Goal: Task Accomplishment & Management: Manage account settings

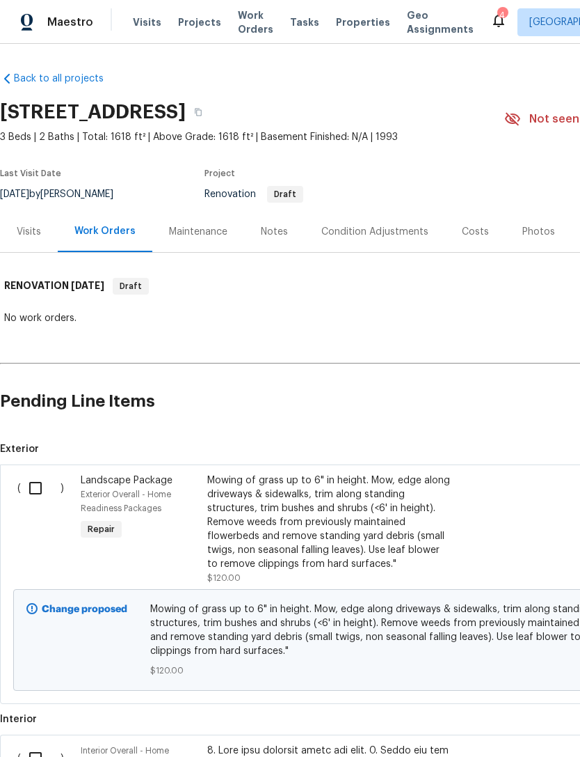
click at [41, 493] on input "checkbox" at bounding box center [41, 487] width 40 height 29
checkbox input "true"
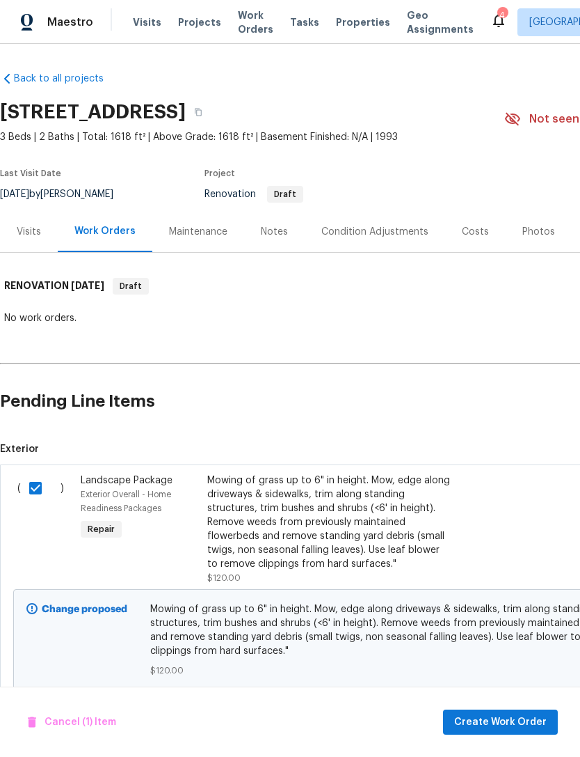
click at [509, 718] on span "Create Work Order" at bounding box center [500, 721] width 93 height 17
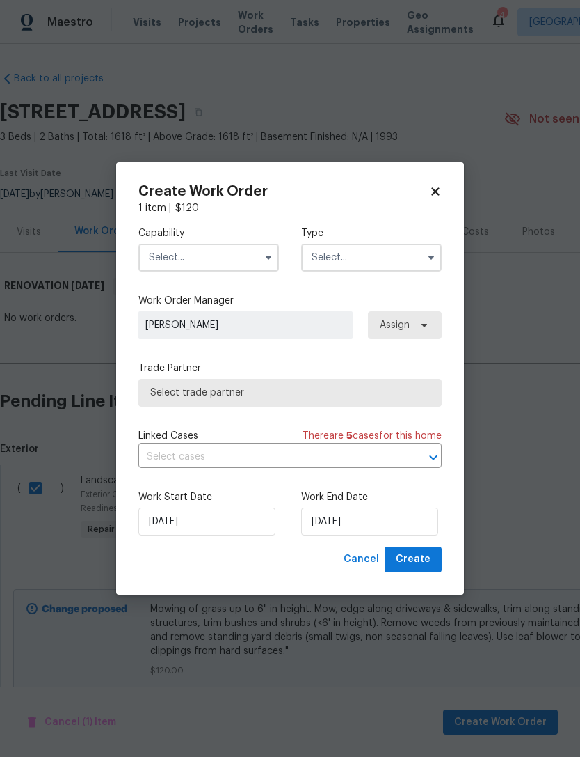
click at [171, 251] on input "text" at bounding box center [209, 258] width 141 height 28
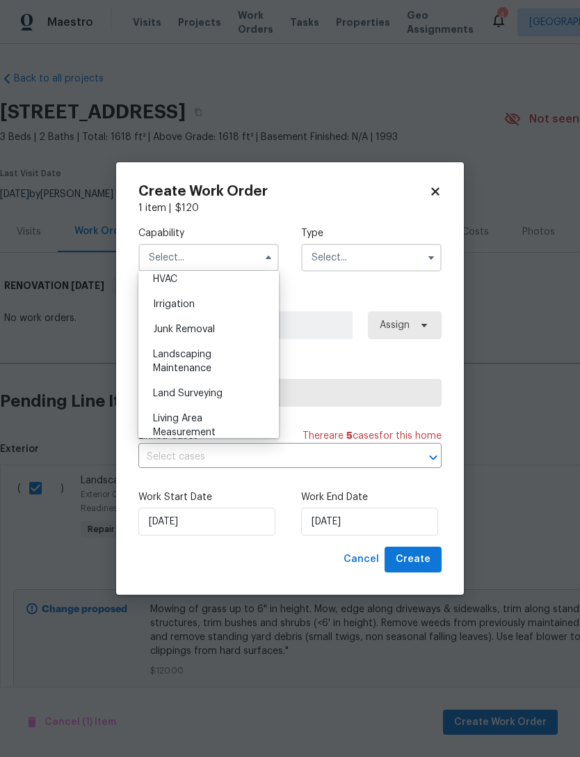
scroll to position [855, 0]
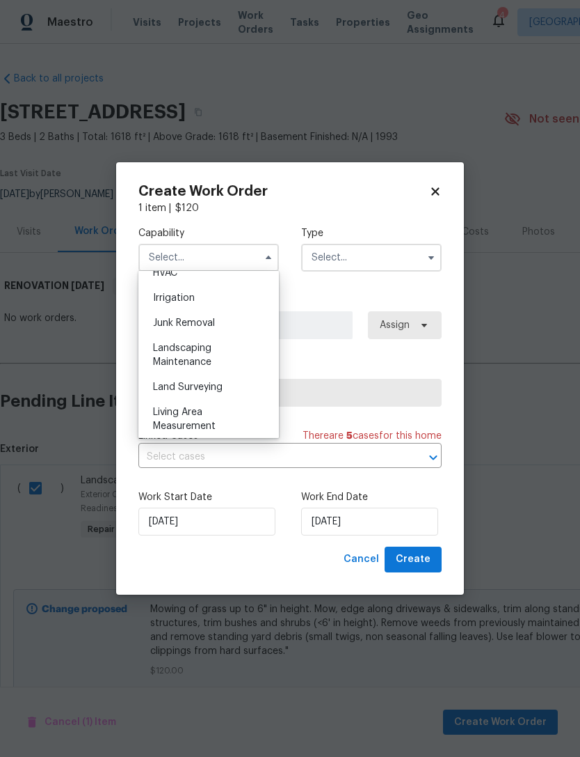
click at [150, 363] on div "Landscaping Maintenance" at bounding box center [209, 354] width 134 height 39
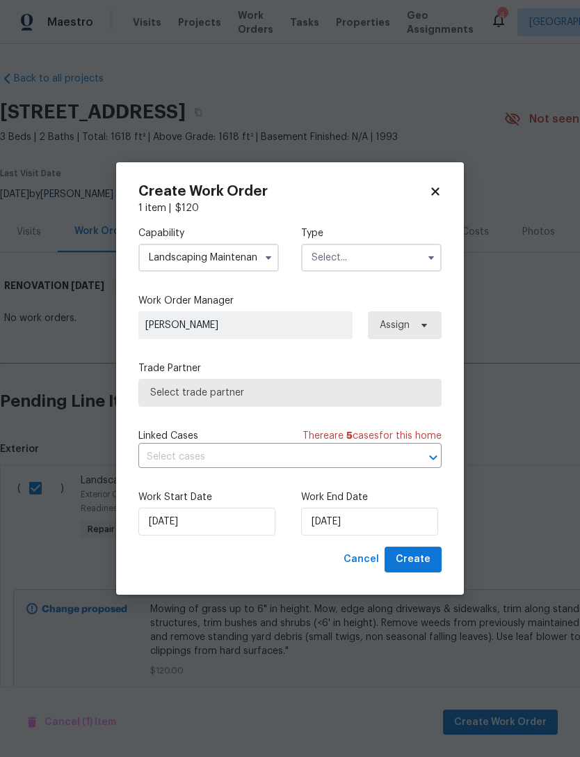
click at [155, 360] on div "Capability Landscaping Maintenance Type Work Order Manager Steven Long Assign T…" at bounding box center [290, 380] width 303 height 331
click at [229, 269] on input "Landscaping Maintenance" at bounding box center [209, 258] width 141 height 28
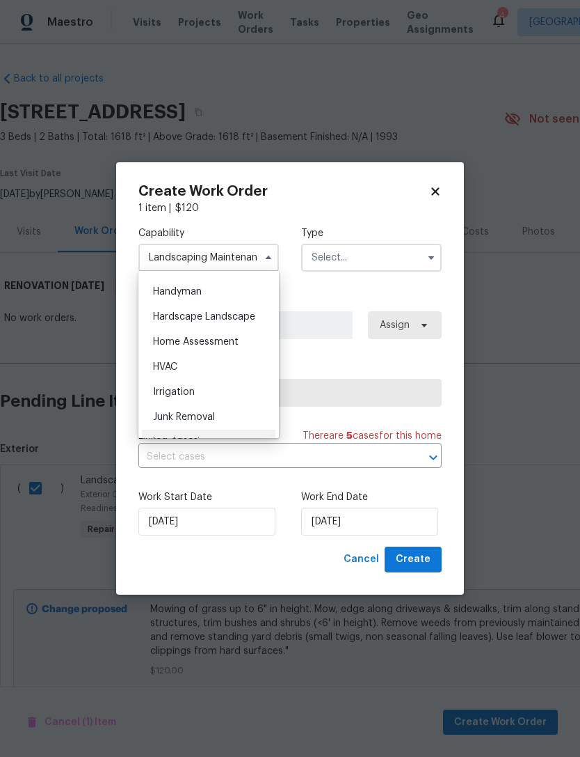
scroll to position [738, 0]
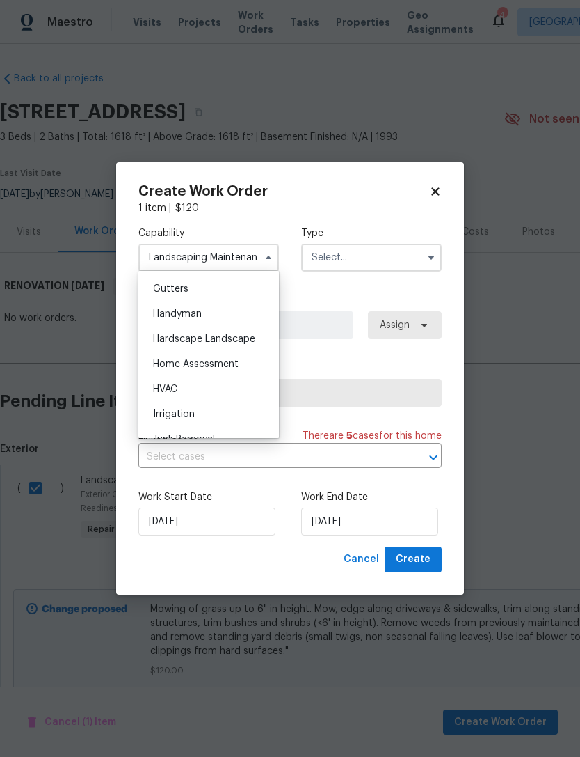
click at [237, 340] on span "Hardscape Landscape" at bounding box center [204, 339] width 102 height 10
type input "Hardscape Landscape"
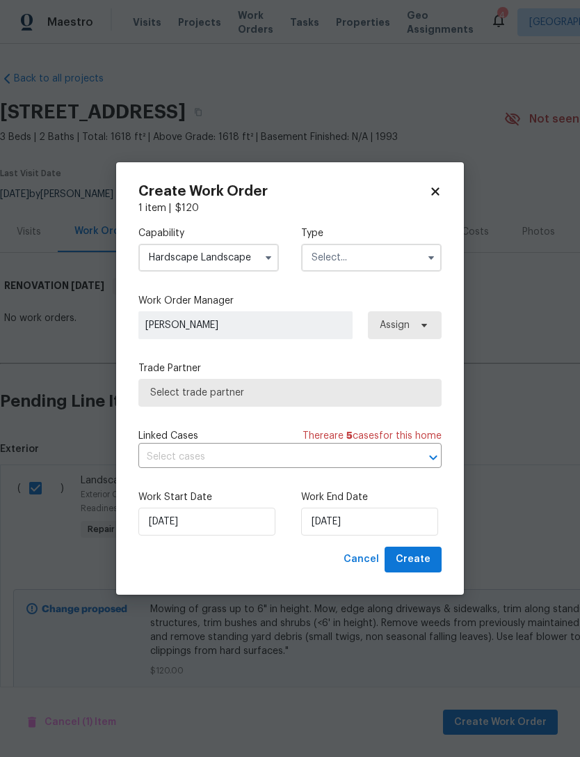
click at [378, 257] on input "text" at bounding box center [371, 258] width 141 height 28
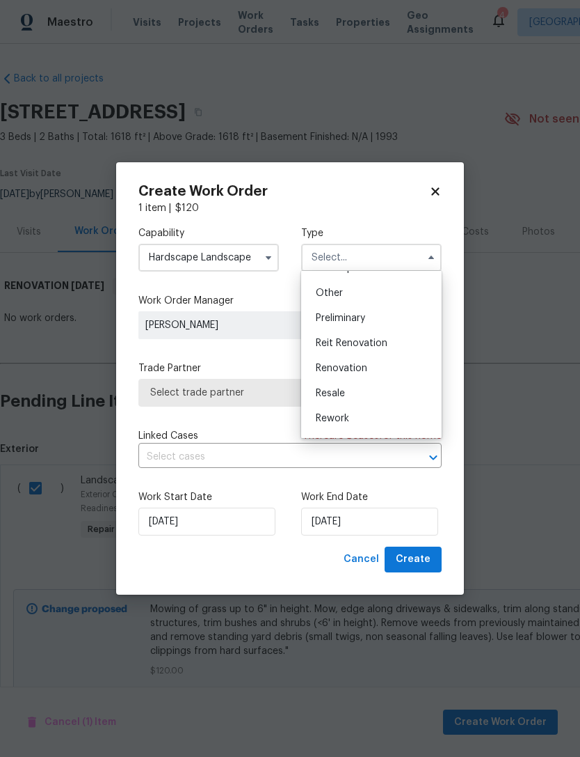
scroll to position [266, 0]
click at [386, 370] on div "Renovation" at bounding box center [372, 371] width 134 height 25
type input "Renovation"
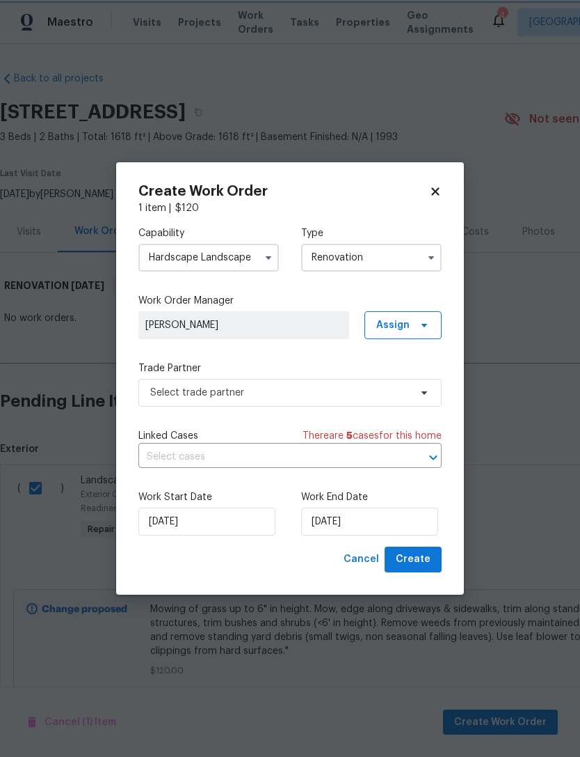
scroll to position [0, 0]
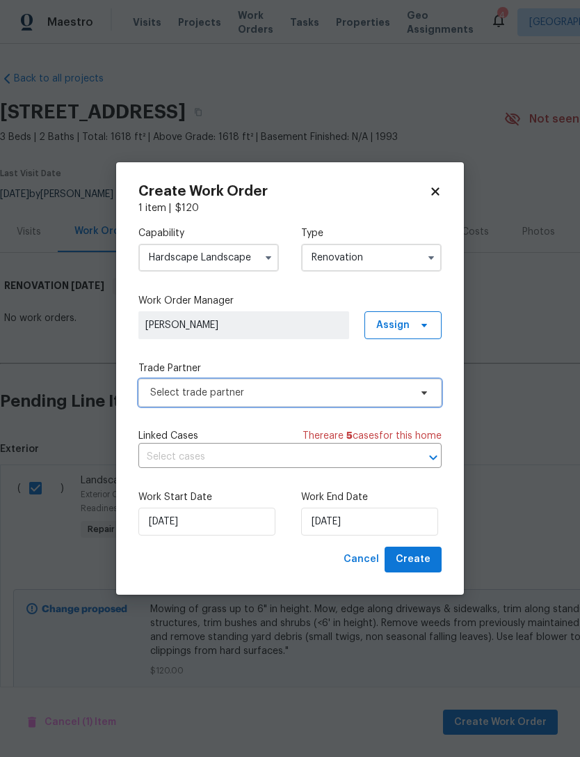
click at [382, 394] on span "Select trade partner" at bounding box center [280, 393] width 260 height 14
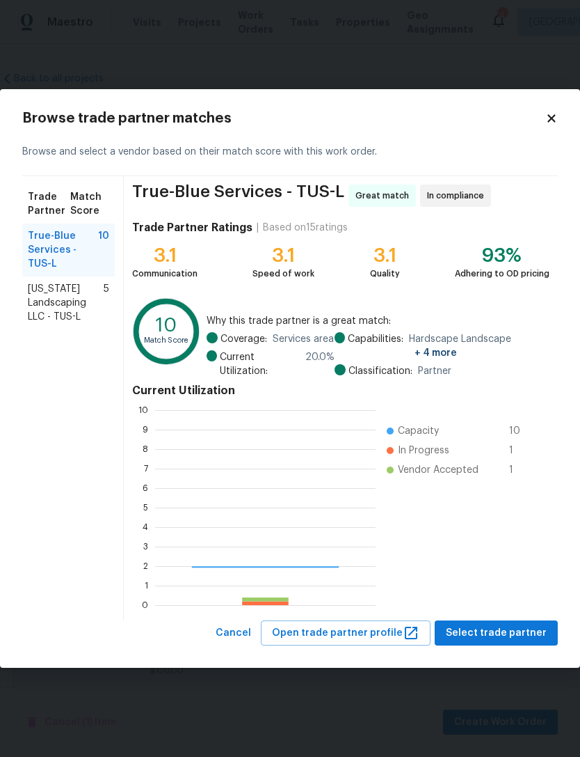
scroll to position [195, 221]
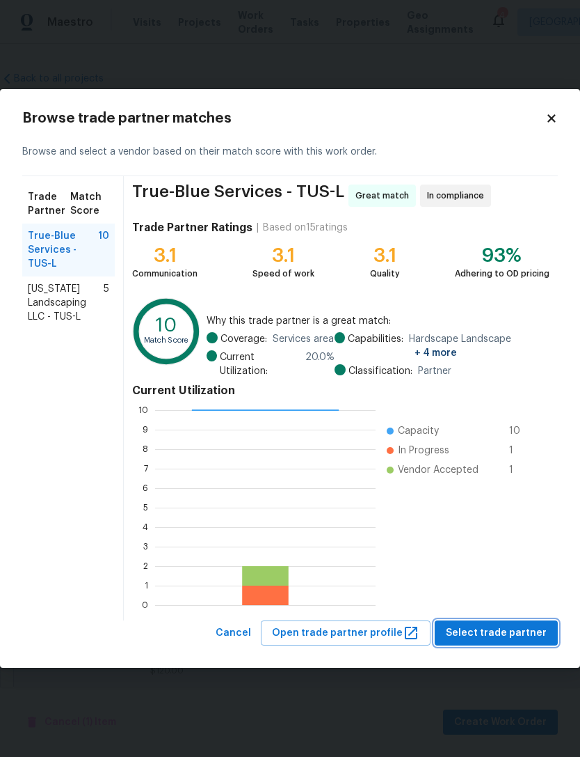
click at [512, 636] on span "Select trade partner" at bounding box center [496, 632] width 101 height 17
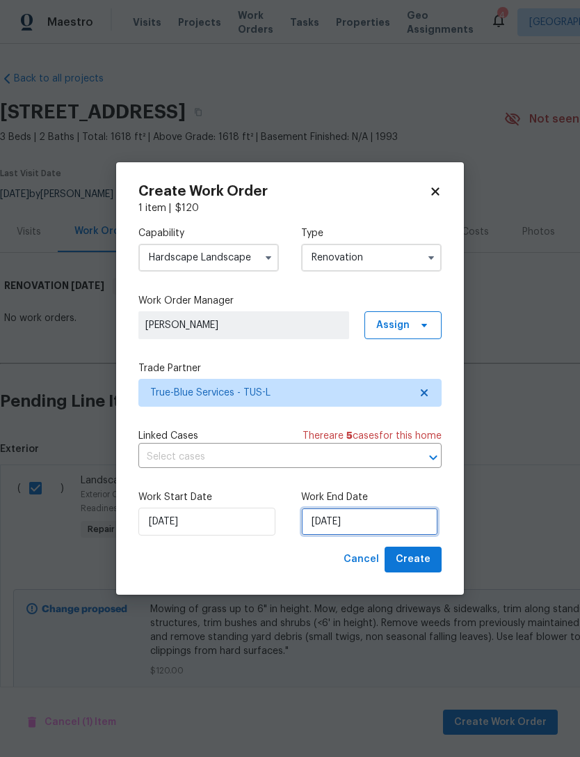
click at [378, 514] on input "8/19/2025" at bounding box center [369, 521] width 137 height 28
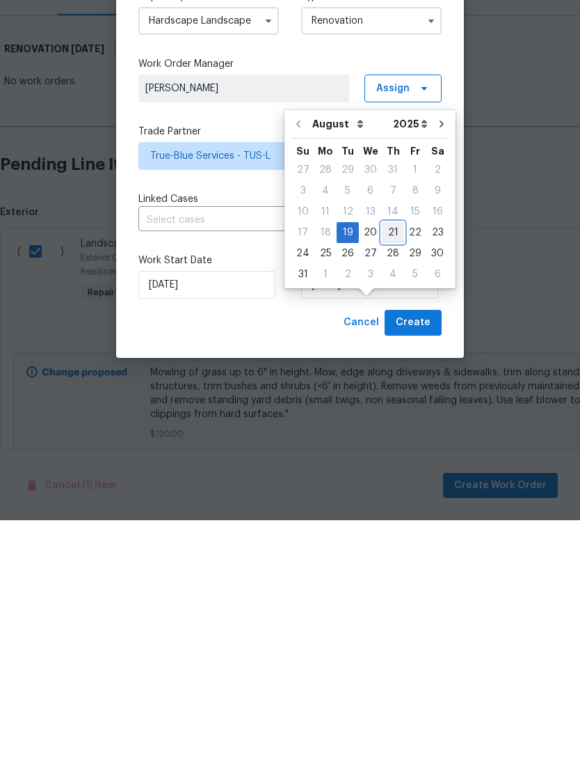
click at [390, 459] on div "21" at bounding box center [393, 468] width 22 height 19
type input "[DATE]"
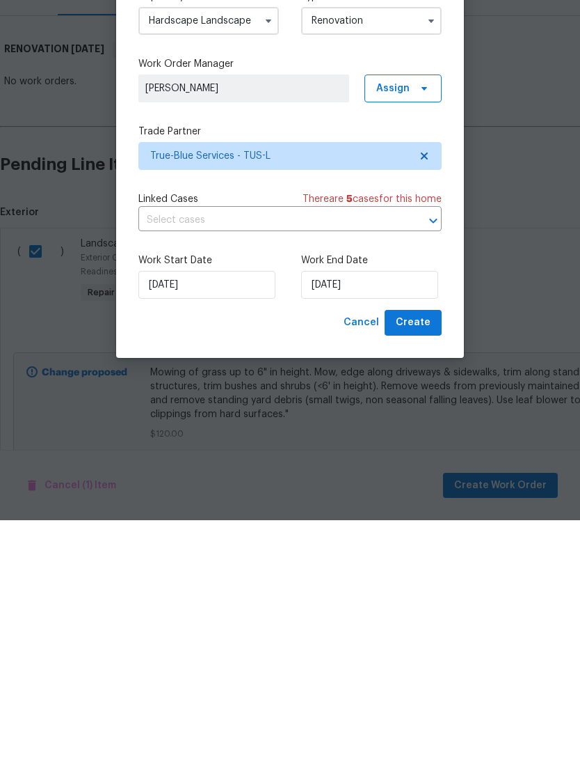
scroll to position [45, 0]
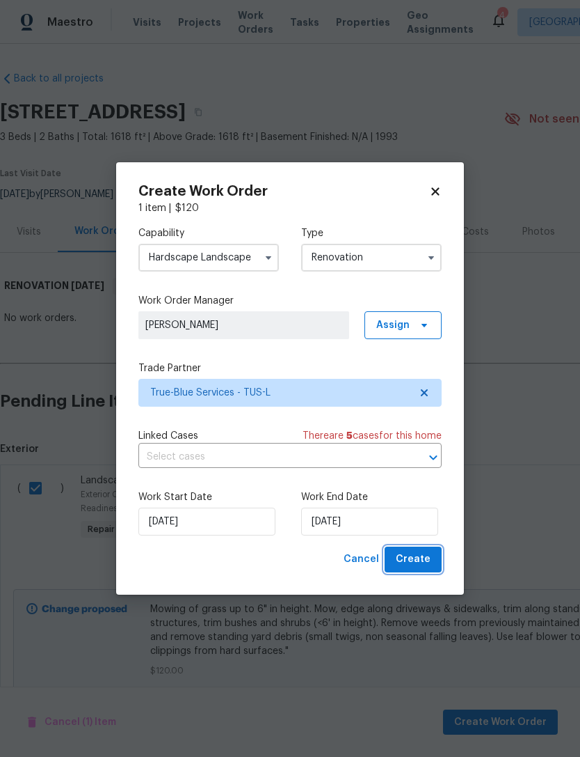
click at [420, 562] on span "Create" at bounding box center [413, 559] width 35 height 17
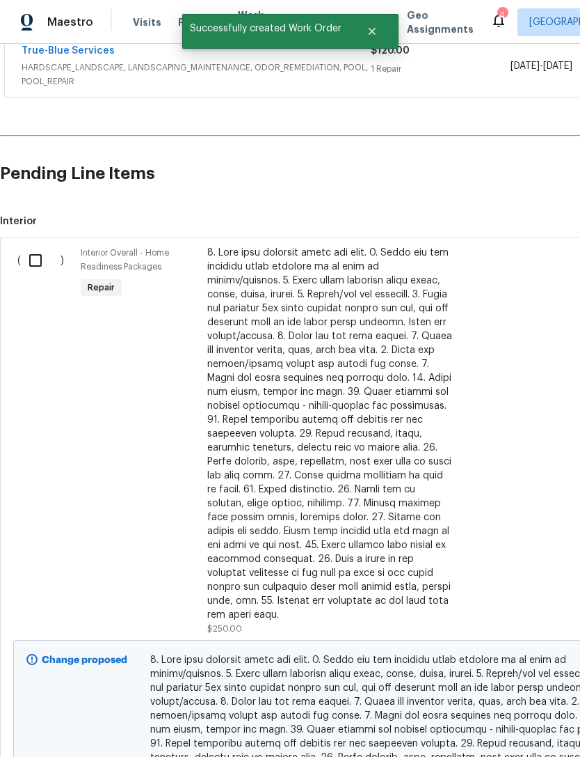
scroll to position [276, 0]
click at [30, 246] on input "checkbox" at bounding box center [41, 260] width 40 height 29
checkbox input "true"
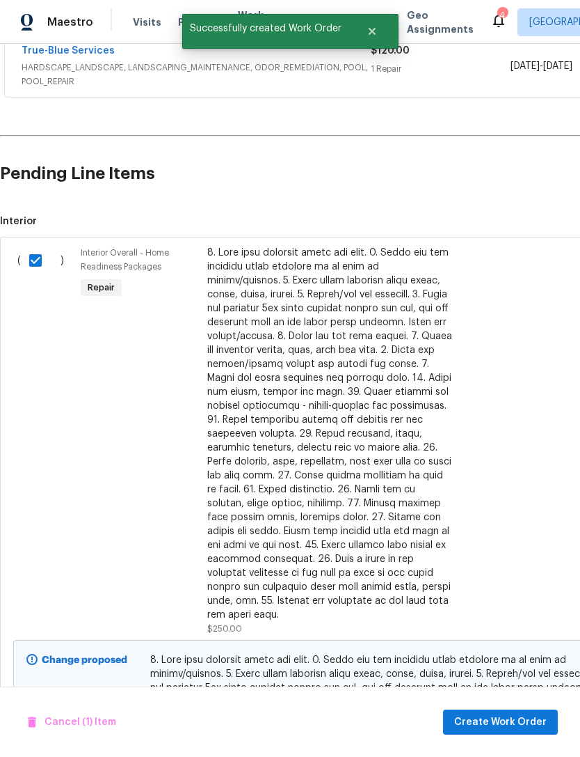
click at [505, 706] on div "Cancel (1) Item Create Work Order" at bounding box center [290, 721] width 580 height 71
click at [502, 713] on button "Create Work Order" at bounding box center [500, 722] width 115 height 26
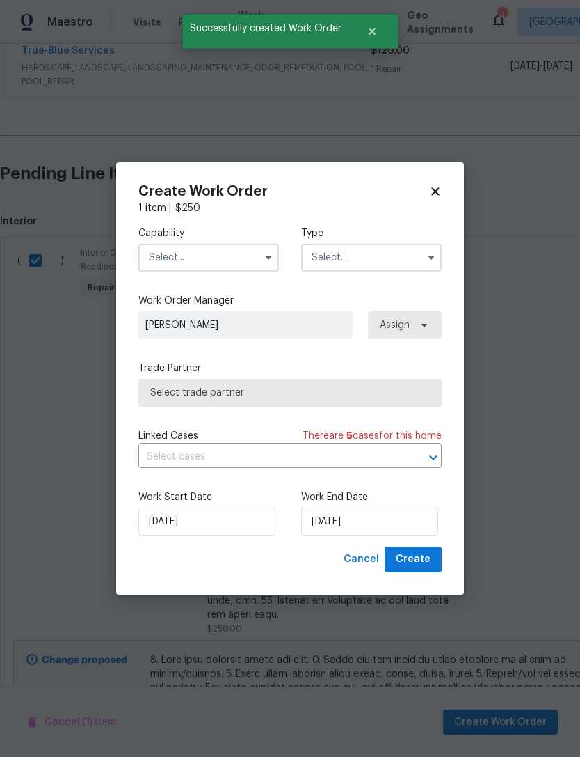
click at [246, 251] on input "text" at bounding box center [209, 258] width 141 height 28
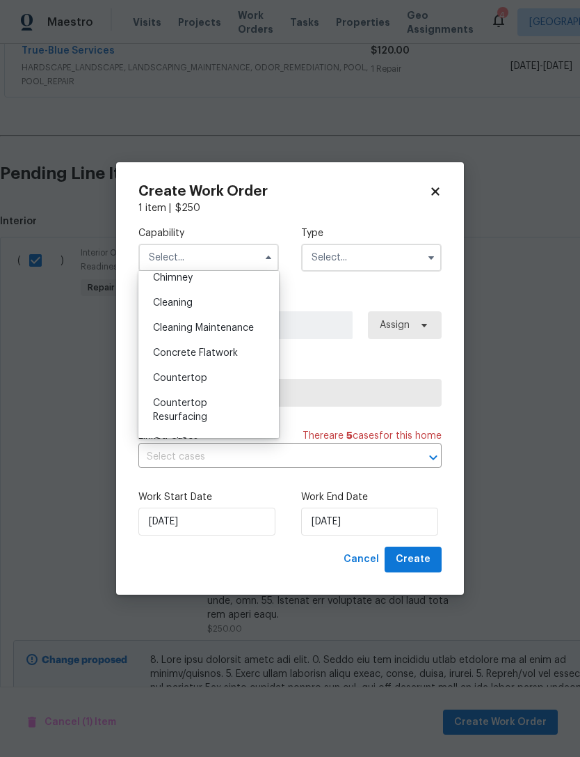
scroll to position [168, 0]
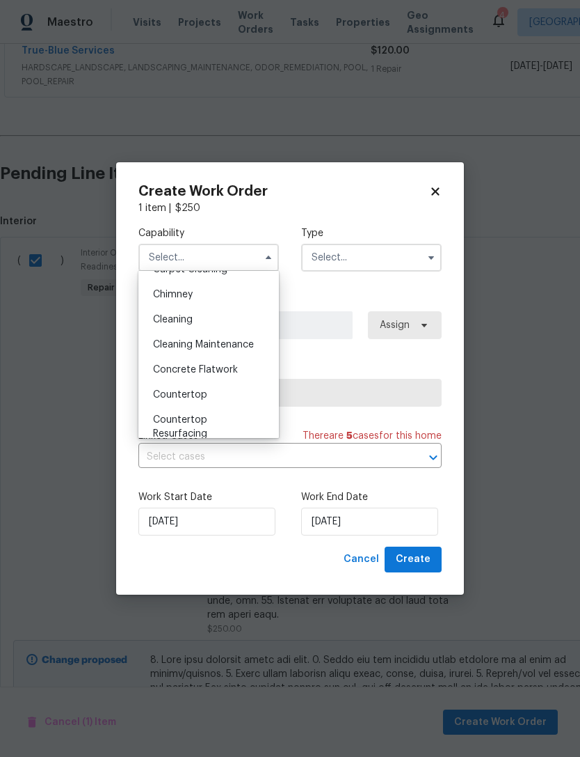
click at [231, 313] on div "Cleaning" at bounding box center [209, 319] width 134 height 25
type input "Cleaning"
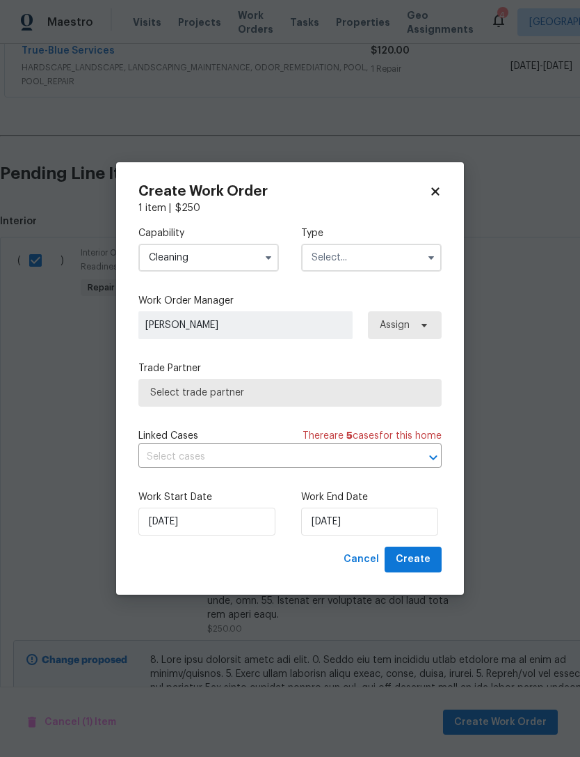
click at [401, 257] on input "text" at bounding box center [371, 258] width 141 height 28
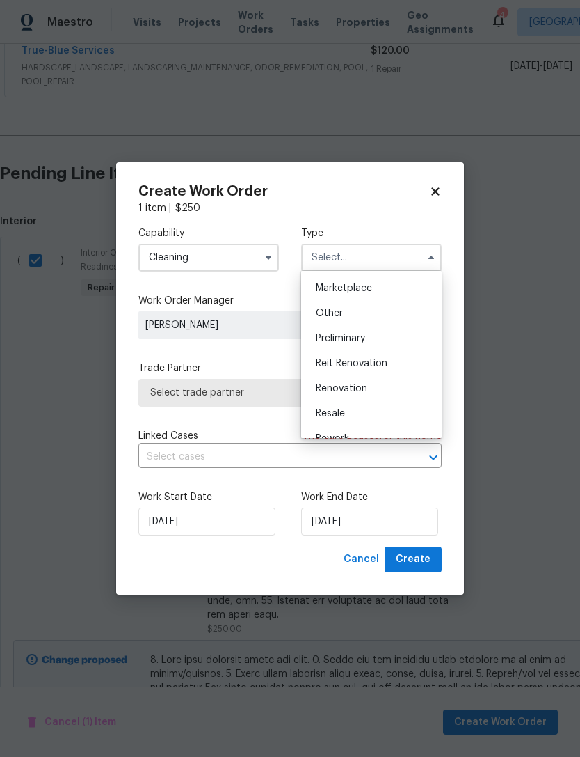
scroll to position [259, 0]
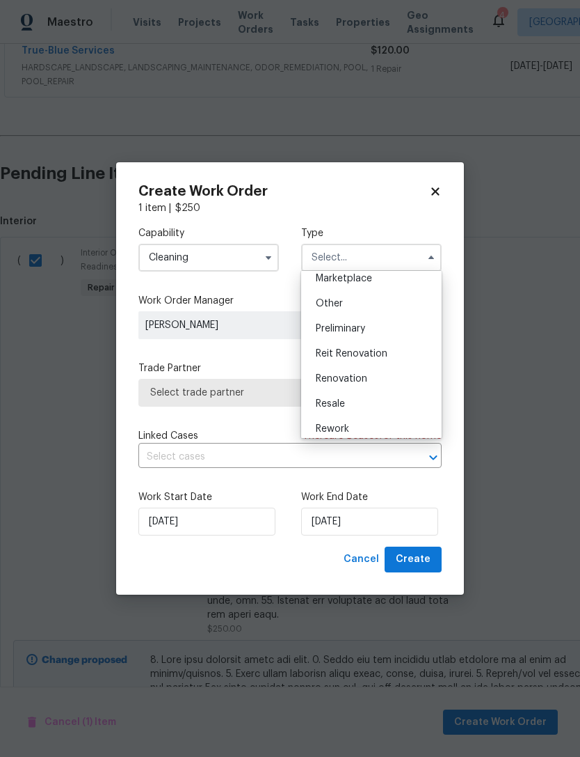
click at [375, 378] on div "Renovation" at bounding box center [372, 378] width 134 height 25
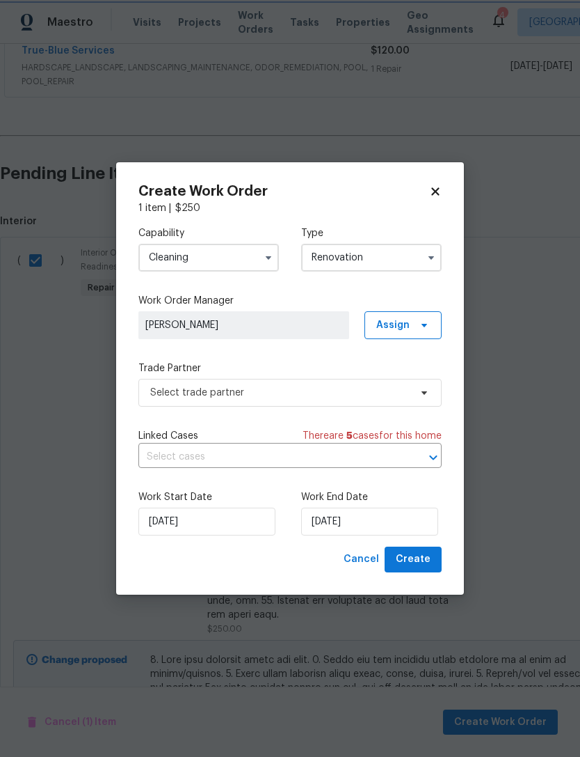
type input "Renovation"
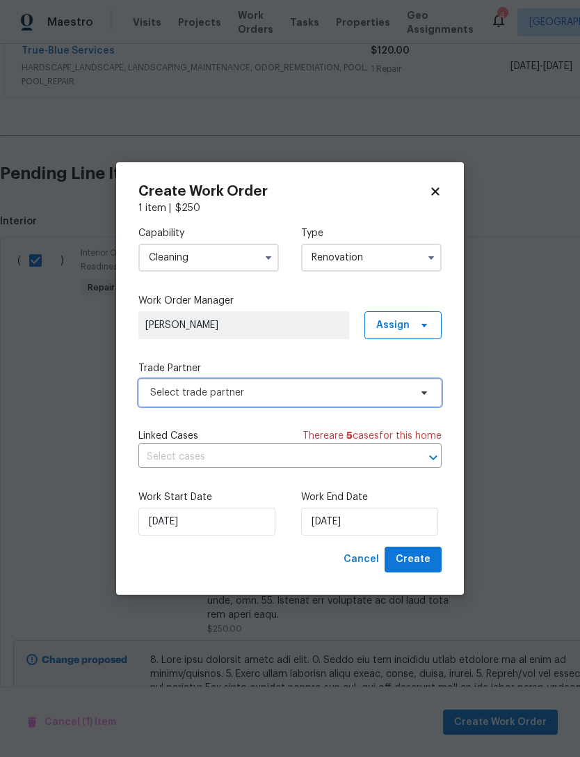
click at [356, 390] on span "Select trade partner" at bounding box center [280, 393] width 260 height 14
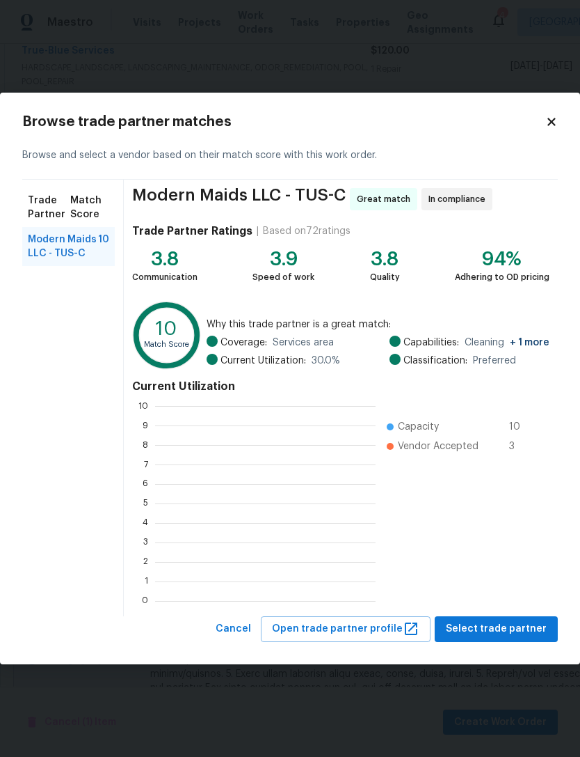
scroll to position [1, 1]
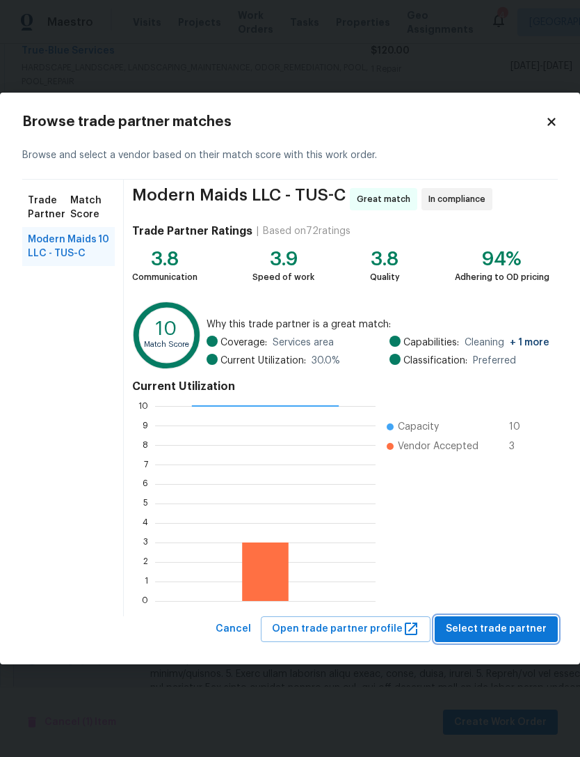
click at [508, 629] on span "Select trade partner" at bounding box center [496, 628] width 101 height 17
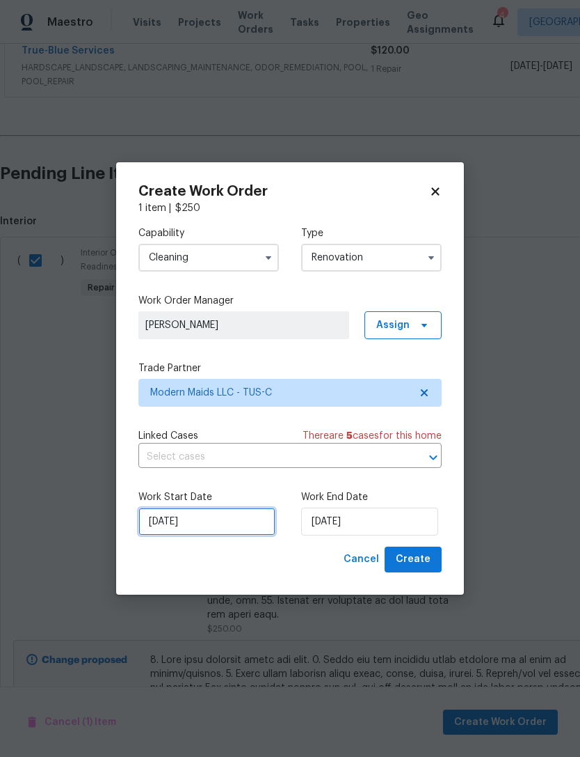
click at [245, 527] on input "8/19/2025" at bounding box center [207, 521] width 137 height 28
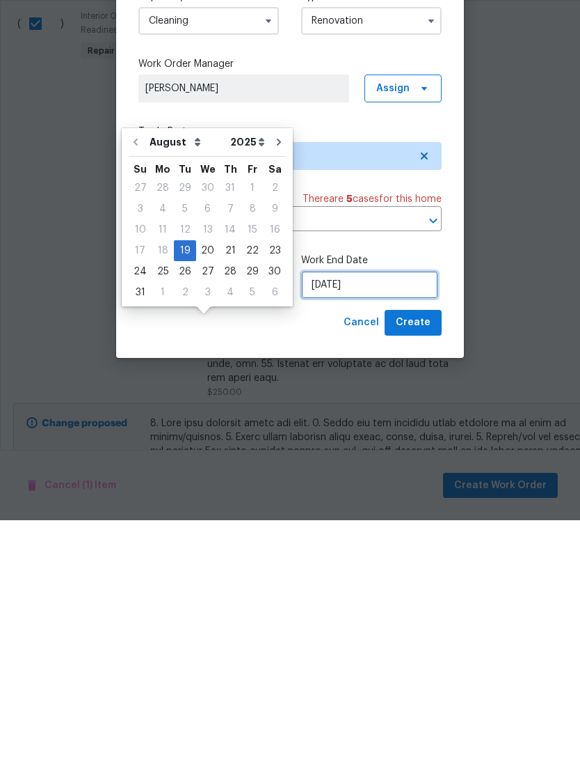
click at [380, 507] on input "8/19/2025" at bounding box center [369, 521] width 137 height 28
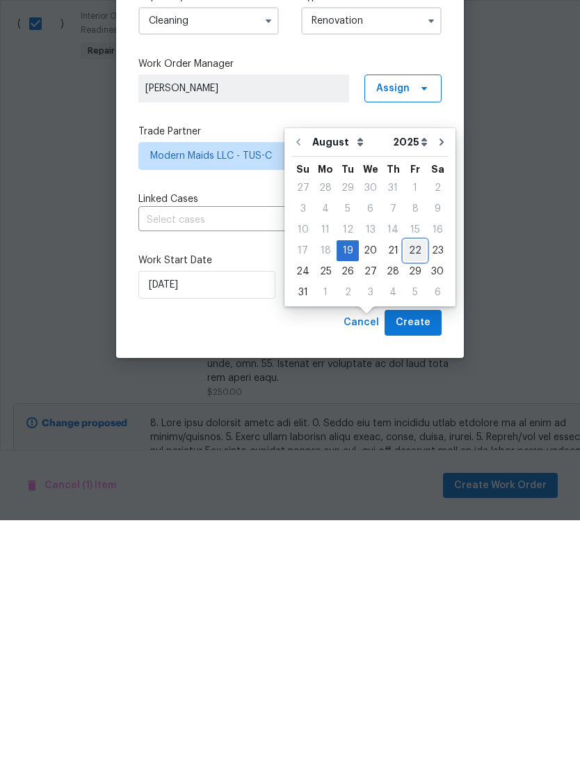
click at [410, 477] on div "22" at bounding box center [415, 486] width 22 height 19
type input "8/22/2025"
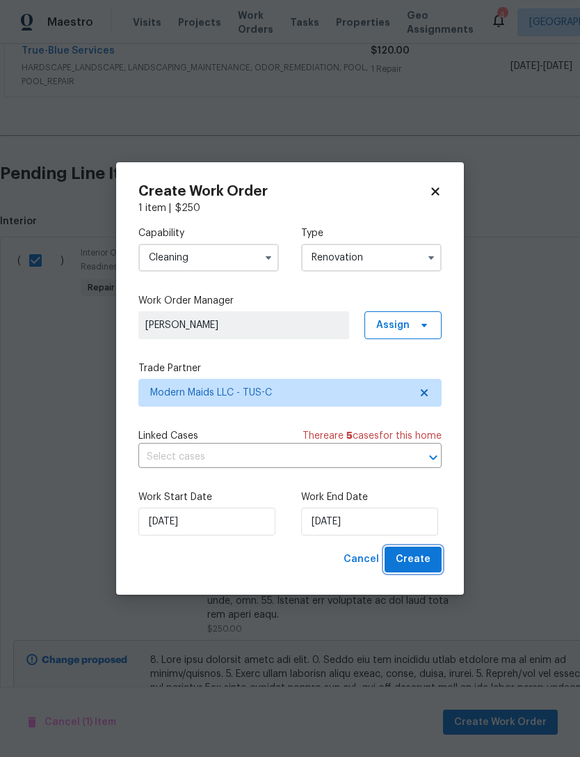
click at [429, 553] on span "Create" at bounding box center [413, 559] width 35 height 17
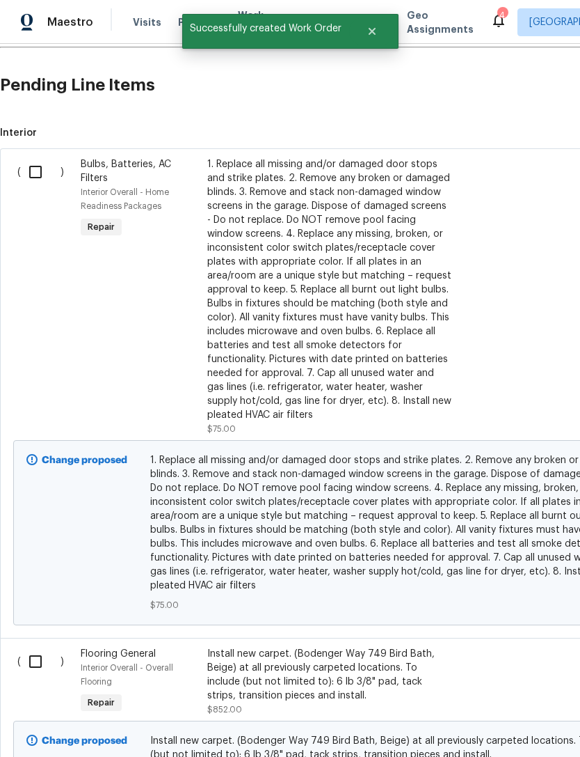
scroll to position [415, 0]
click at [33, 171] on input "checkbox" at bounding box center [41, 171] width 40 height 29
checkbox input "true"
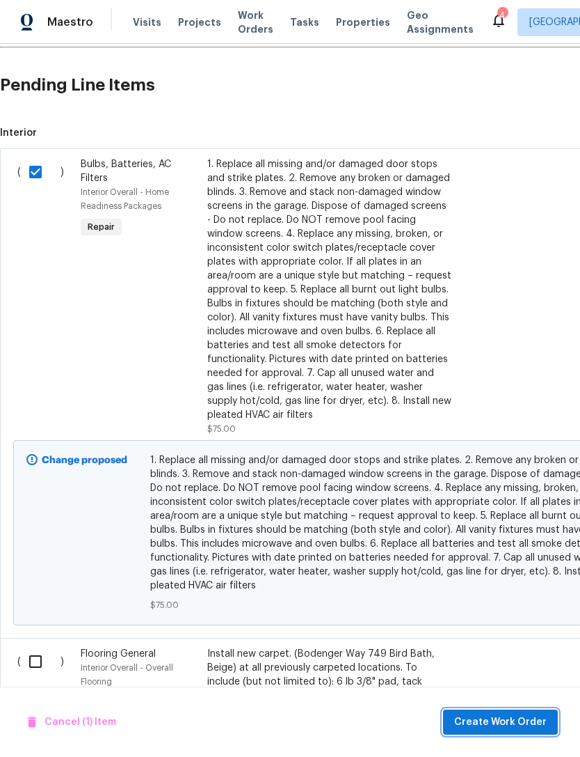
click at [505, 718] on span "Create Work Order" at bounding box center [500, 721] width 93 height 17
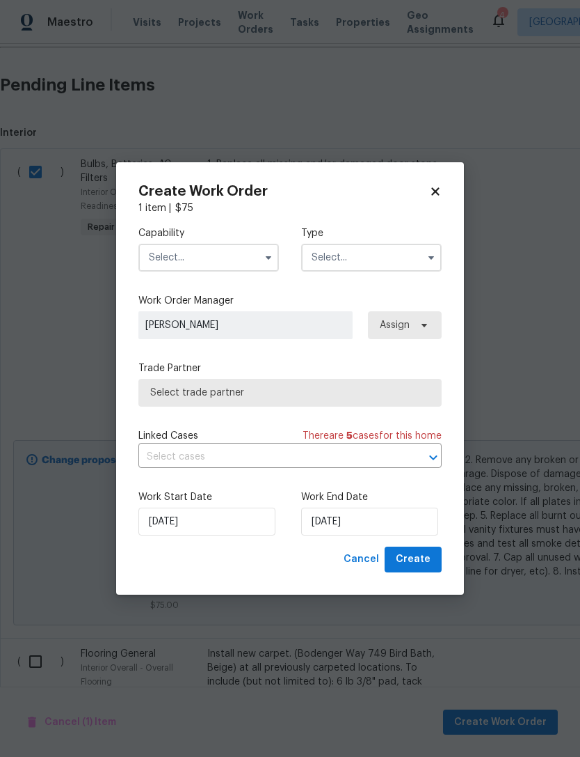
click at [159, 262] on input "text" at bounding box center [209, 258] width 141 height 28
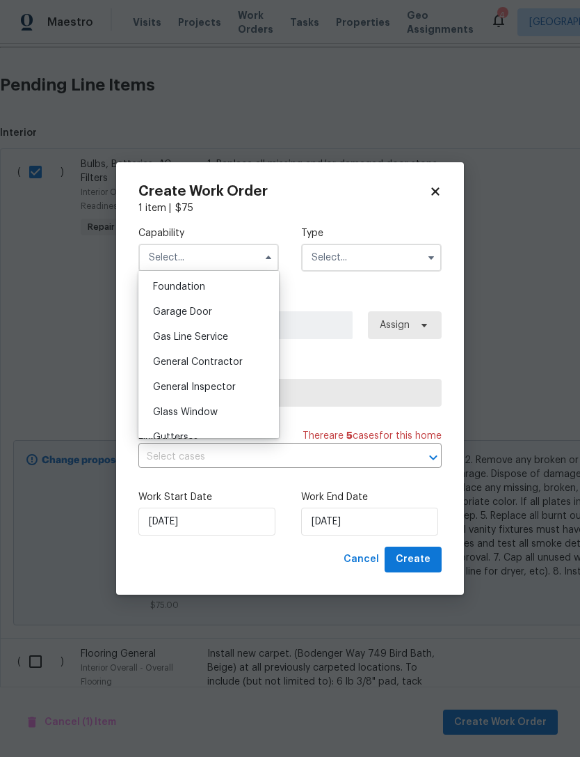
scroll to position [591, 0]
click at [232, 366] on div "General Contractor" at bounding box center [209, 361] width 134 height 25
type input "General Contractor"
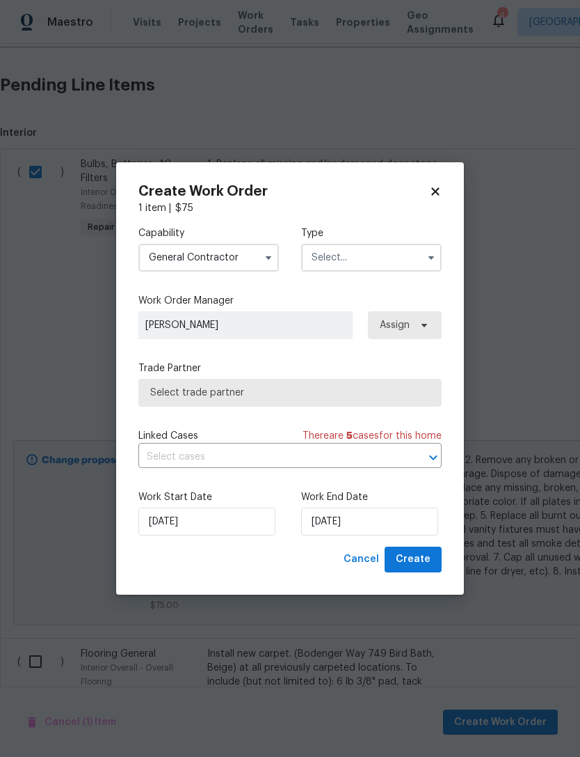
click at [386, 260] on input "text" at bounding box center [371, 258] width 141 height 28
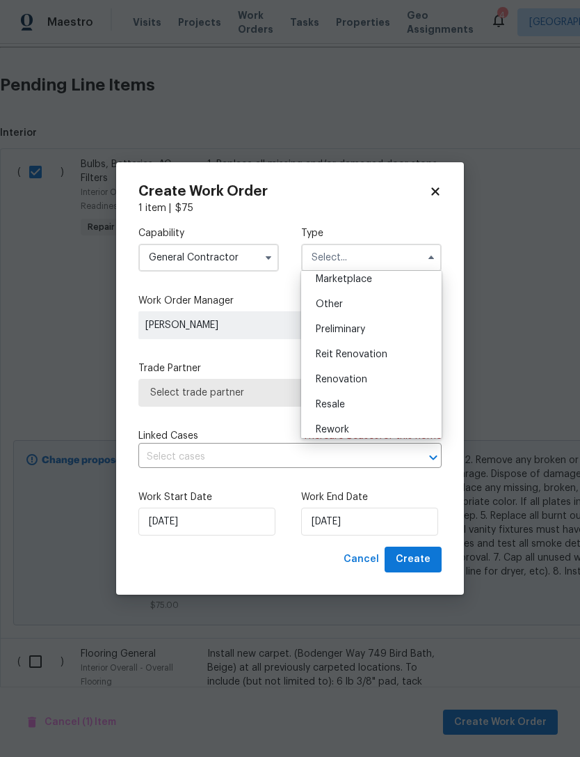
scroll to position [267, 0]
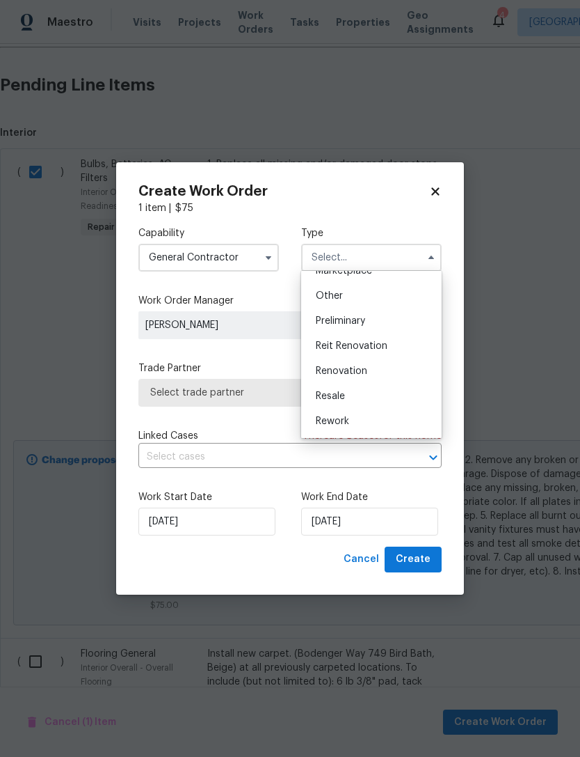
click at [372, 372] on div "Renovation" at bounding box center [372, 370] width 134 height 25
type input "Renovation"
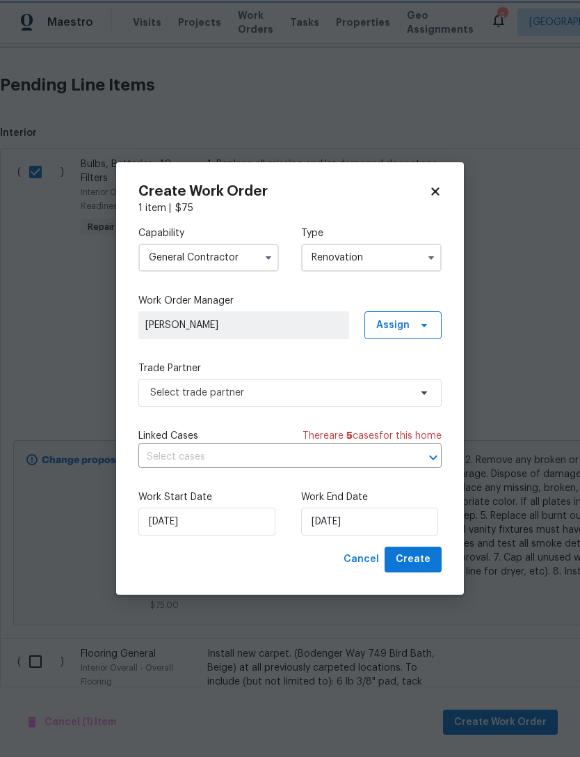
scroll to position [0, 0]
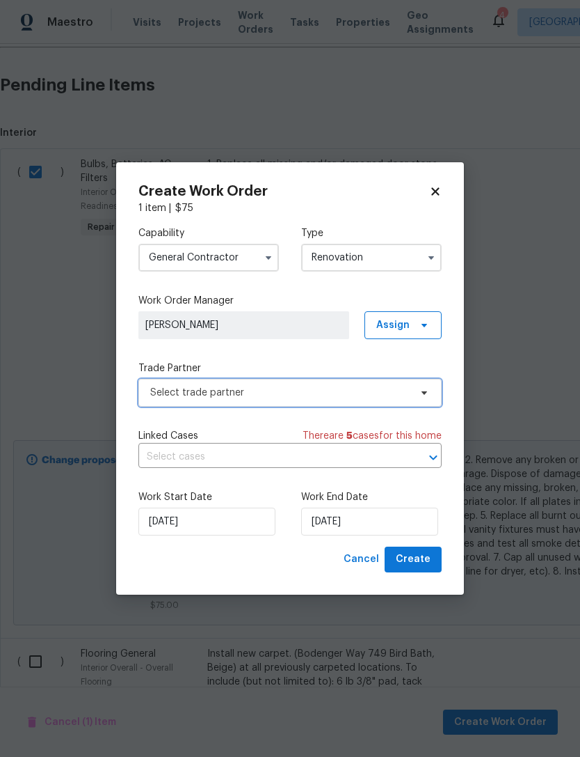
click at [351, 396] on span "Select trade partner" at bounding box center [280, 393] width 260 height 14
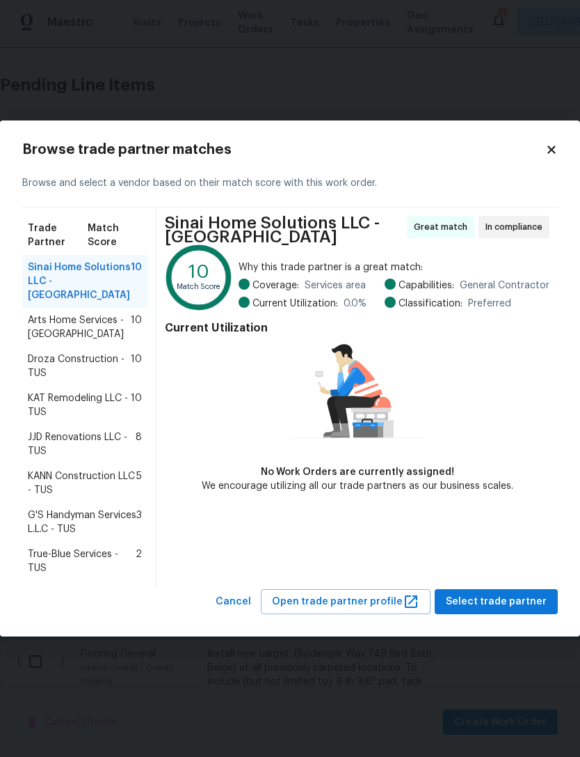
click at [50, 324] on span "Arts Home Services - TUS" at bounding box center [79, 327] width 103 height 28
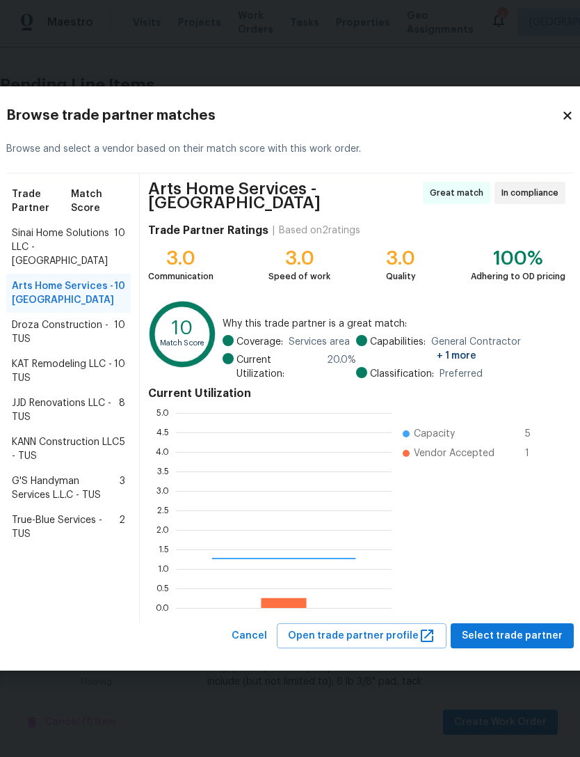
scroll to position [195, 216]
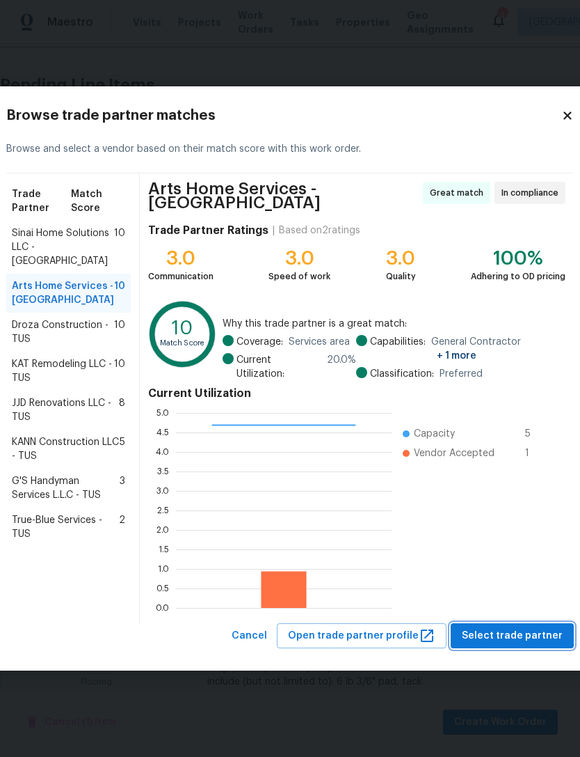
click at [517, 638] on button "Select trade partner" at bounding box center [512, 636] width 123 height 26
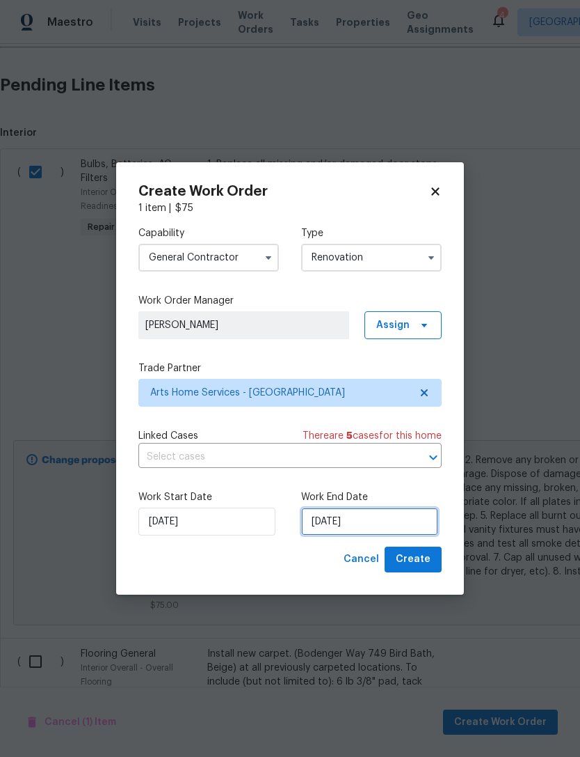
click at [361, 526] on input "8/19/2025" at bounding box center [369, 521] width 137 height 28
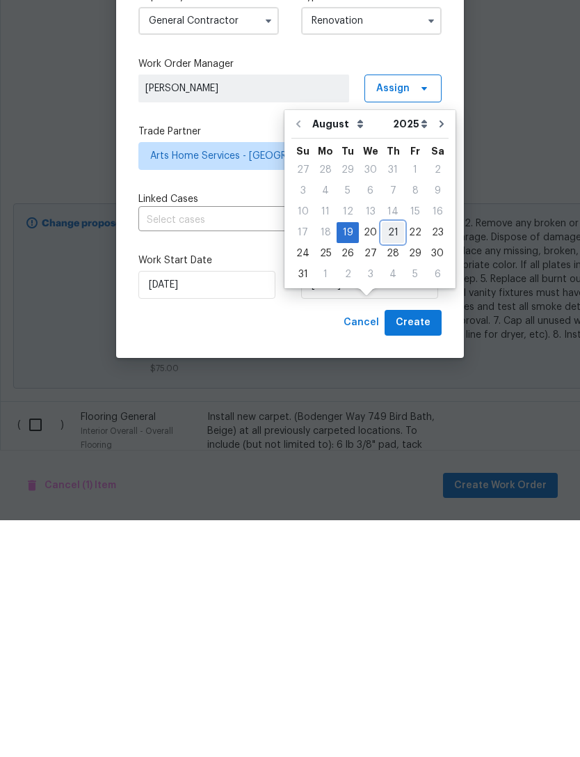
click at [387, 459] on div "21" at bounding box center [393, 468] width 22 height 19
type input "[DATE]"
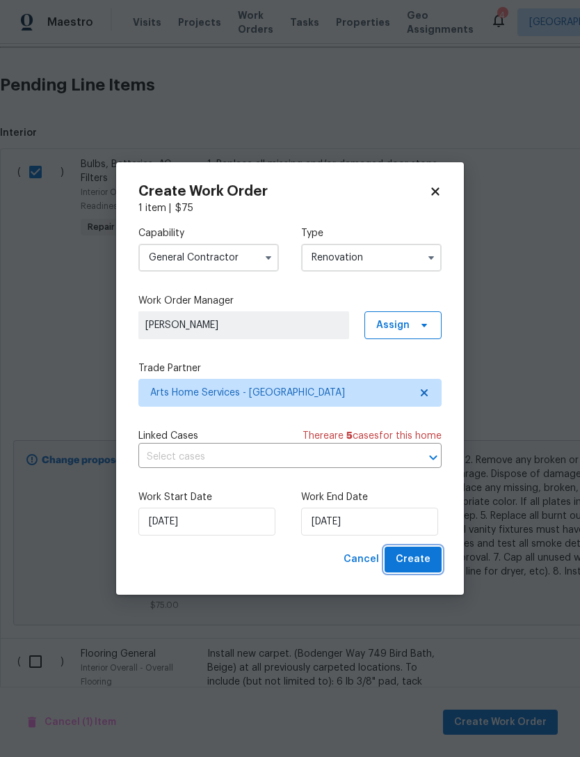
click at [427, 557] on span "Create" at bounding box center [413, 559] width 35 height 17
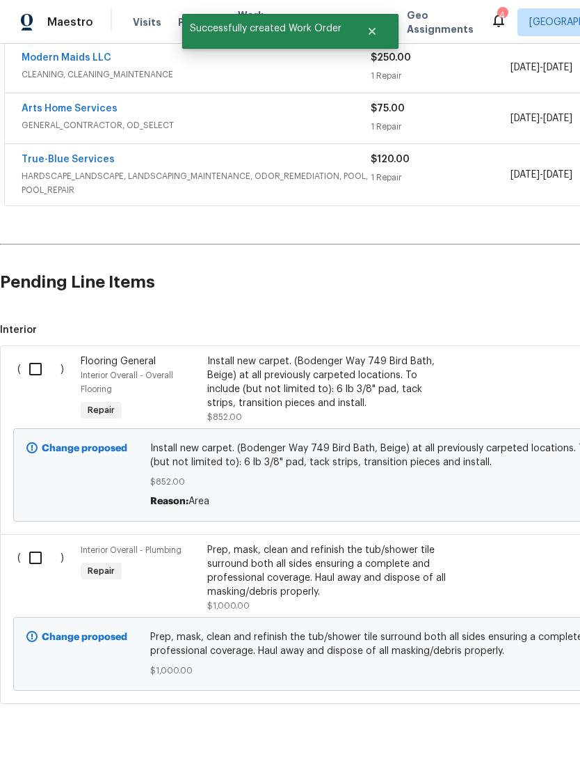
scroll to position [268, 0]
click at [38, 372] on input "checkbox" at bounding box center [41, 369] width 40 height 29
checkbox input "true"
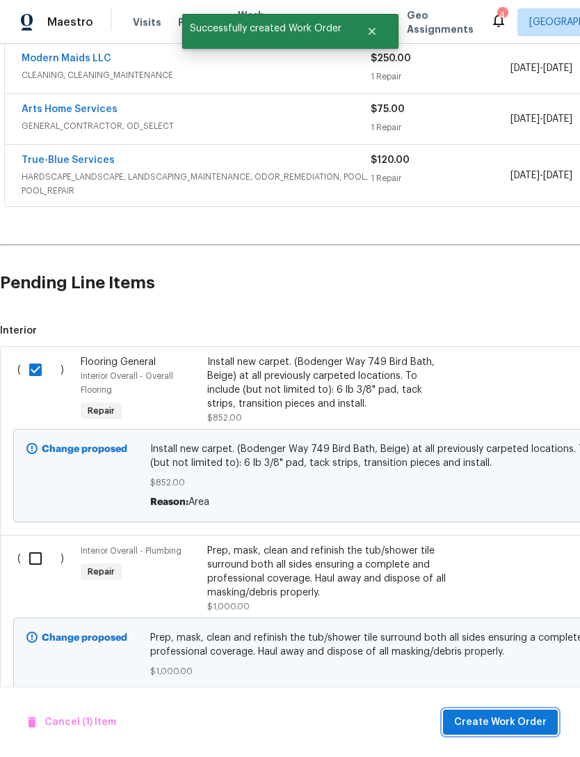
click at [506, 725] on span "Create Work Order" at bounding box center [500, 721] width 93 height 17
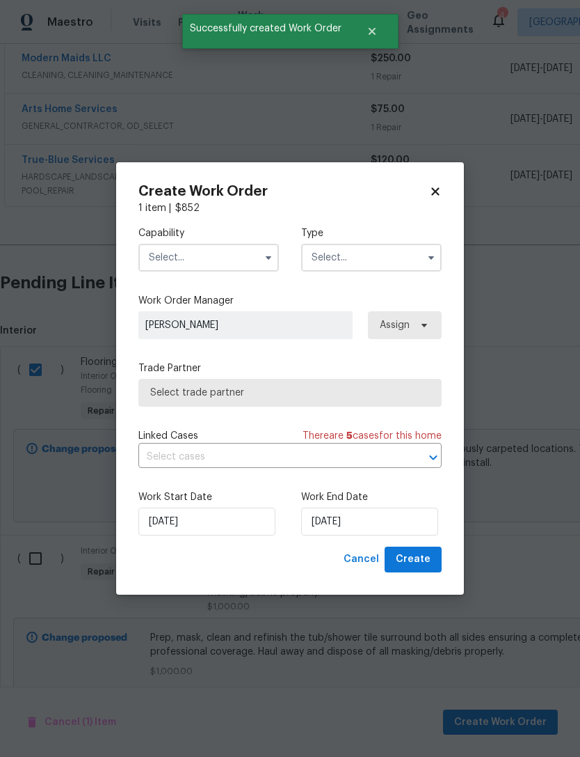
click at [157, 256] on input "text" at bounding box center [209, 258] width 141 height 28
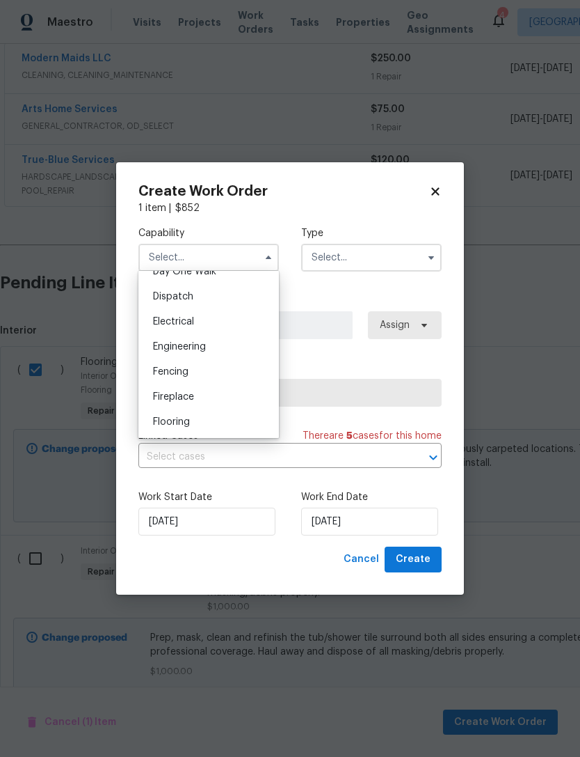
scroll to position [421, 0]
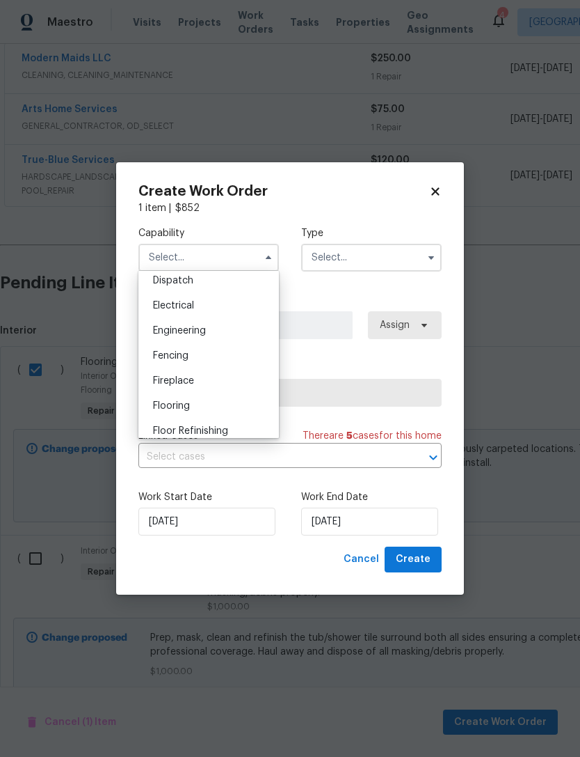
click at [214, 409] on div "Flooring" at bounding box center [209, 405] width 134 height 25
type input "Flooring"
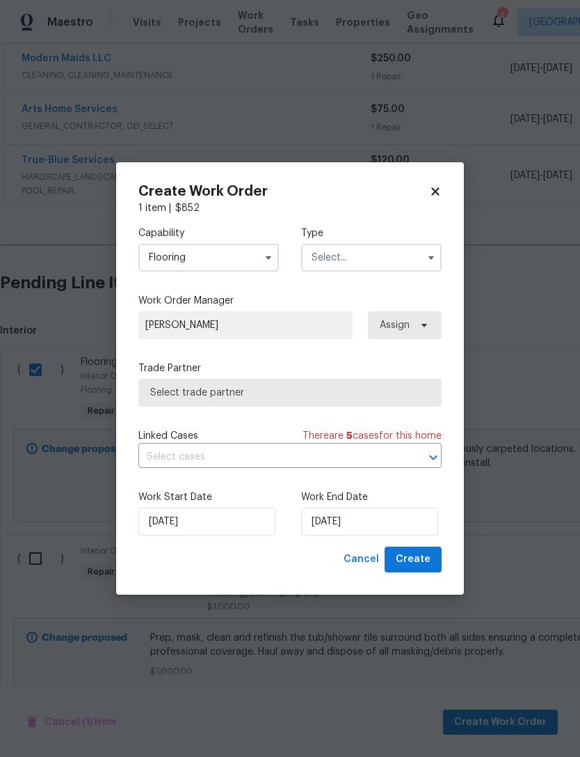
click at [410, 245] on input "text" at bounding box center [371, 258] width 141 height 28
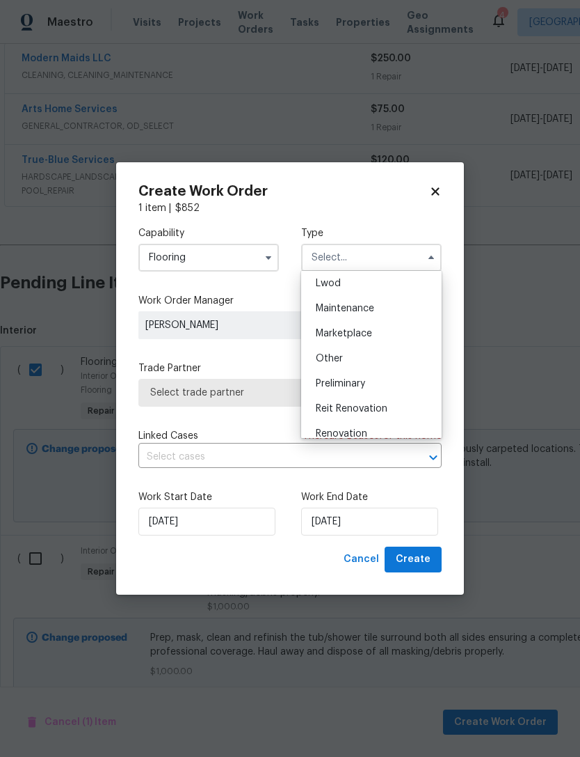
scroll to position [215, 0]
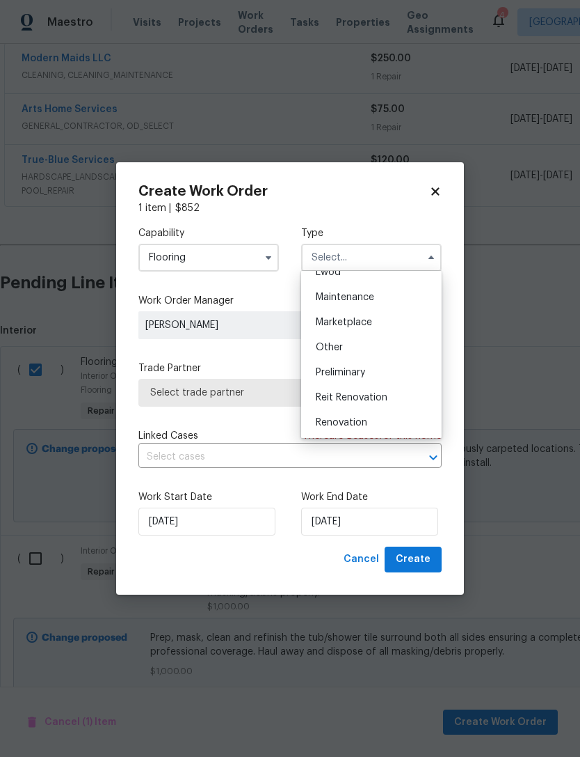
click at [365, 422] on span "Renovation" at bounding box center [342, 423] width 52 height 10
type input "Renovation"
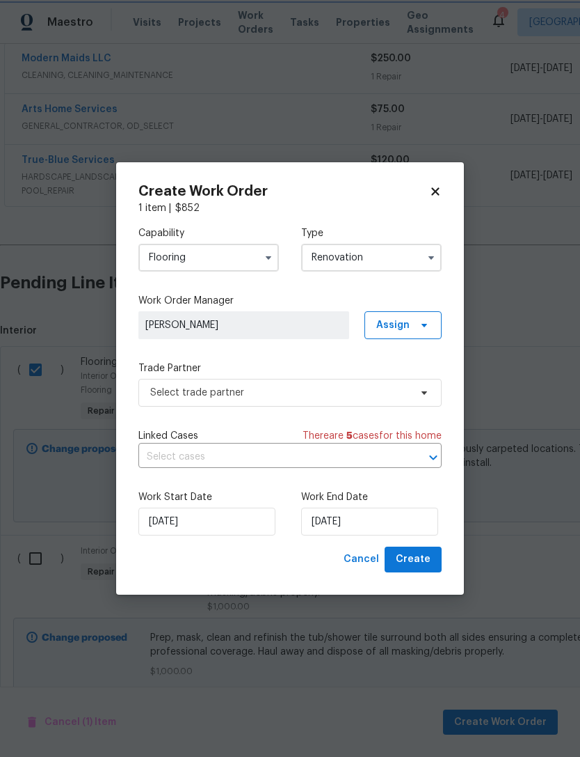
scroll to position [0, 0]
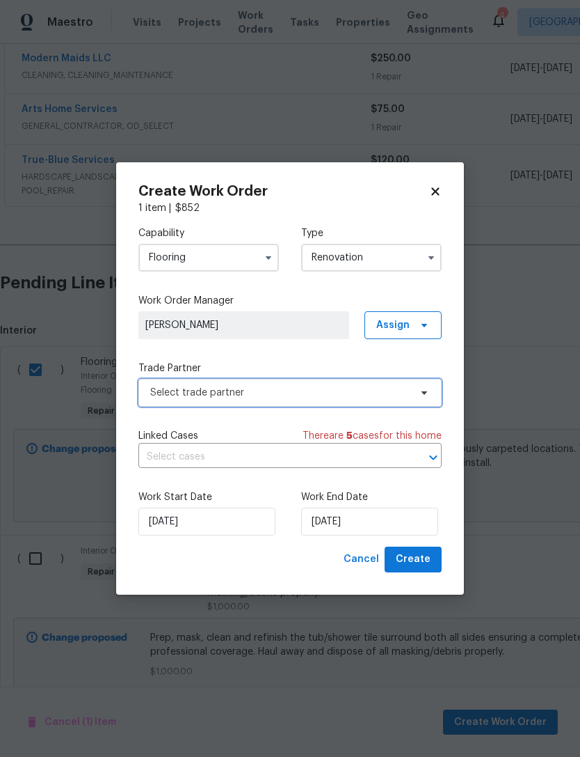
click at [375, 390] on span "Select trade partner" at bounding box center [280, 393] width 260 height 14
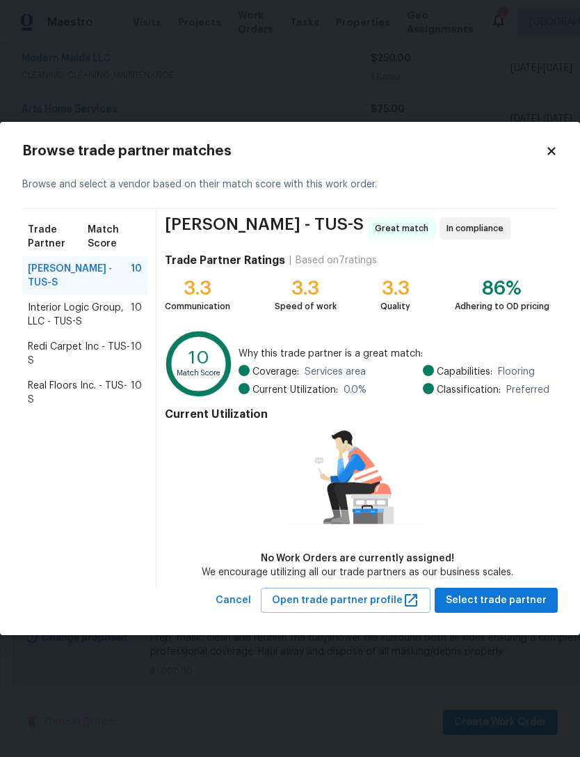
click at [115, 387] on span "Real Floors Inc. - TUS-S" at bounding box center [79, 393] width 103 height 28
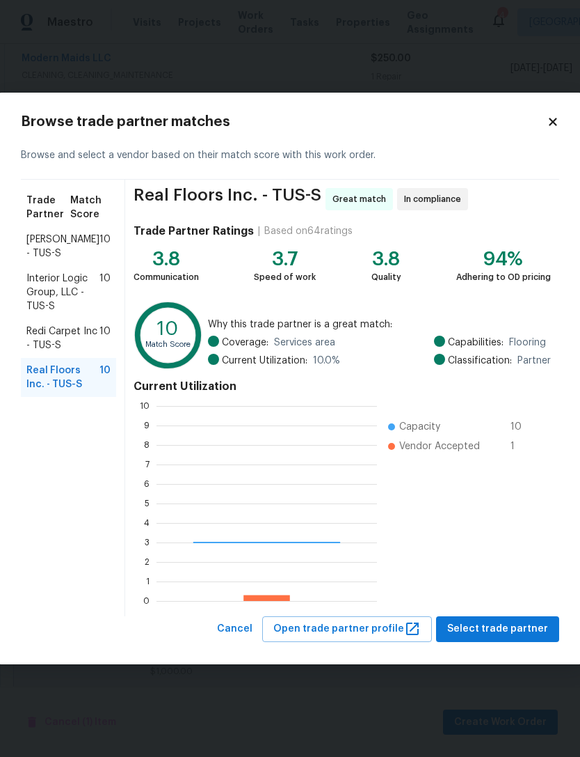
scroll to position [195, 221]
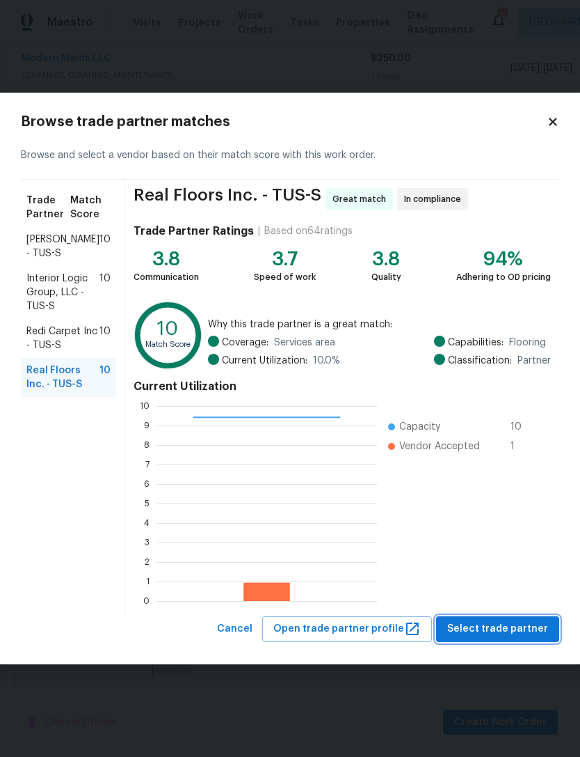
click at [503, 627] on span "Select trade partner" at bounding box center [498, 628] width 101 height 17
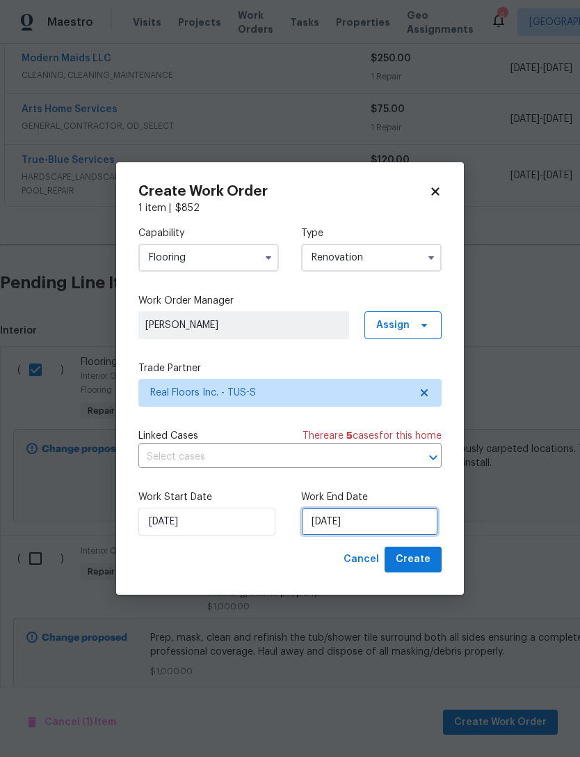
click at [370, 521] on input "8/19/2025" at bounding box center [369, 521] width 137 height 28
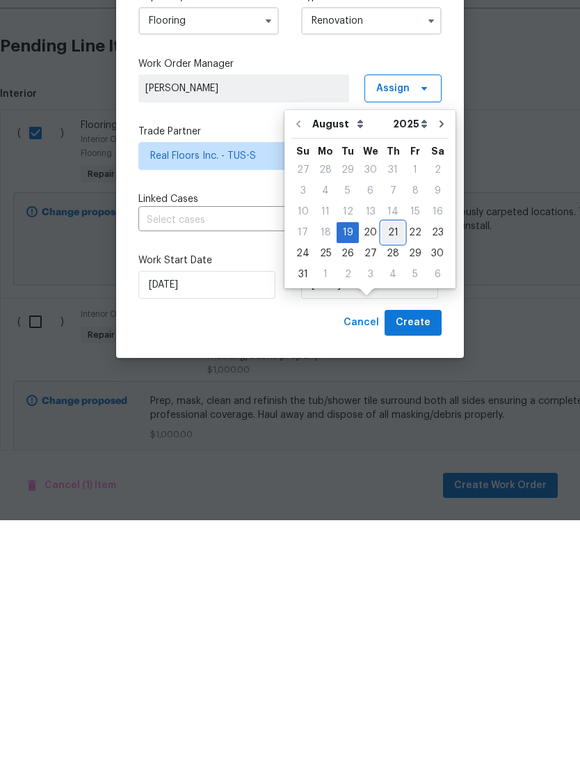
click at [388, 459] on div "21" at bounding box center [393, 468] width 22 height 19
type input "[DATE]"
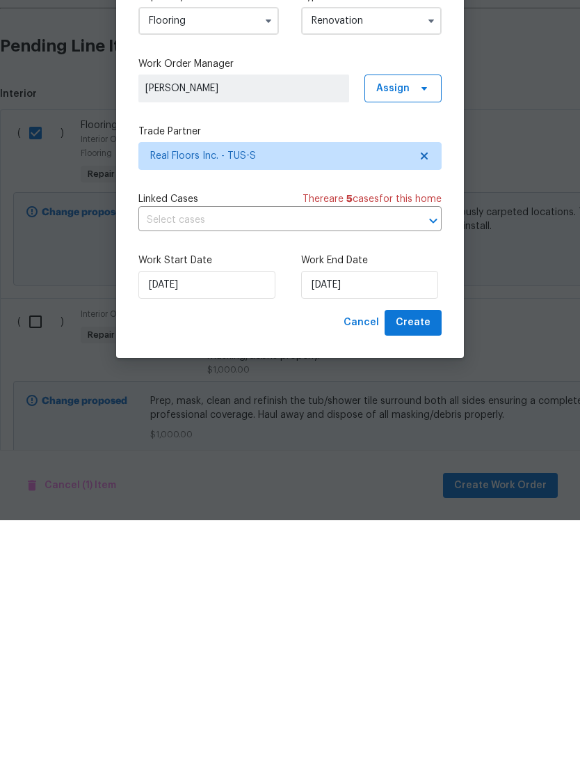
scroll to position [45, 0]
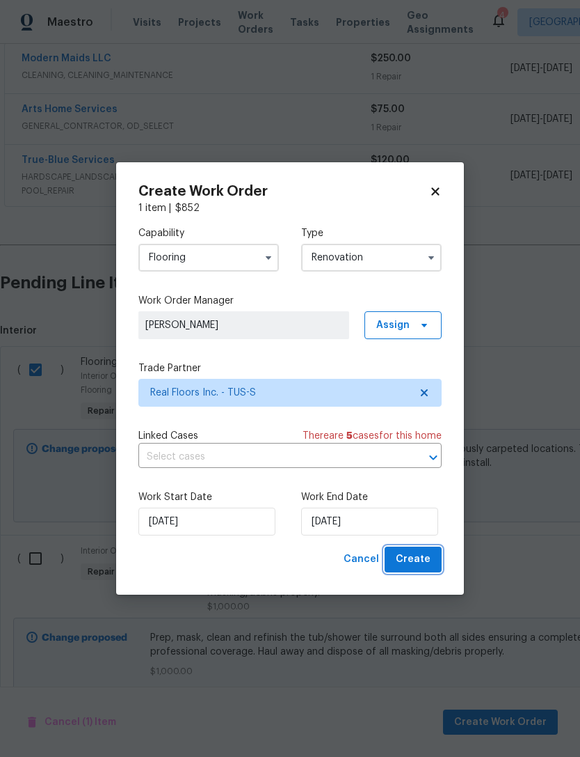
click at [427, 562] on span "Create" at bounding box center [413, 559] width 35 height 17
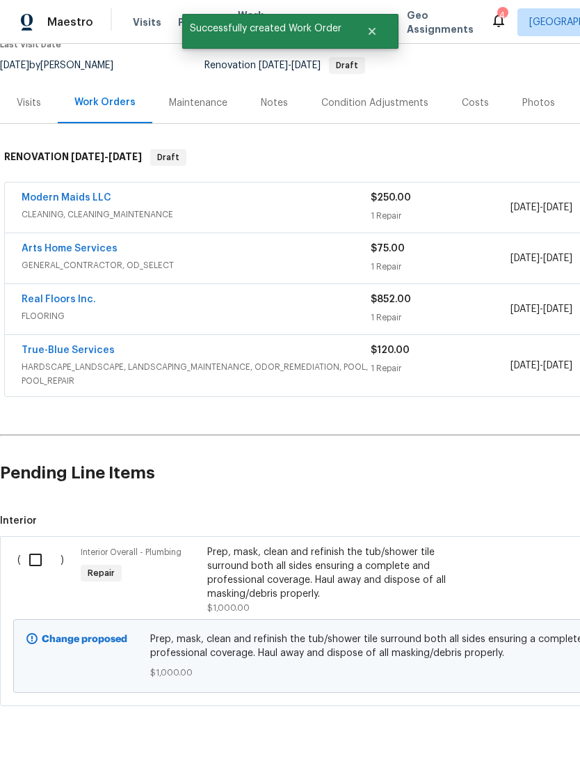
scroll to position [128, 0]
click at [33, 562] on input "checkbox" at bounding box center [41, 560] width 40 height 29
checkbox input "true"
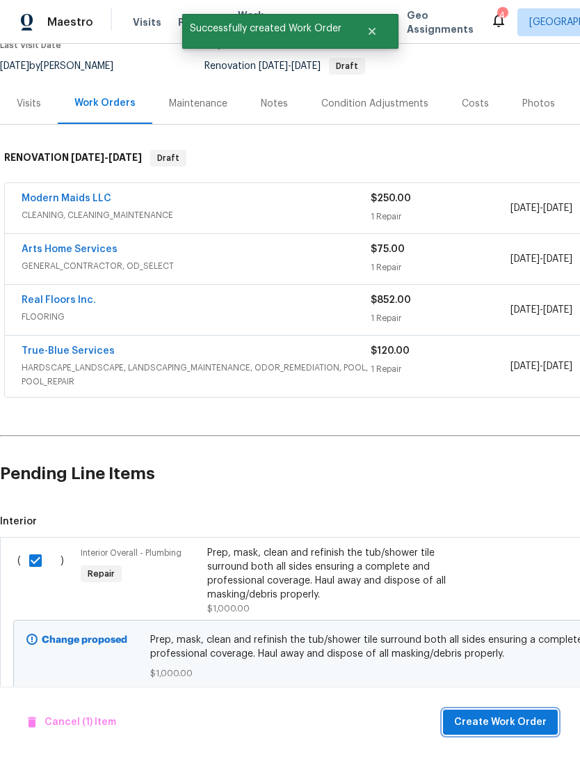
click at [487, 716] on span "Create Work Order" at bounding box center [500, 721] width 93 height 17
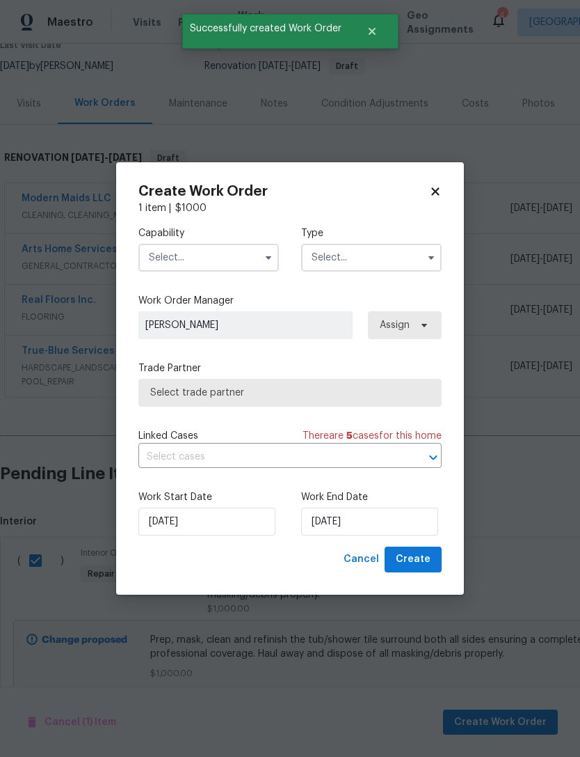
click at [244, 260] on input "text" at bounding box center [209, 258] width 141 height 28
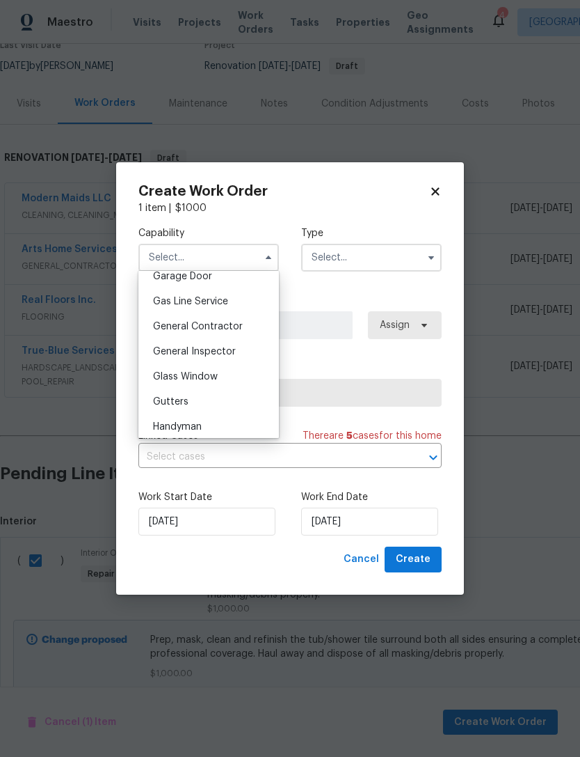
scroll to position [627, 0]
click at [243, 327] on div "General Contractor" at bounding box center [209, 325] width 134 height 25
type input "General Contractor"
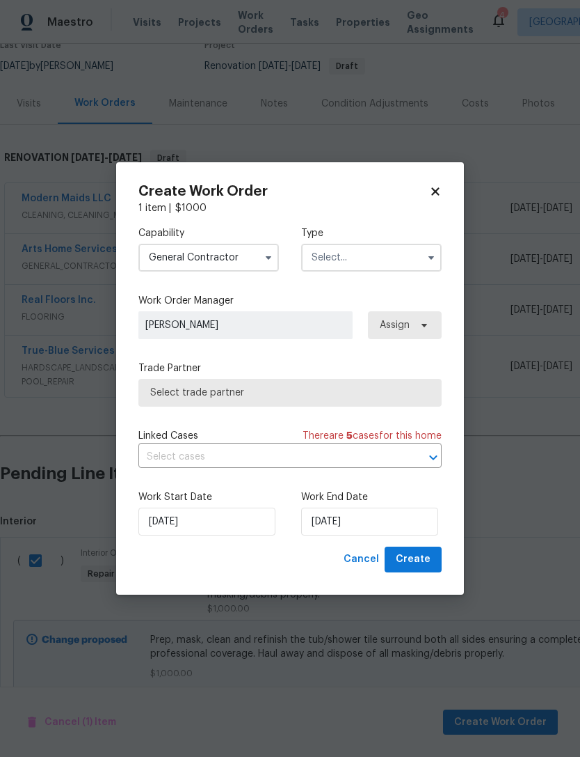
click at [411, 257] on input "text" at bounding box center [371, 258] width 141 height 28
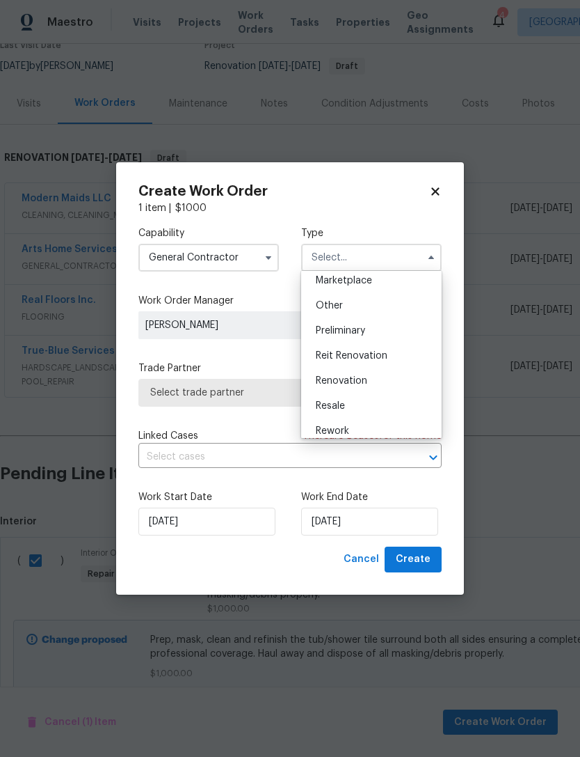
scroll to position [267, 0]
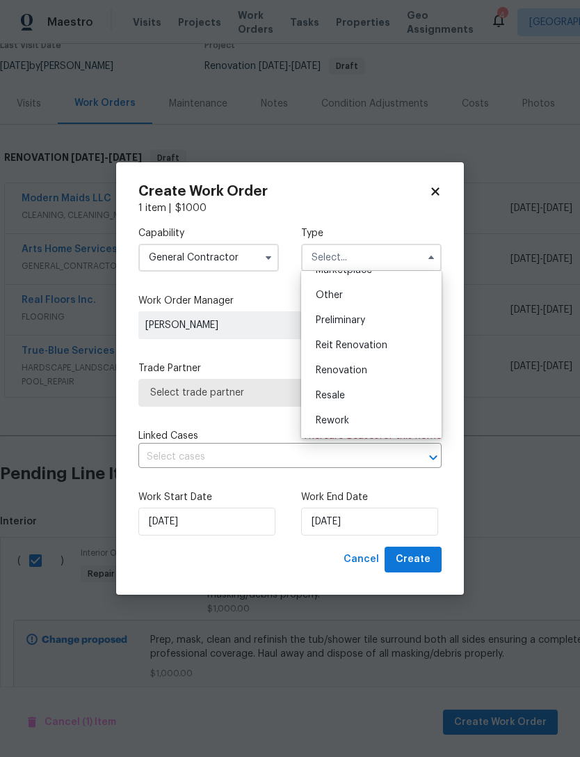
click at [361, 369] on span "Renovation" at bounding box center [342, 370] width 52 height 10
type input "Renovation"
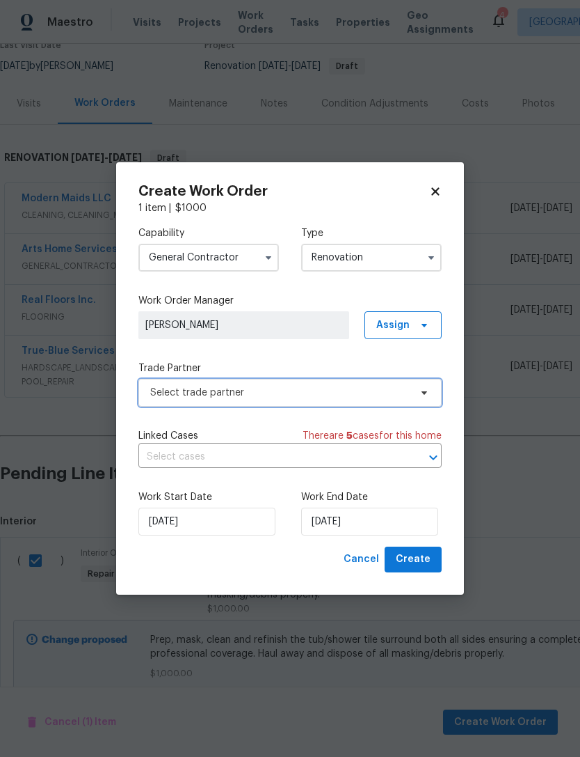
click at [370, 400] on span "Select trade partner" at bounding box center [290, 393] width 303 height 28
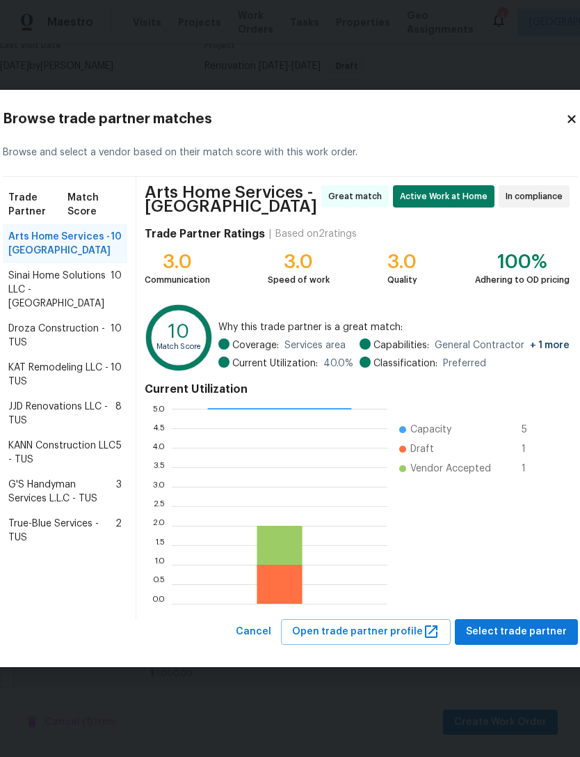
click at [84, 349] on span "Droza Construction - TUS" at bounding box center [59, 336] width 102 height 28
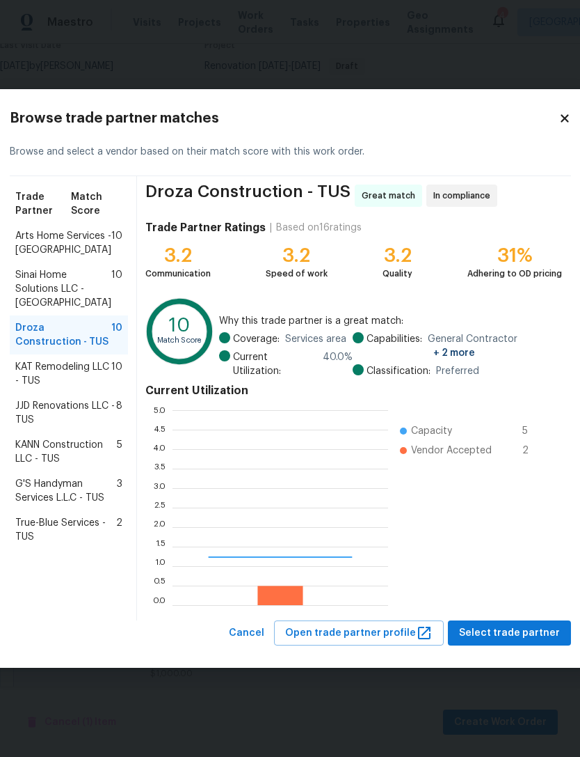
scroll to position [195, 216]
click at [514, 596] on ul "Capacity 5 Vendor Accepted 2" at bounding box center [472, 507] width 167 height 195
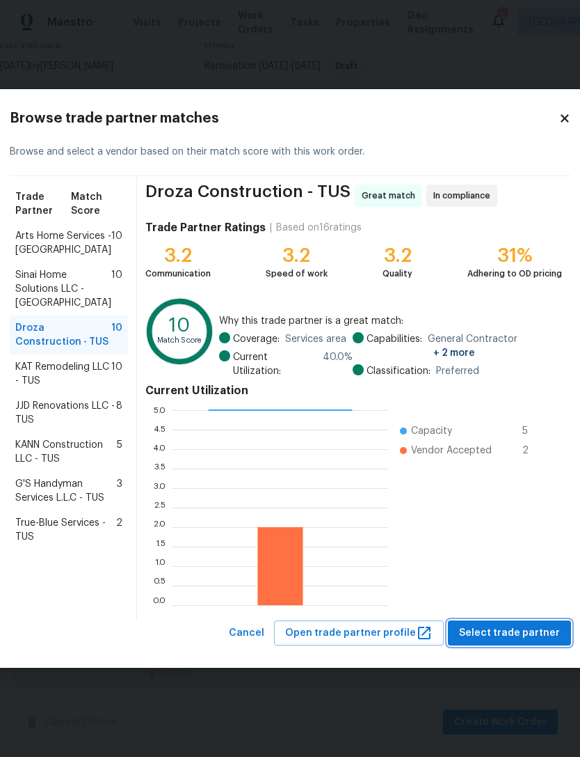
click at [501, 625] on span "Select trade partner" at bounding box center [509, 632] width 101 height 17
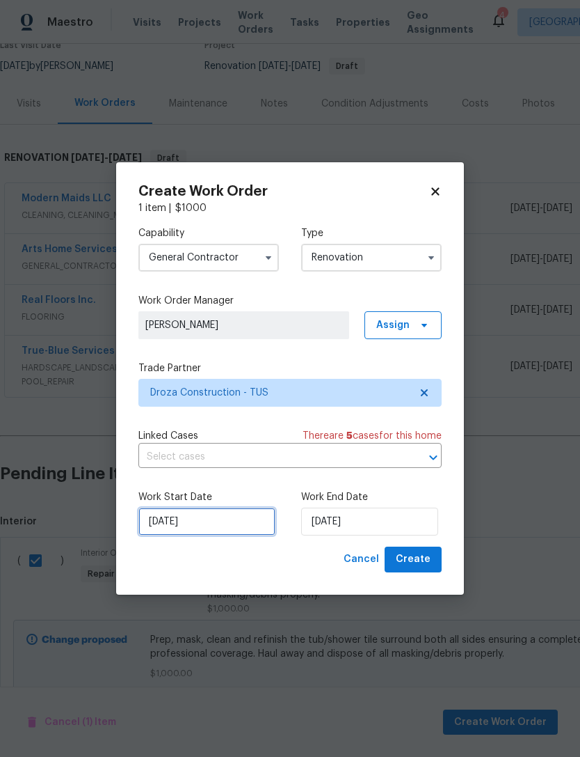
click at [229, 512] on input "8/19/2025" at bounding box center [207, 521] width 137 height 28
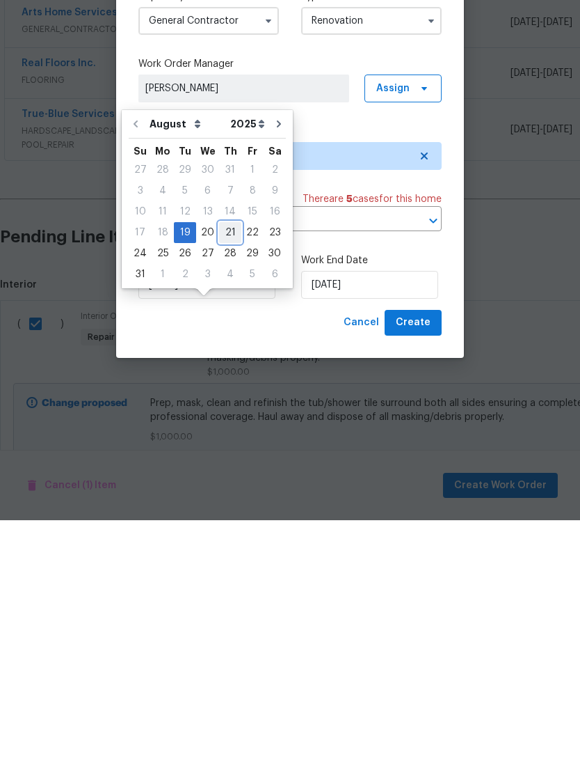
click at [226, 459] on div "21" at bounding box center [230, 468] width 22 height 19
type input "[DATE]"
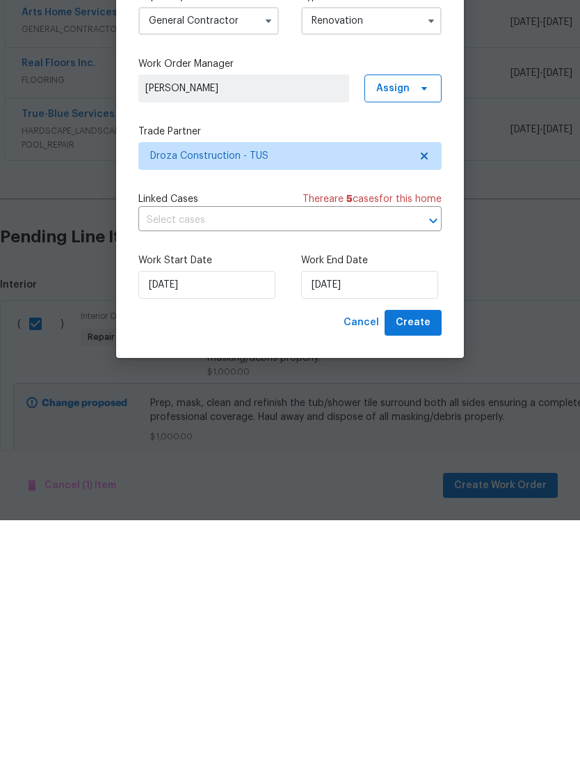
type input "[DATE]"
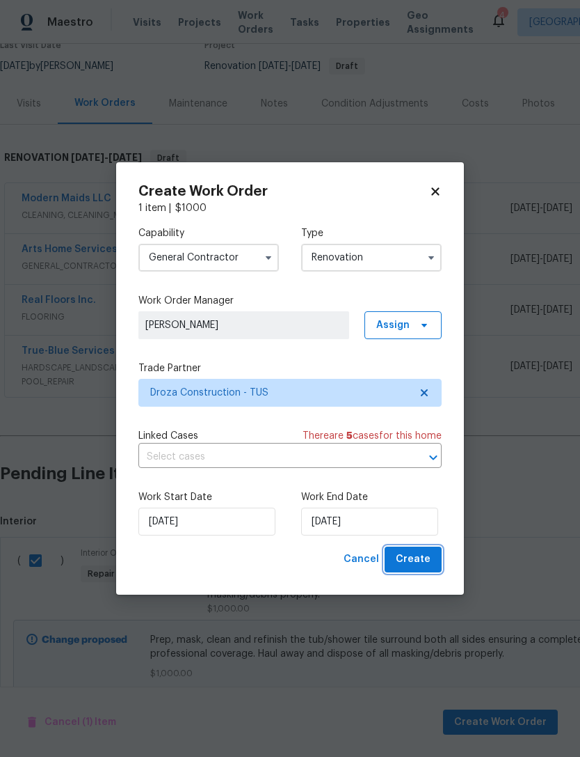
click at [438, 560] on button "Create" at bounding box center [413, 559] width 57 height 26
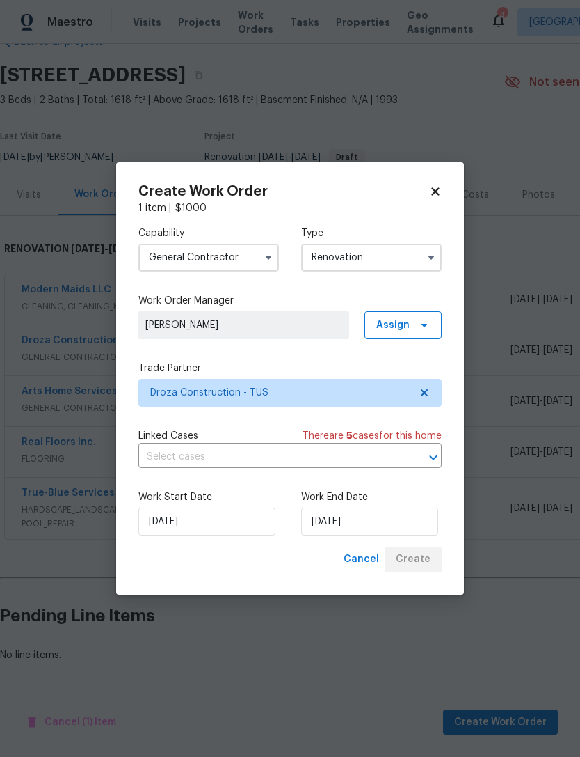
scroll to position [36, 0]
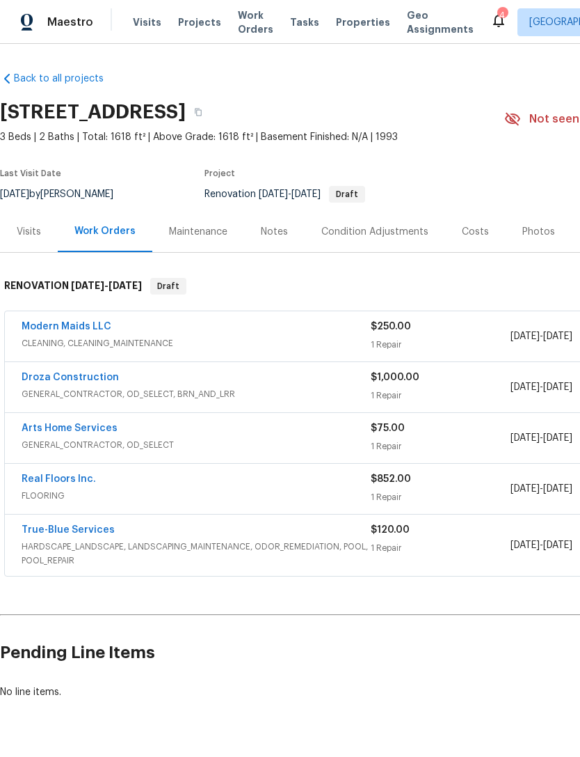
click at [445, 211] on div "Costs" at bounding box center [475, 231] width 61 height 41
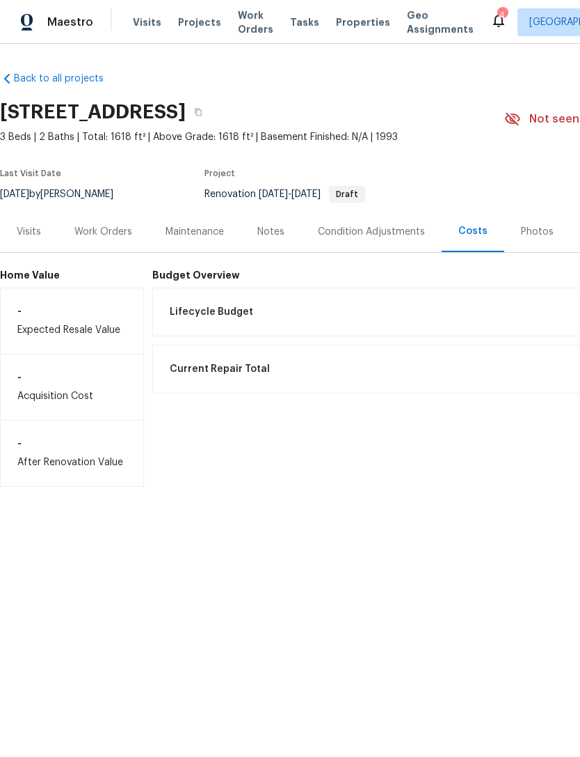
click at [442, 239] on div "Costs" at bounding box center [473, 231] width 63 height 41
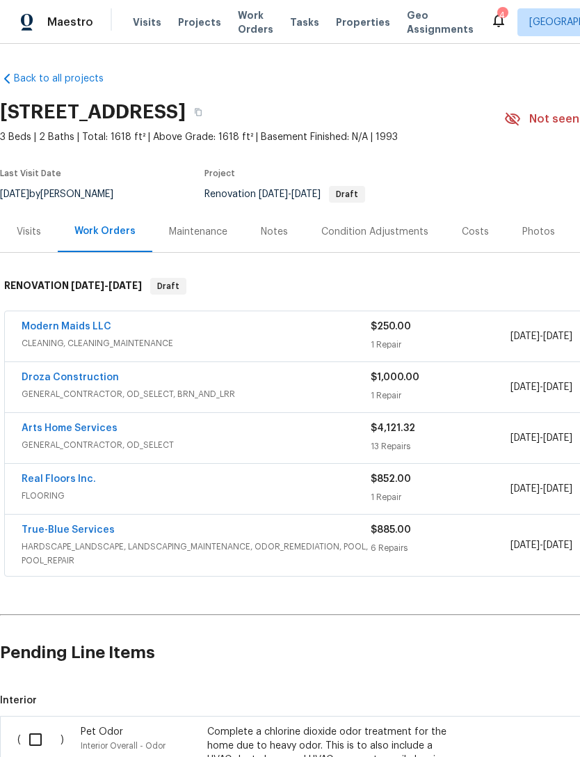
click at [470, 230] on div "Costs" at bounding box center [475, 232] width 27 height 14
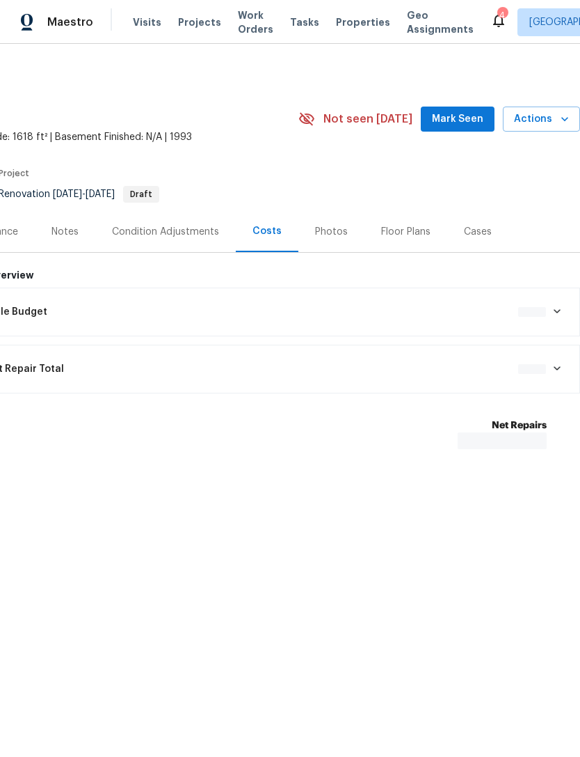
scroll to position [0, 206]
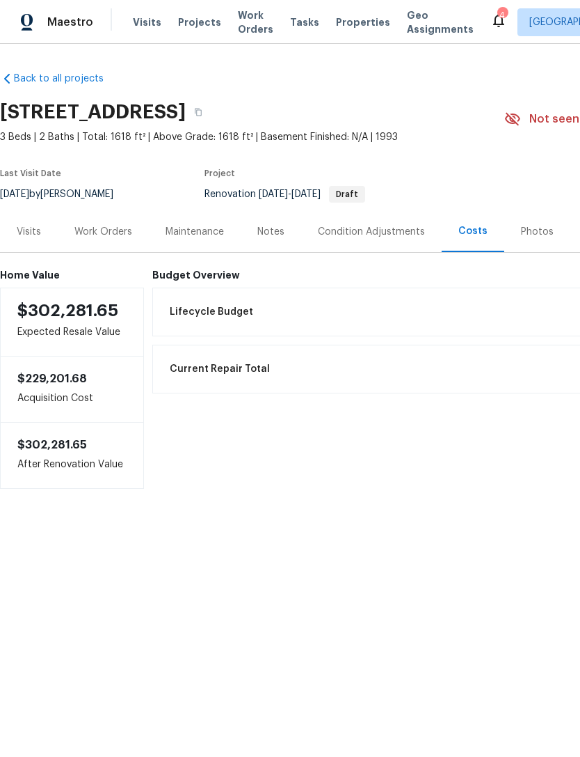
click at [102, 231] on div "Work Orders" at bounding box center [103, 232] width 58 height 14
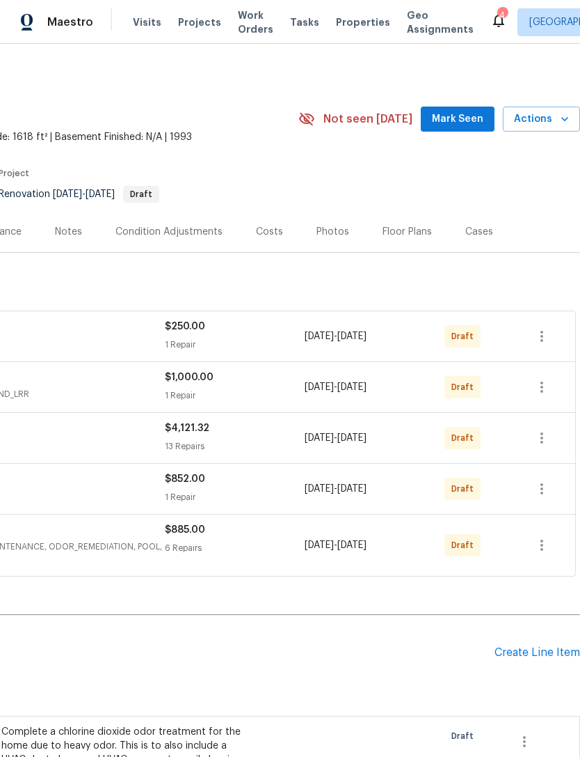
scroll to position [0, 206]
click at [541, 552] on icon "button" at bounding box center [542, 545] width 17 height 17
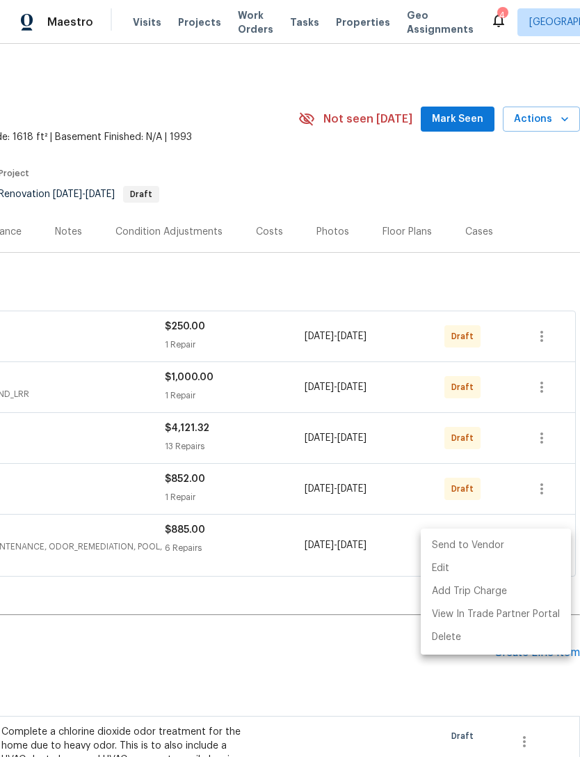
click at [461, 543] on li "Send to Vendor" at bounding box center [496, 545] width 150 height 23
click at [537, 488] on div at bounding box center [290, 378] width 580 height 757
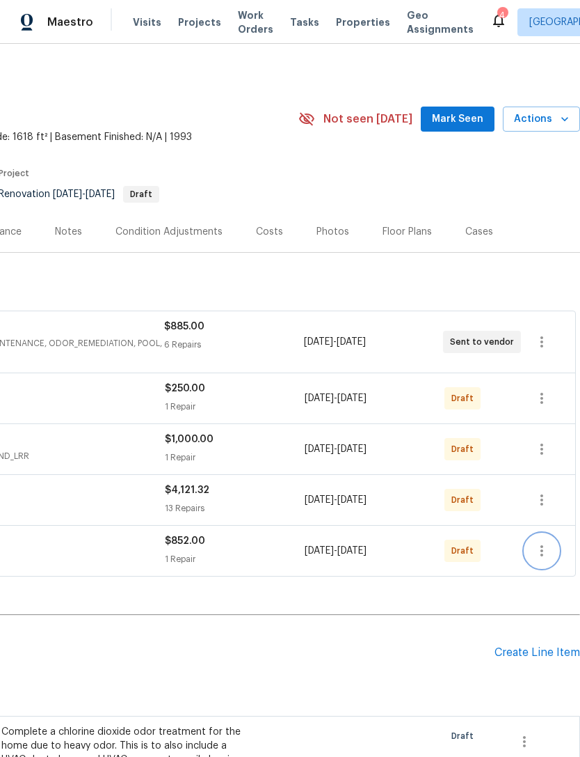
click at [544, 560] on button "button" at bounding box center [541, 550] width 33 height 33
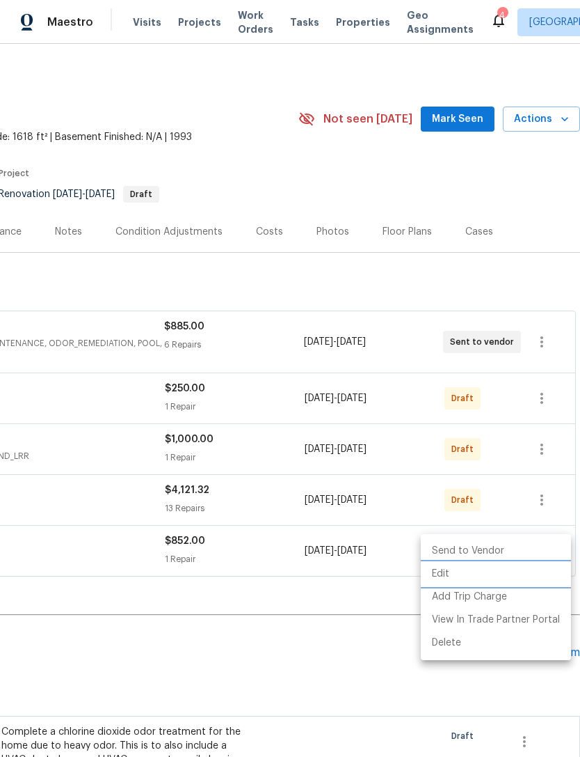
click at [473, 564] on li "Edit" at bounding box center [496, 573] width 150 height 23
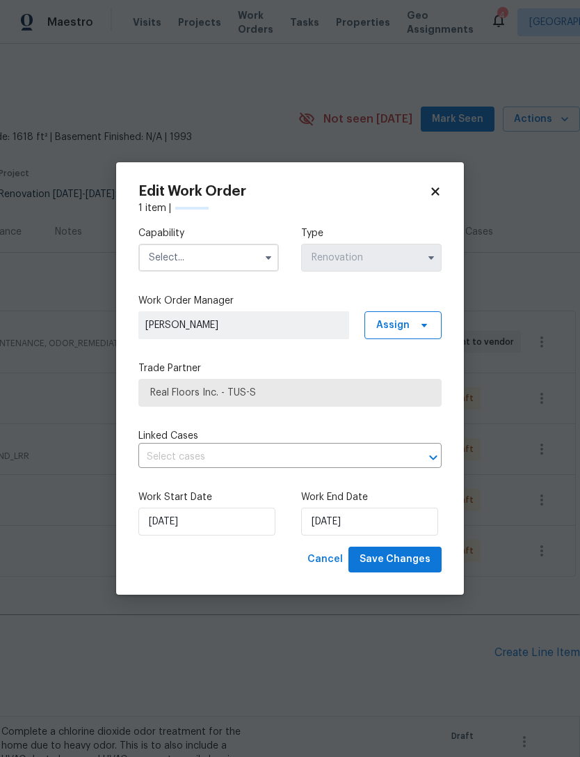
click at [438, 186] on icon at bounding box center [435, 191] width 13 height 13
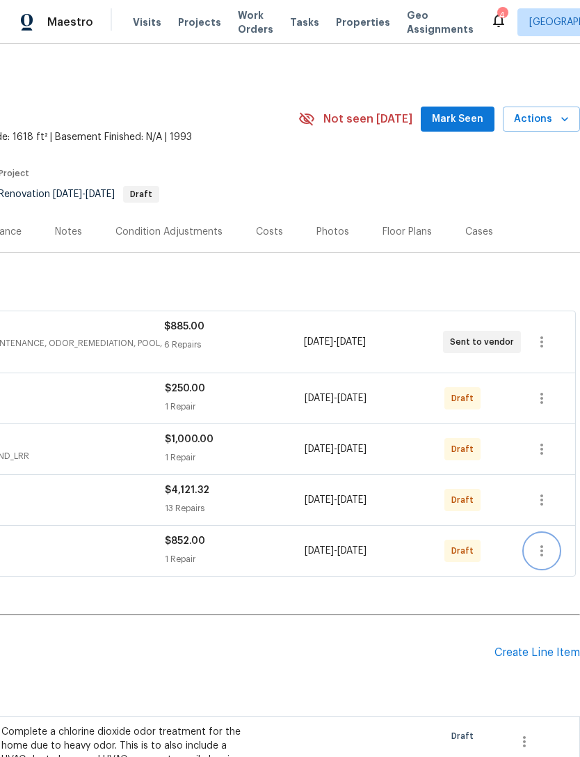
click at [550, 550] on icon "button" at bounding box center [542, 550] width 17 height 17
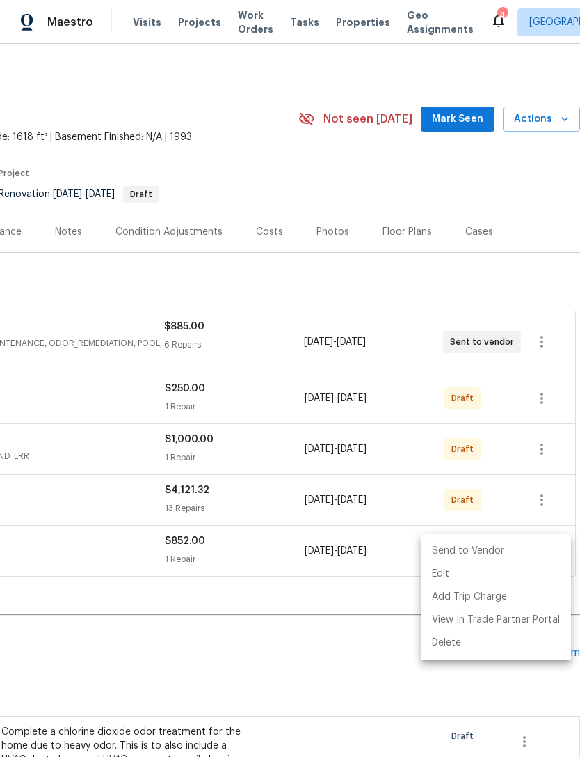
click at [468, 544] on li "Send to Vendor" at bounding box center [496, 550] width 150 height 23
click at [541, 452] on div at bounding box center [290, 378] width 580 height 757
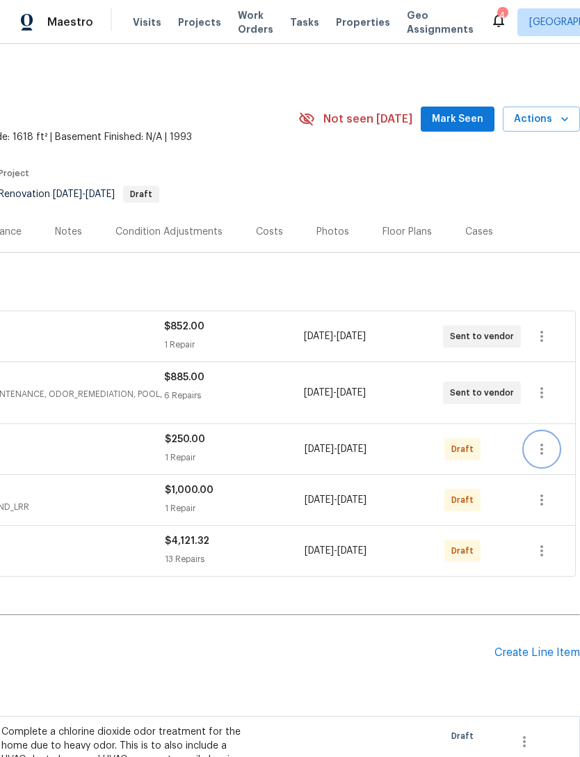
click at [540, 449] on icon "button" at bounding box center [542, 449] width 17 height 17
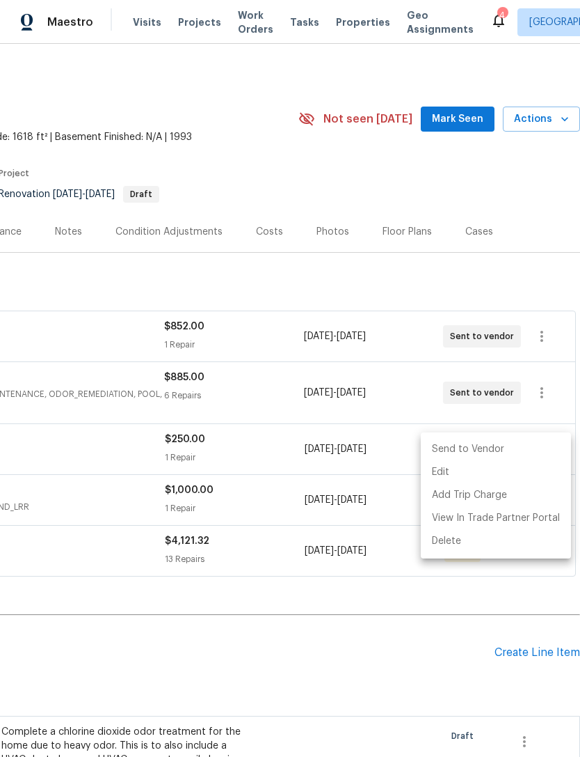
click at [492, 450] on li "Send to Vendor" at bounding box center [496, 449] width 150 height 23
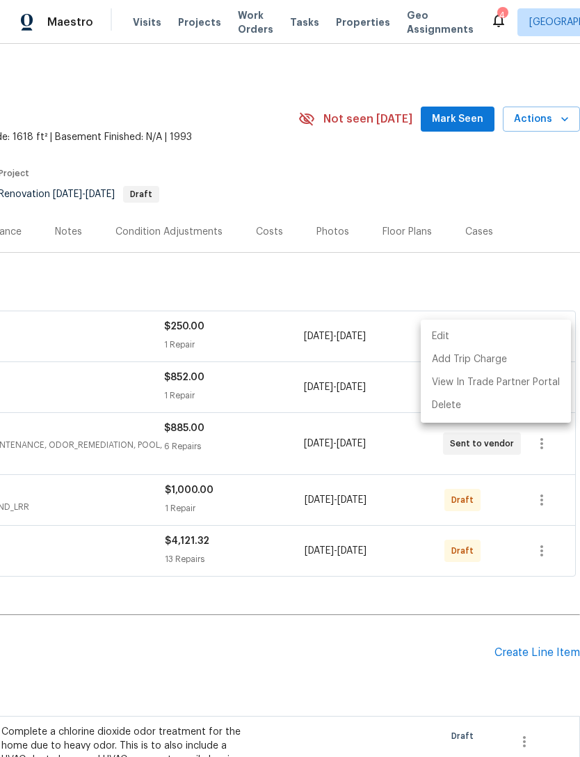
click at [527, 499] on div at bounding box center [290, 378] width 580 height 757
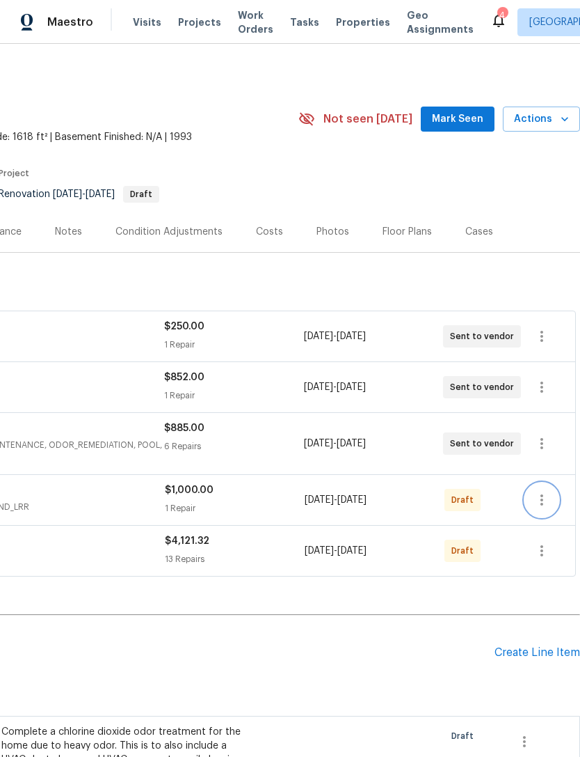
click at [537, 499] on icon "button" at bounding box center [542, 499] width 17 height 17
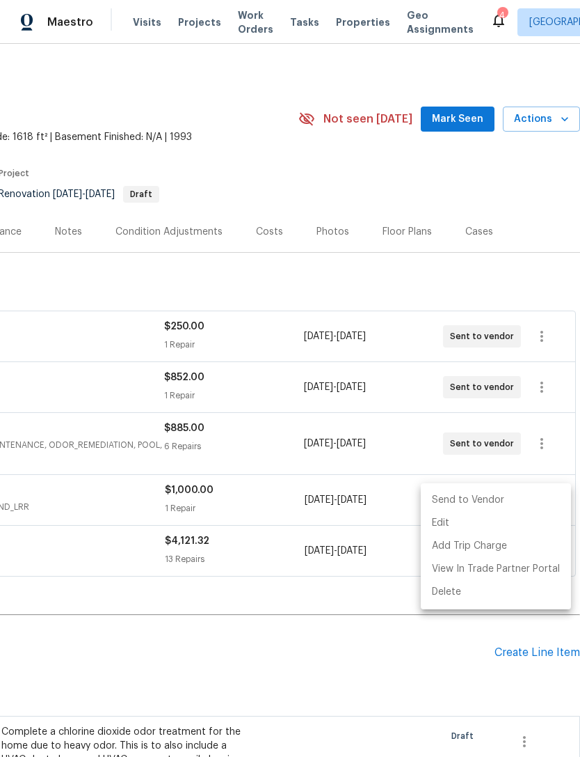
click at [468, 496] on li "Send to Vendor" at bounding box center [496, 500] width 150 height 23
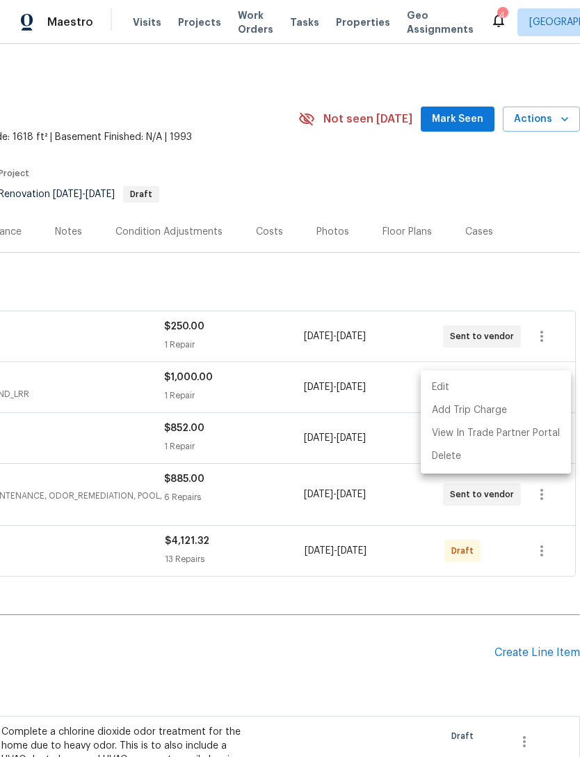
click at [535, 554] on div at bounding box center [290, 378] width 580 height 757
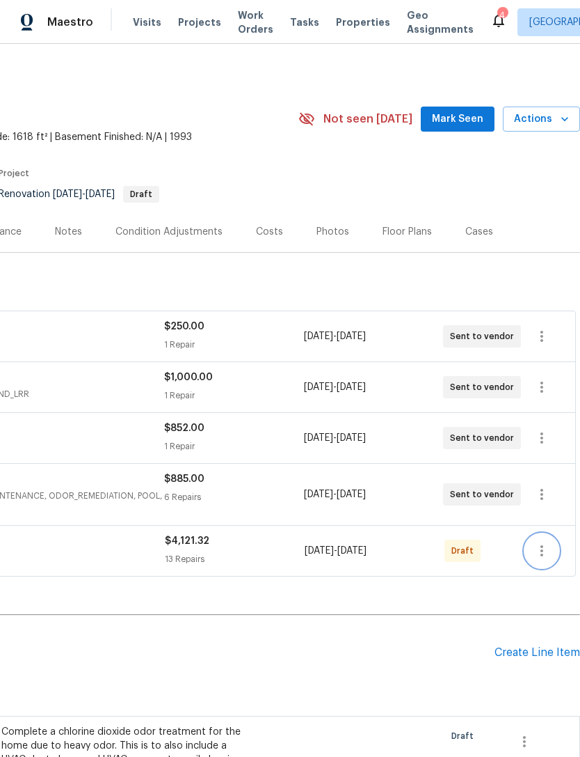
click at [540, 550] on icon "button" at bounding box center [542, 550] width 17 height 17
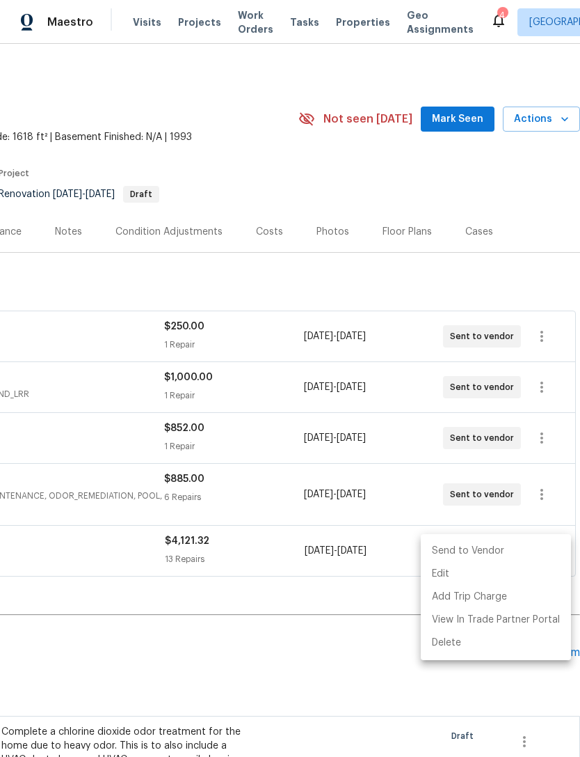
click at [459, 548] on li "Send to Vendor" at bounding box center [496, 550] width 150 height 23
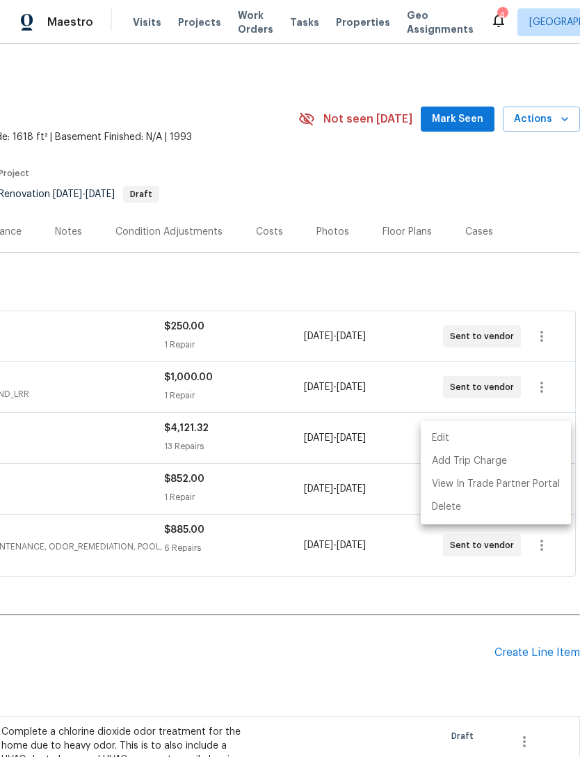
click at [318, 673] on div at bounding box center [290, 378] width 580 height 757
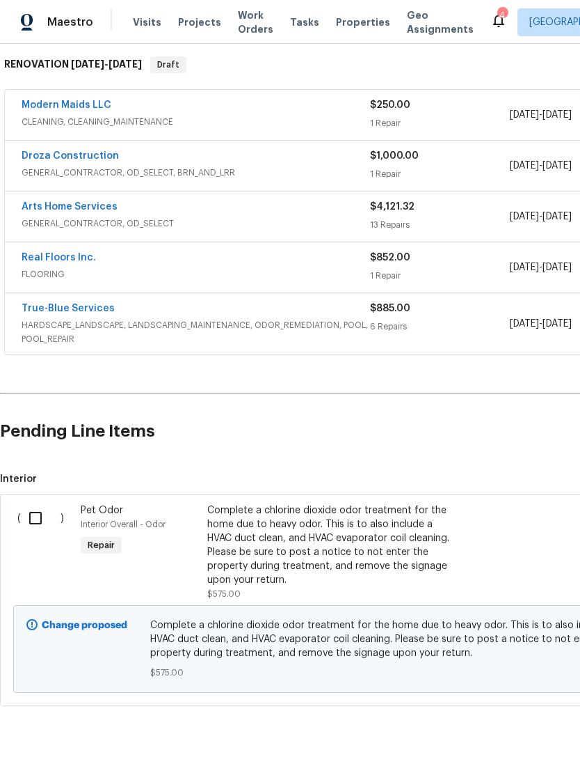
scroll to position [221, 0]
click at [38, 514] on input "checkbox" at bounding box center [41, 518] width 40 height 29
checkbox input "true"
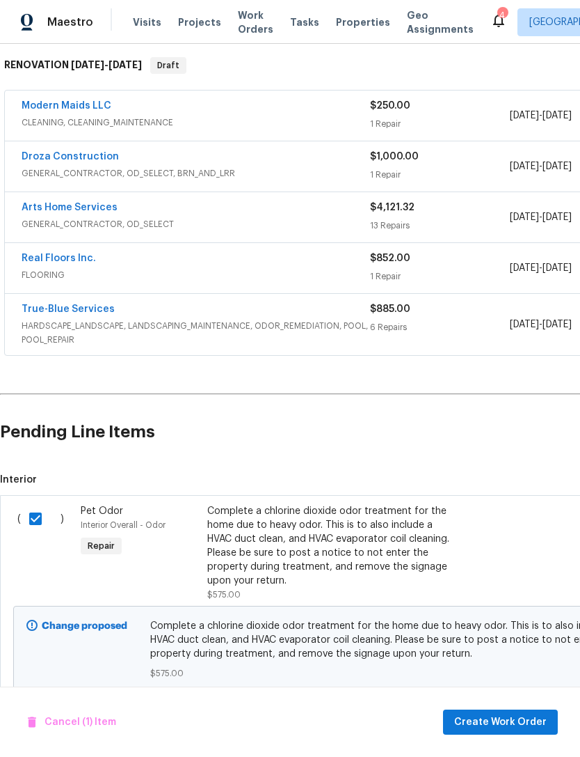
click at [489, 718] on span "Create Work Order" at bounding box center [500, 721] width 93 height 17
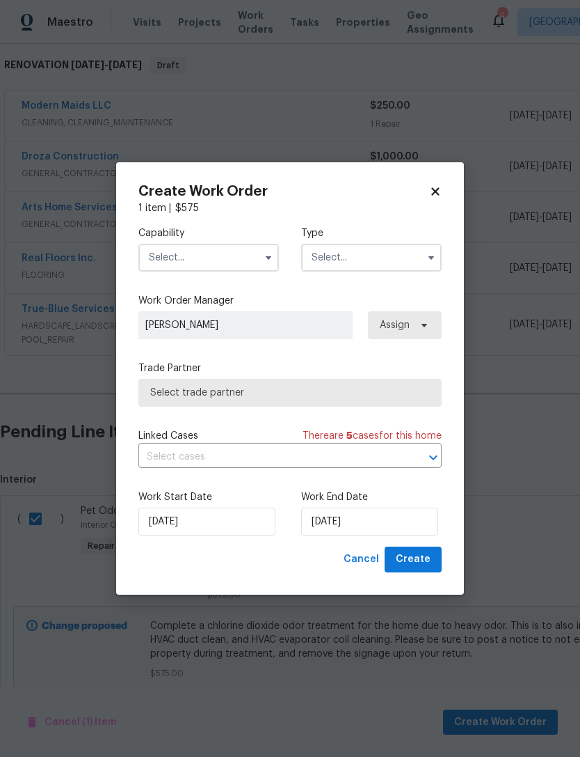
click at [196, 256] on input "text" at bounding box center [209, 258] width 141 height 28
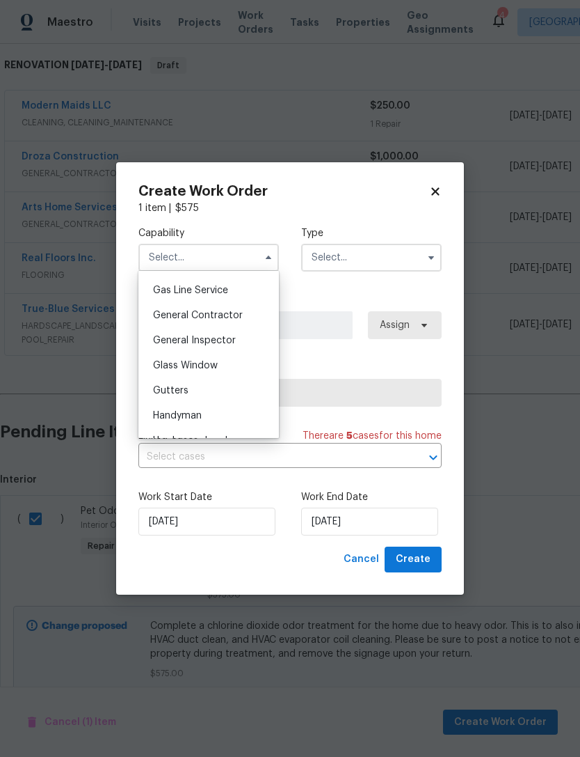
scroll to position [633, 0]
click at [189, 324] on div "General Contractor" at bounding box center [209, 318] width 134 height 25
type input "General Contractor"
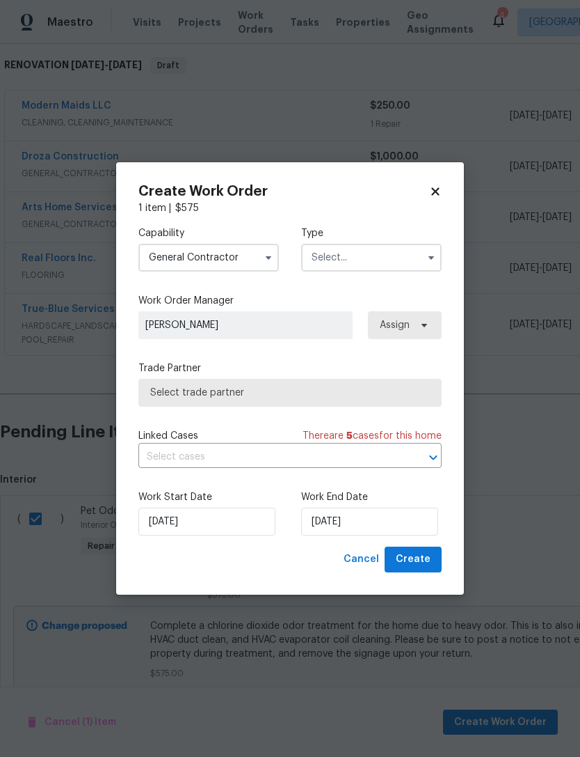
click at [346, 261] on input "text" at bounding box center [371, 258] width 141 height 28
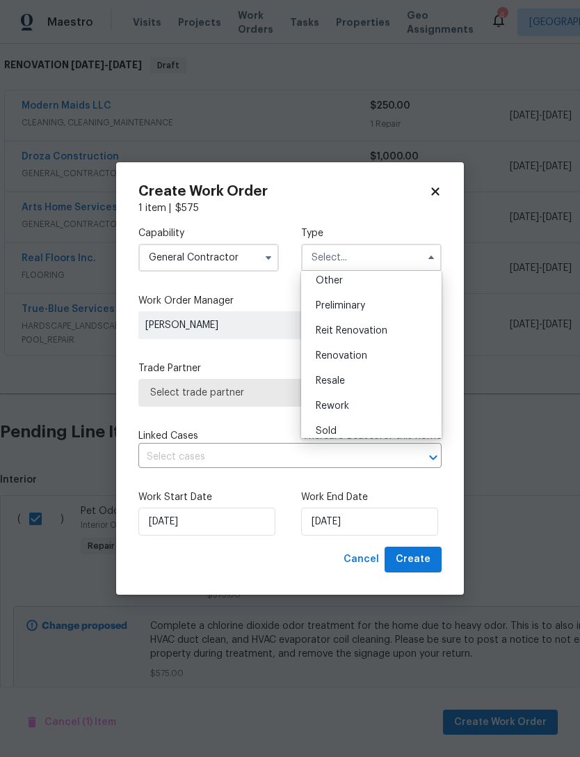
scroll to position [309, 0]
click at [335, 326] on span "Renovation" at bounding box center [342, 329] width 52 height 10
type input "Renovation"
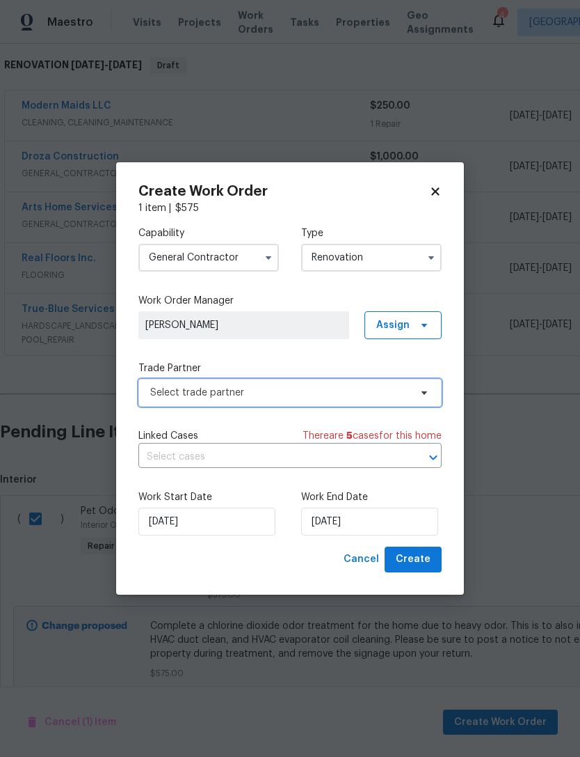
click at [305, 386] on span "Select trade partner" at bounding box center [280, 393] width 260 height 14
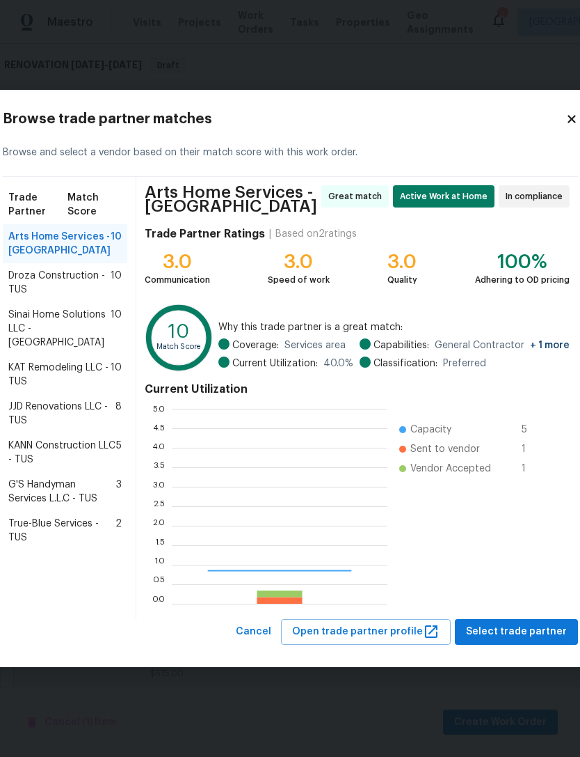
scroll to position [195, 216]
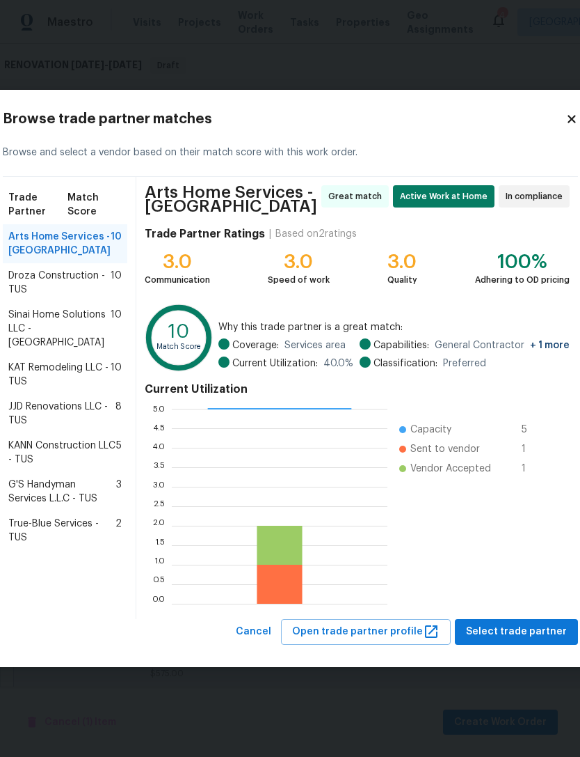
click at [45, 544] on span "True-Blue Services - TUS" at bounding box center [61, 530] width 107 height 28
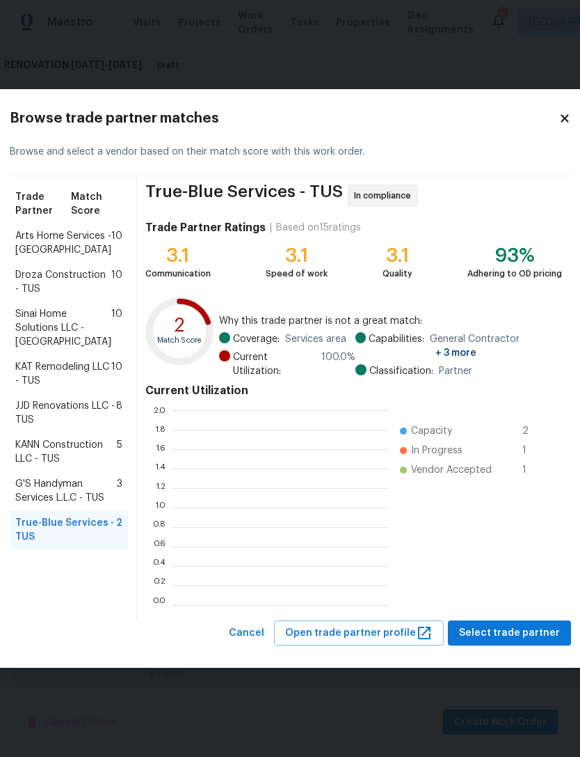
scroll to position [1, 1]
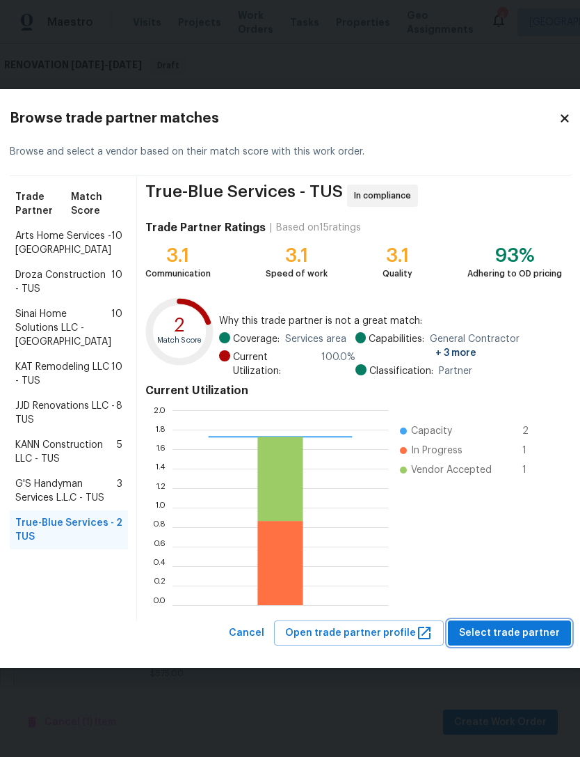
click at [491, 638] on span "Select trade partner" at bounding box center [509, 632] width 101 height 17
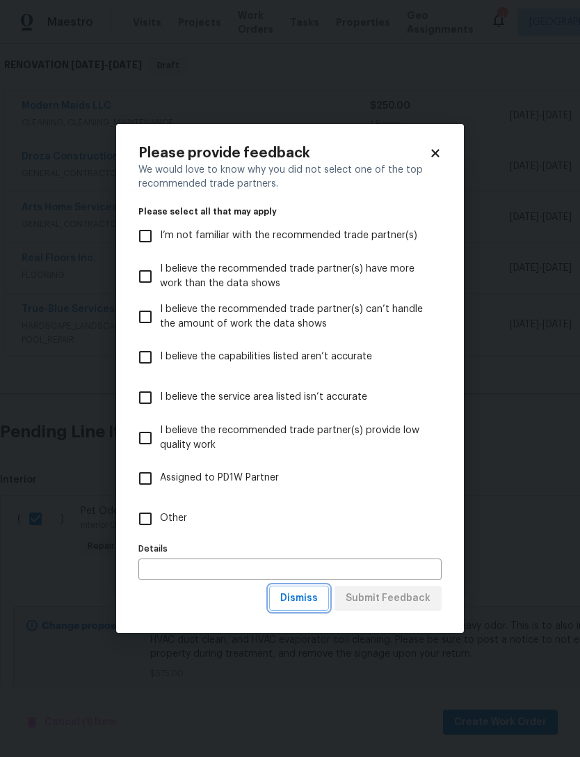
click at [300, 608] on button "Dismiss" at bounding box center [299, 598] width 60 height 26
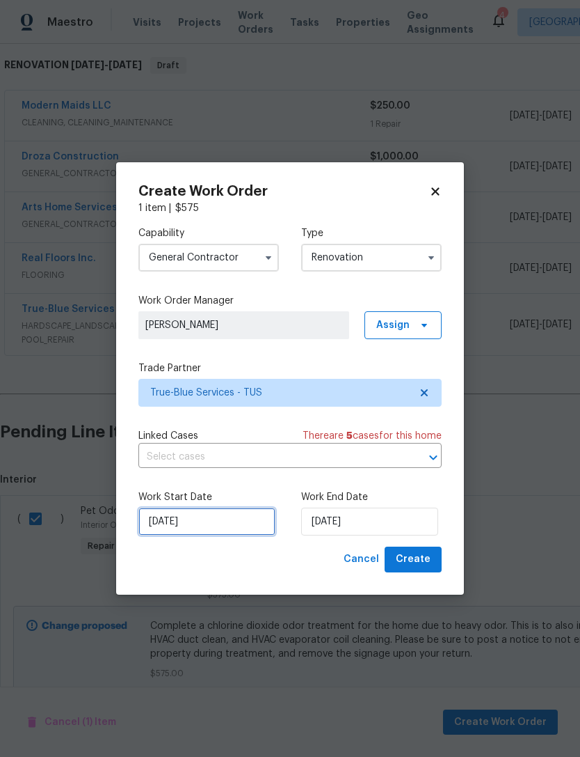
click at [208, 531] on input "8/19/2025" at bounding box center [207, 521] width 137 height 28
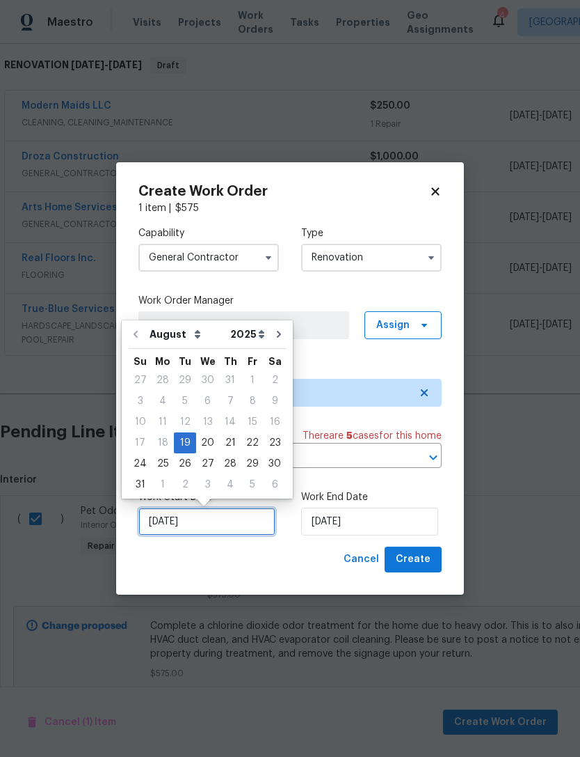
scroll to position [26, 0]
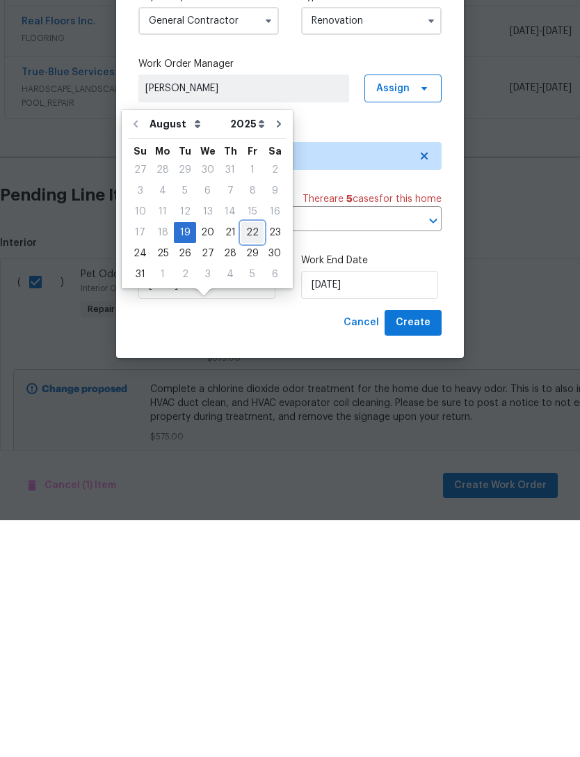
click at [248, 459] on div "22" at bounding box center [253, 468] width 22 height 19
type input "8/22/2025"
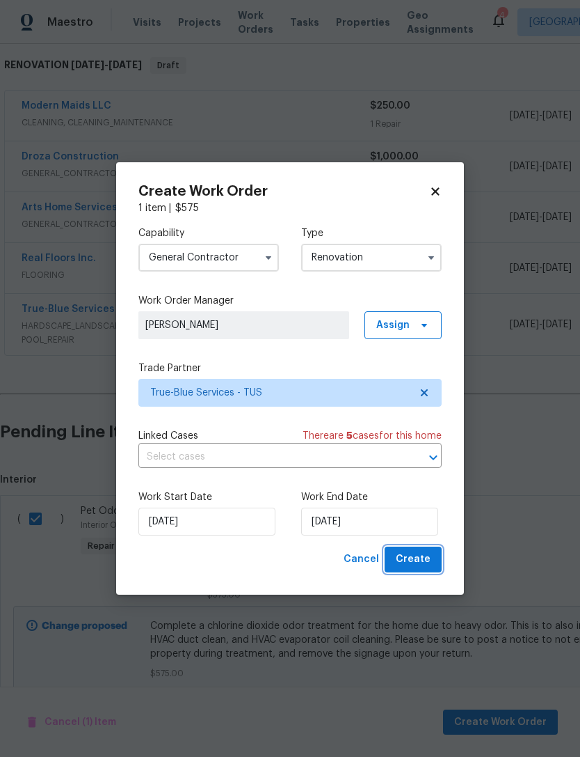
click at [418, 560] on span "Create" at bounding box center [413, 559] width 35 height 17
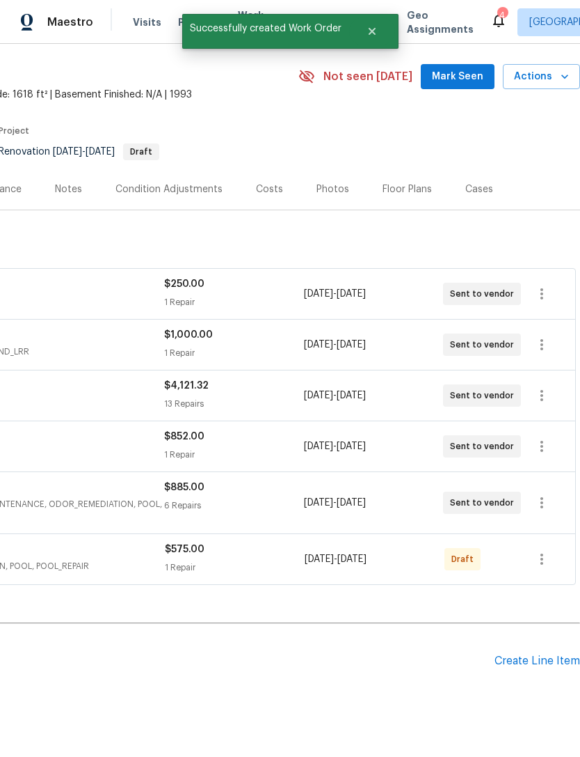
scroll to position [42, 206]
click at [552, 542] on button "button" at bounding box center [541, 558] width 33 height 33
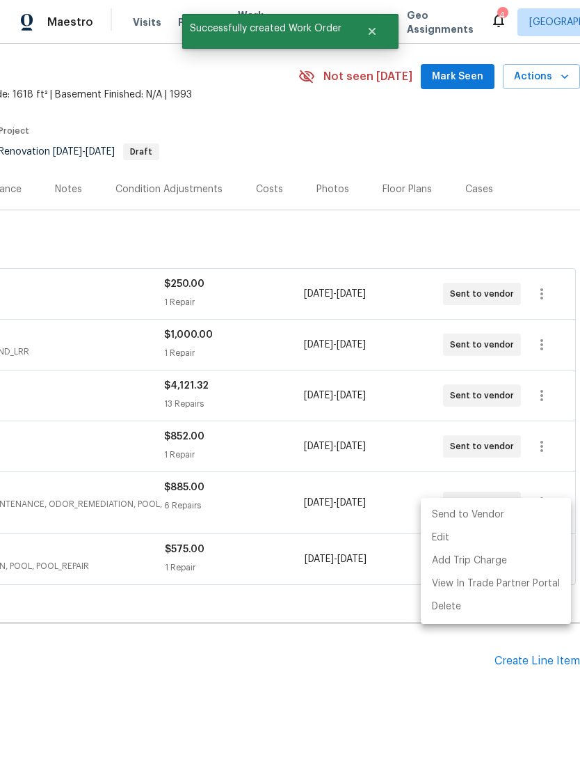
click at [480, 509] on li "Send to Vendor" at bounding box center [496, 514] width 150 height 23
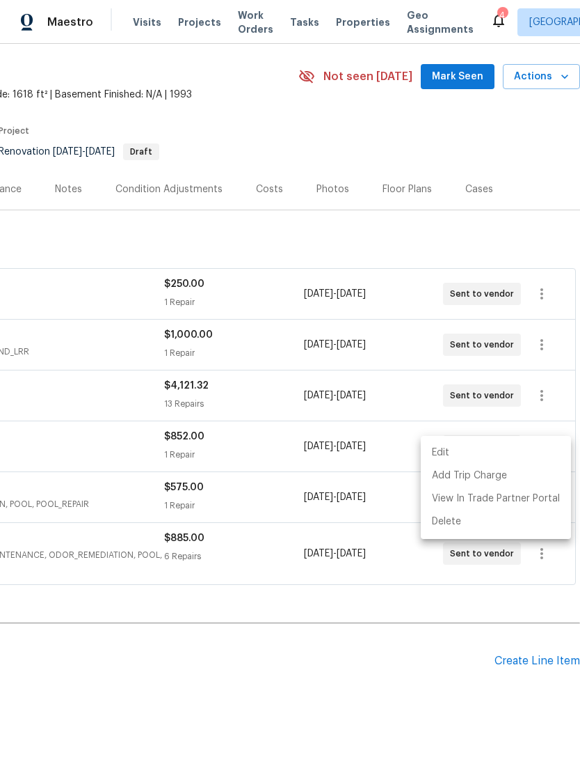
click at [544, 353] on div at bounding box center [290, 378] width 580 height 757
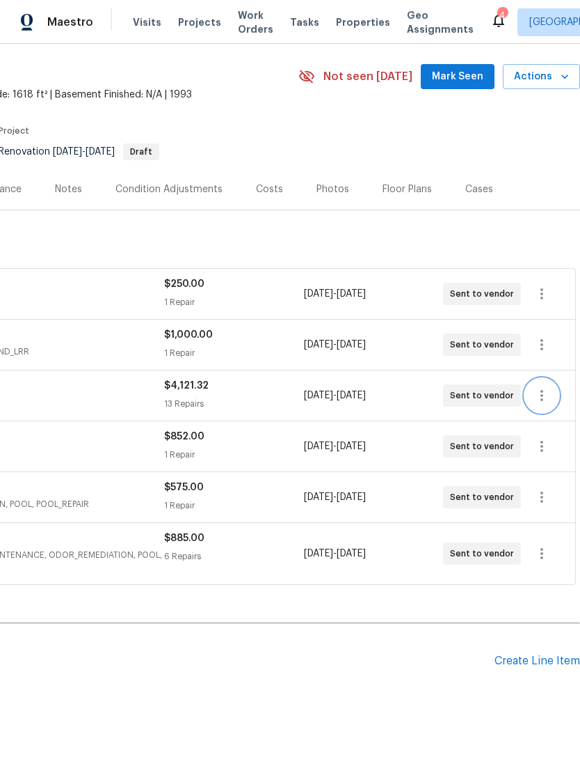
click at [542, 390] on icon "button" at bounding box center [542, 395] width 3 height 11
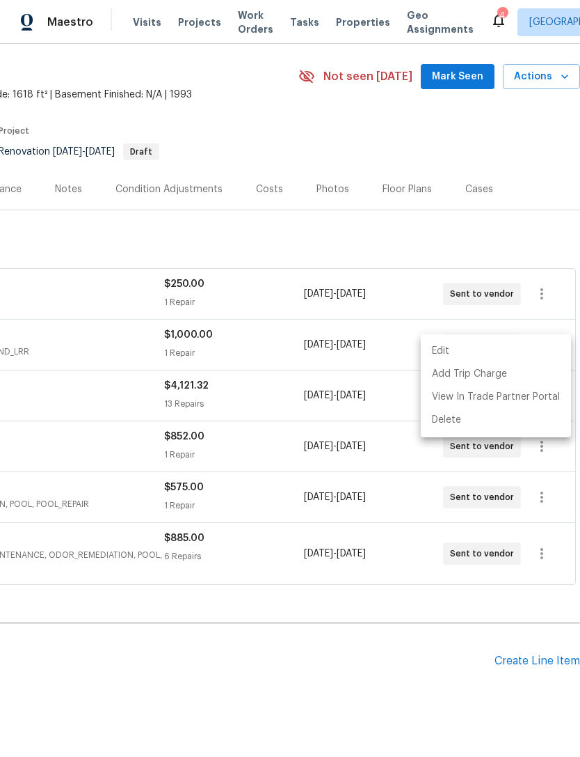
click at [129, 374] on div at bounding box center [290, 378] width 580 height 757
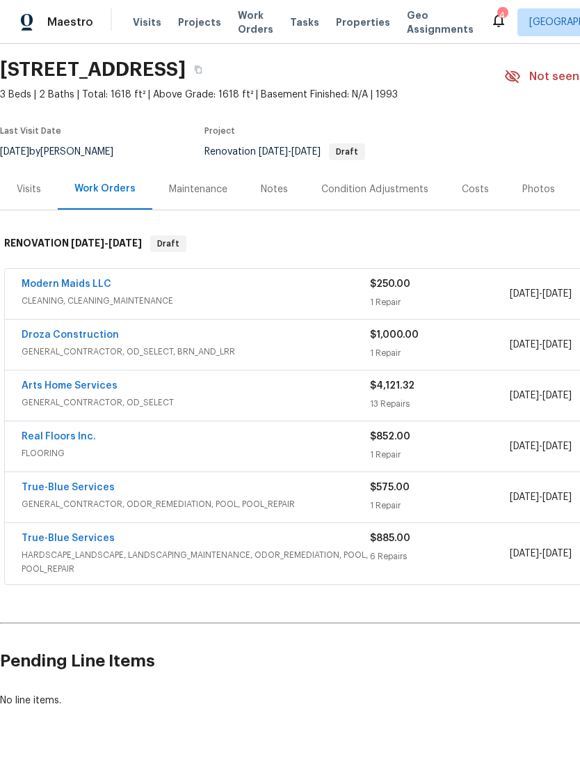
scroll to position [42, 0]
click at [74, 385] on link "Arts Home Services" at bounding box center [70, 386] width 96 height 10
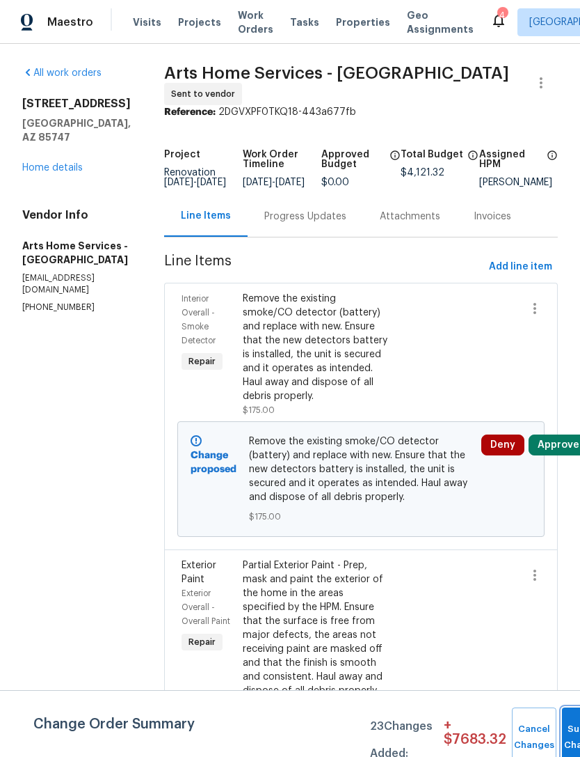
click at [564, 722] on button "Submit Changes" at bounding box center [584, 737] width 45 height 60
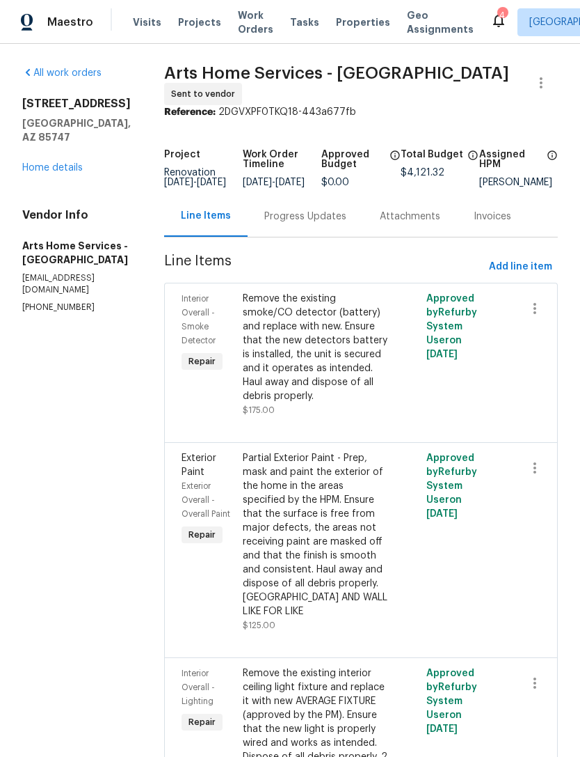
click at [550, 504] on div "Exterior Paint Exterior Overall - Overall Paint Repair Partial Exterior Paint -…" at bounding box center [361, 549] width 394 height 215
click at [54, 163] on link "Home details" at bounding box center [52, 168] width 61 height 10
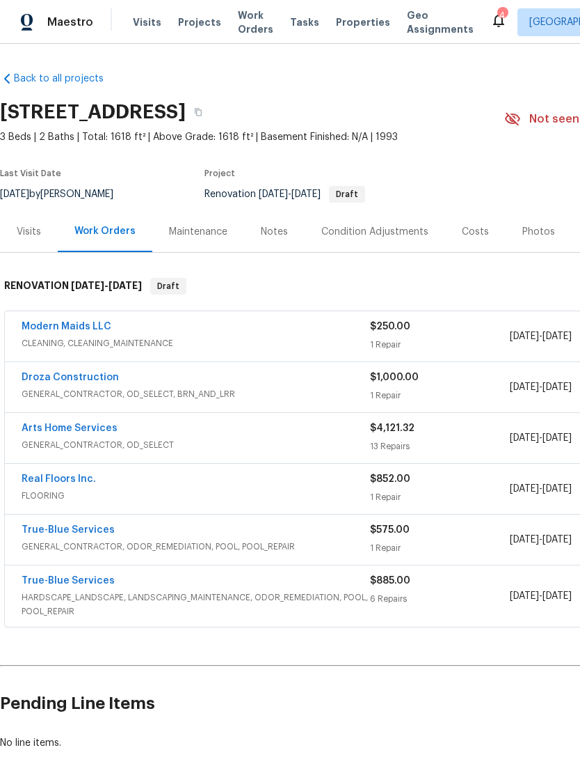
click at [474, 238] on div "Costs" at bounding box center [475, 232] width 27 height 14
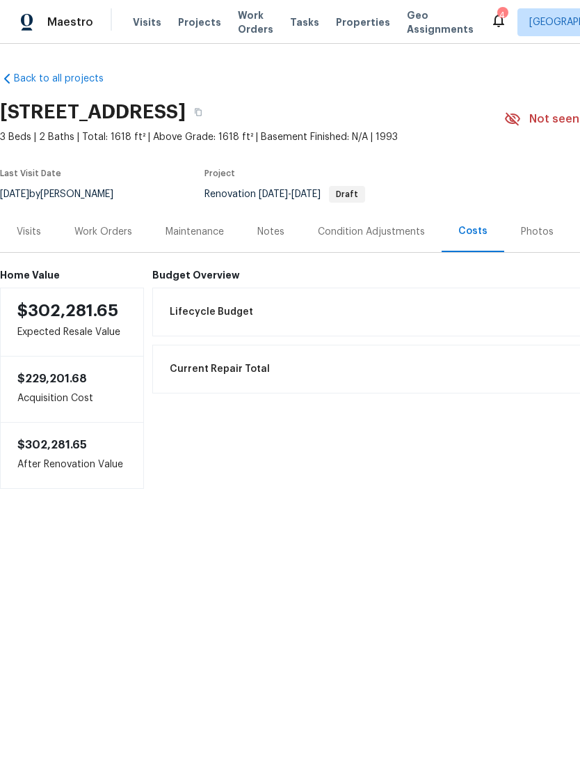
click at [467, 572] on html "Maestro Visits Projects Work Orders Tasks Properties Geo Assignments 4 Tucson S…" at bounding box center [290, 286] width 580 height 572
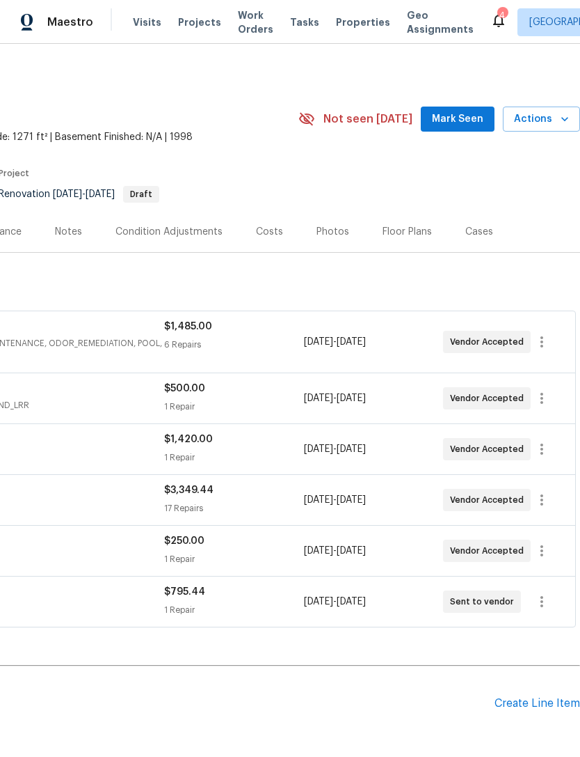
scroll to position [0, 206]
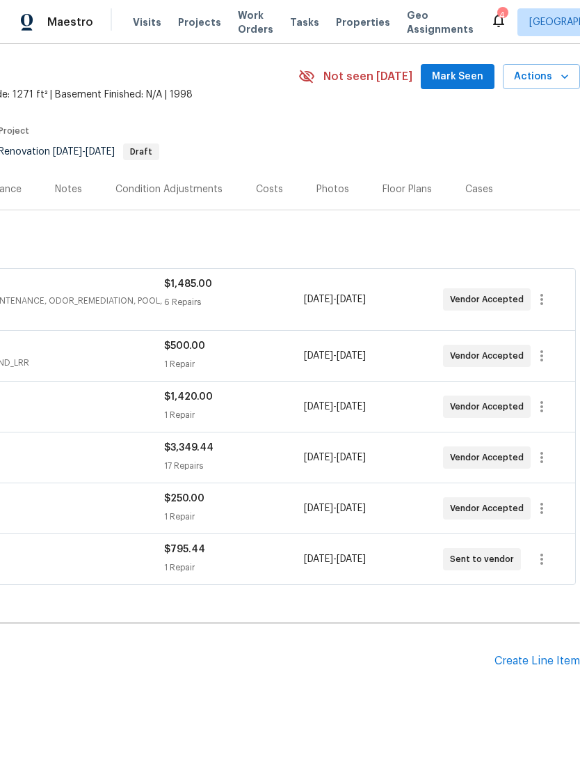
scroll to position [42, 206]
click at [264, 200] on div "Costs" at bounding box center [269, 188] width 61 height 41
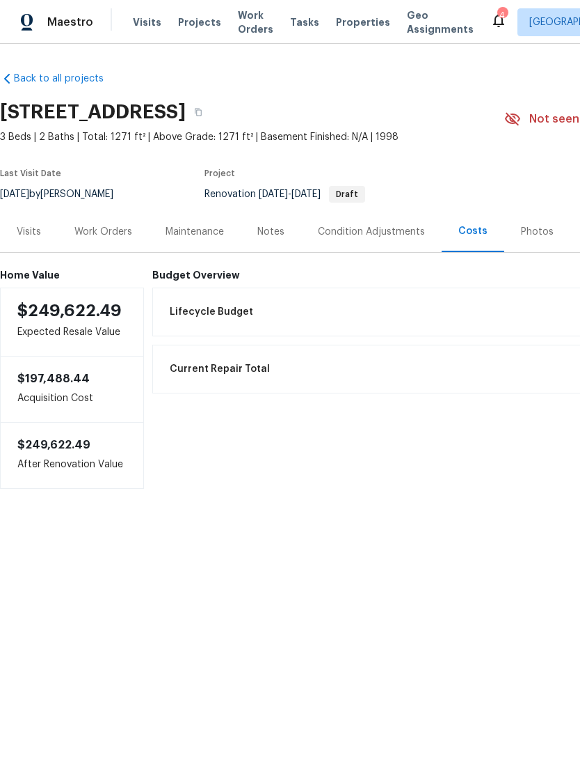
click at [100, 217] on div "Work Orders" at bounding box center [103, 231] width 91 height 41
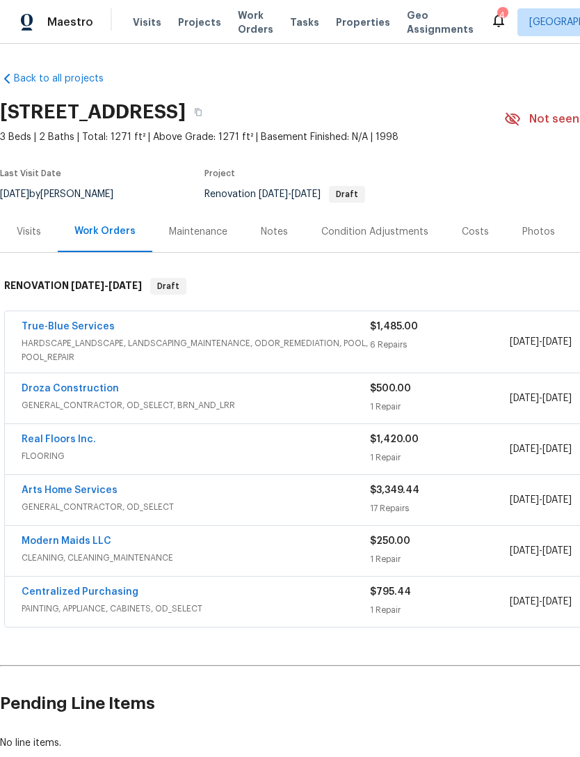
click at [347, 672] on h2 "Pending Line Items" at bounding box center [350, 703] width 701 height 65
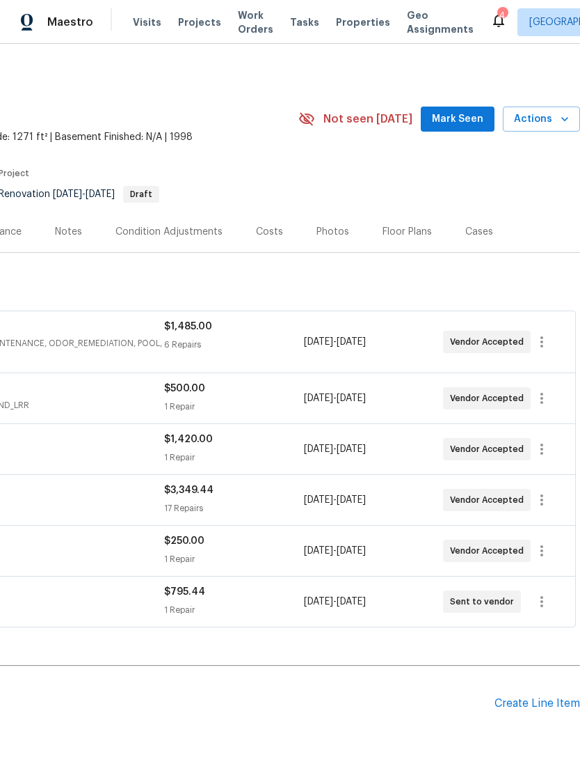
scroll to position [0, 206]
click at [464, 113] on span "Mark Seen" at bounding box center [458, 119] width 52 height 17
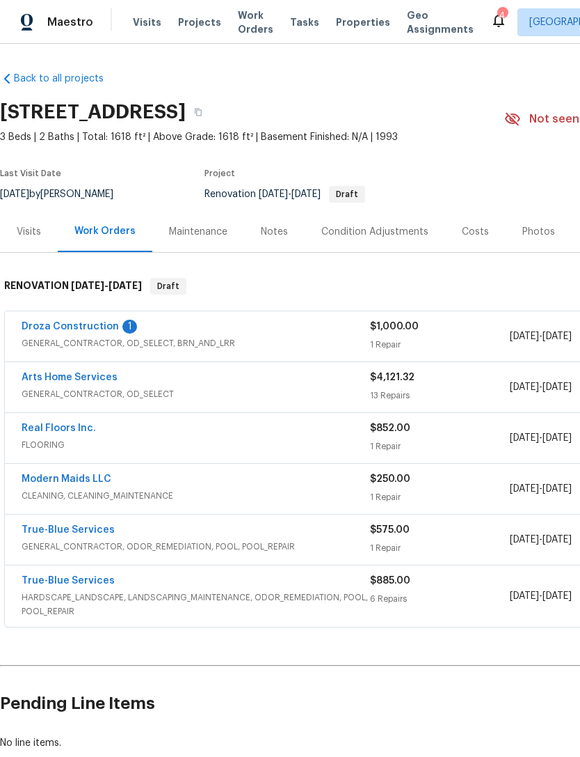
click at [86, 327] on link "Droza Construction" at bounding box center [70, 327] width 97 height 10
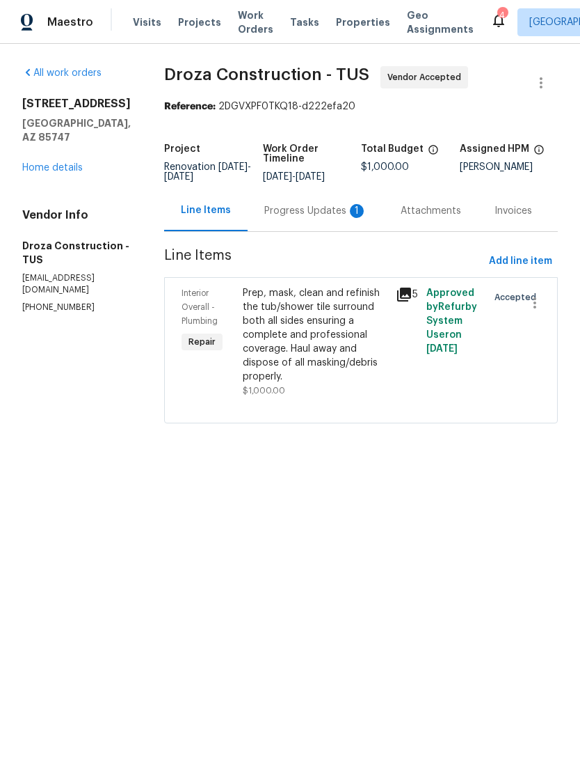
click at [331, 218] on div "Progress Updates 1" at bounding box center [315, 211] width 103 height 14
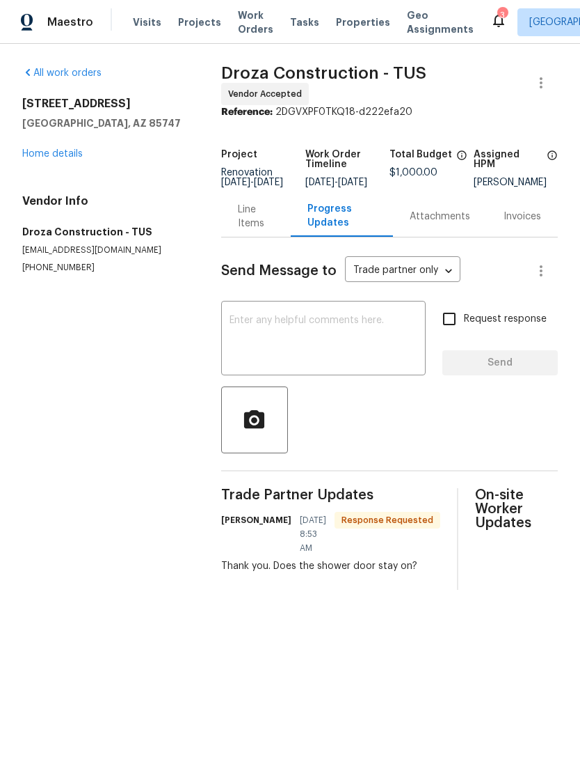
click at [272, 349] on textarea at bounding box center [324, 339] width 188 height 49
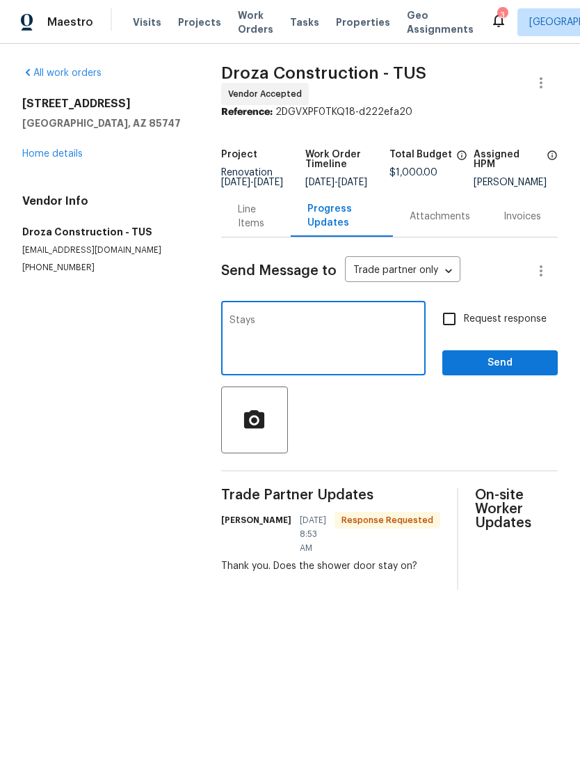
type textarea "Stays"
click at [455, 318] on input "Request response" at bounding box center [449, 318] width 29 height 29
checkbox input "true"
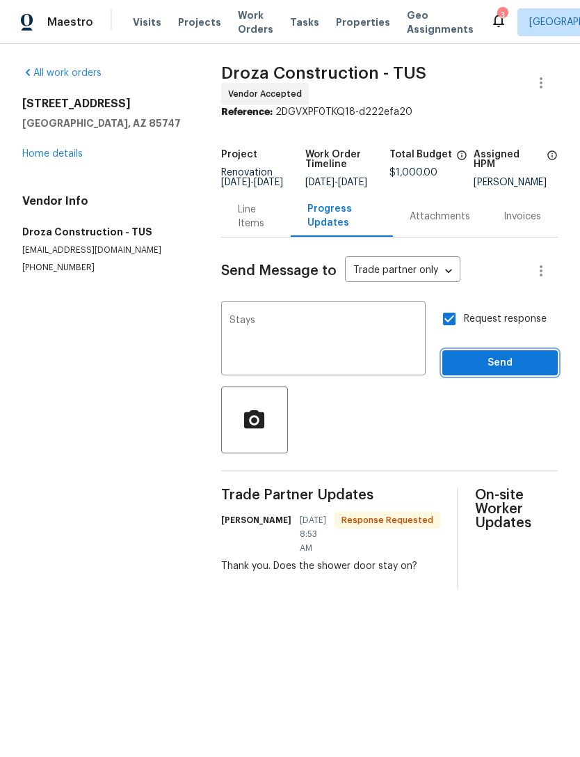
click at [506, 366] on span "Send" at bounding box center [500, 362] width 93 height 17
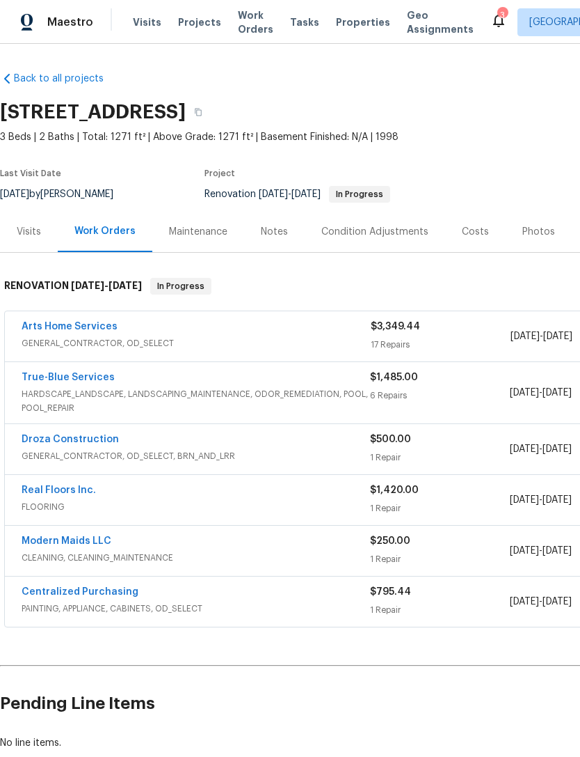
click at [491, 13] on icon at bounding box center [499, 20] width 17 height 17
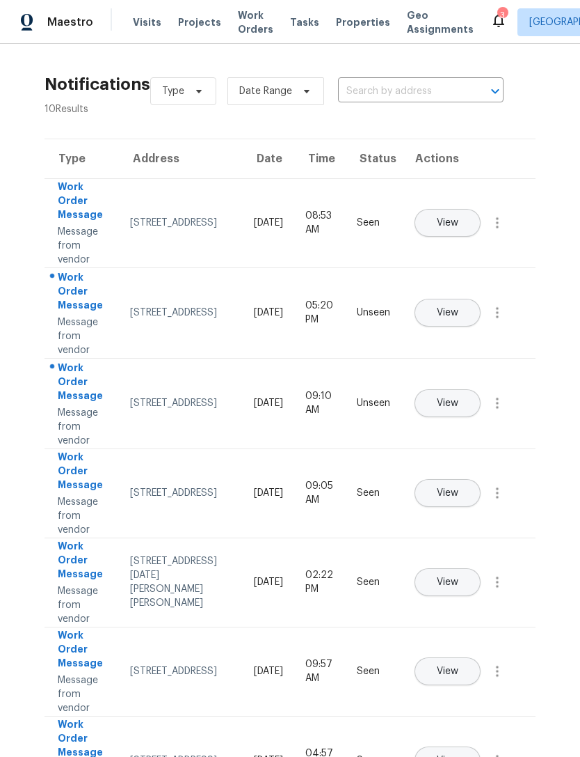
click at [459, 308] on span "View" at bounding box center [448, 313] width 22 height 10
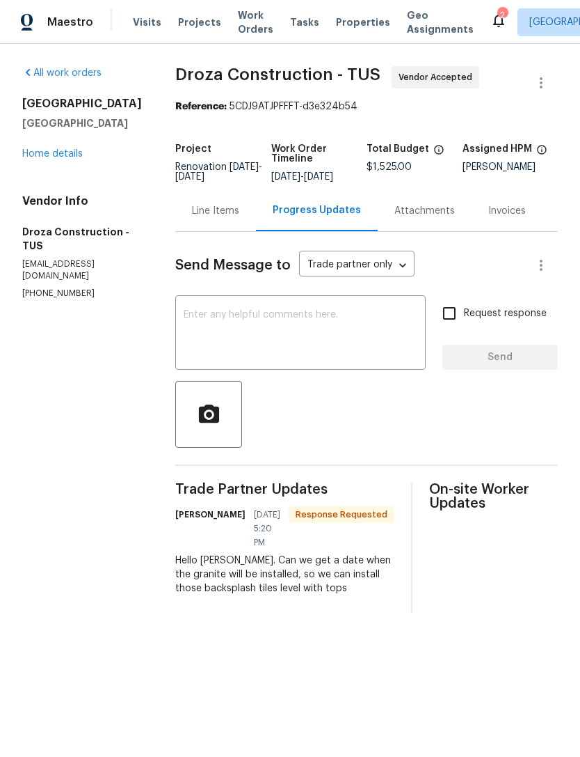
click at [219, 337] on textarea at bounding box center [301, 334] width 234 height 49
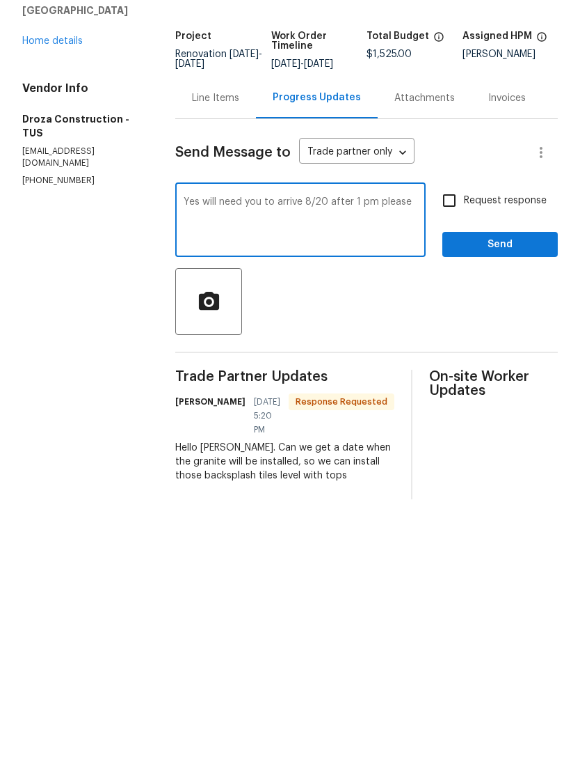
type textarea "Yes will need you to arrive 8/20 after 1 pm please"
click at [456, 299] on input "Request response" at bounding box center [449, 313] width 29 height 29
checkbox input "true"
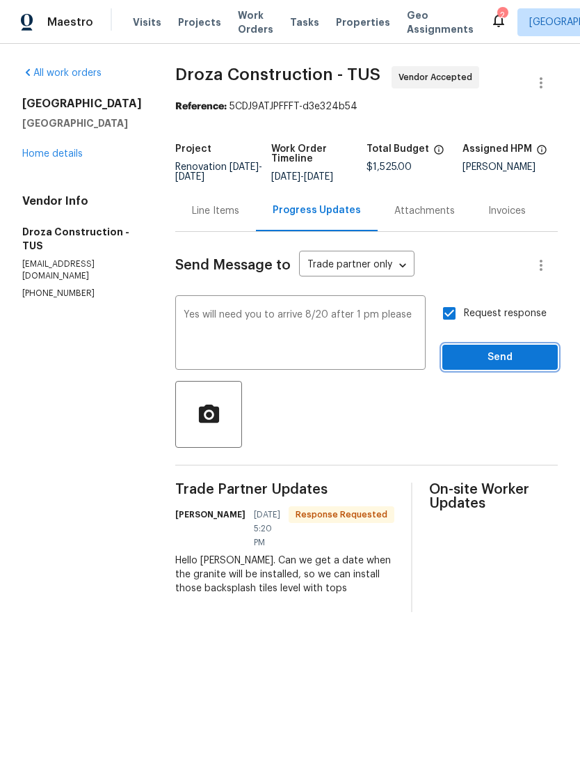
click at [508, 361] on span "Send" at bounding box center [500, 357] width 93 height 17
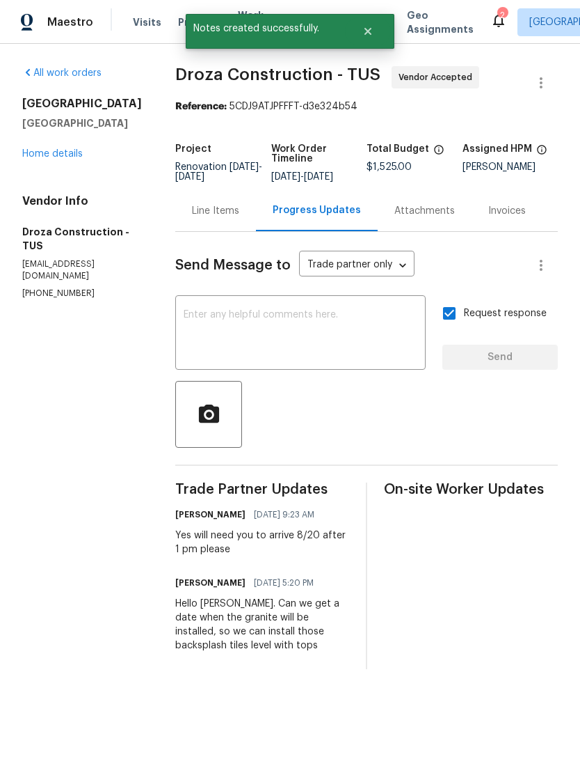
click at [491, 15] on icon at bounding box center [499, 20] width 17 height 17
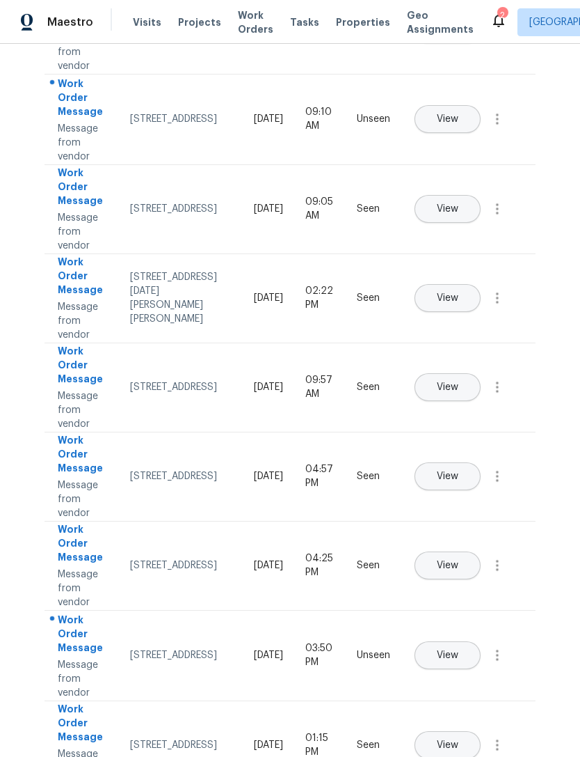
click at [343, 22] on span "Properties" at bounding box center [363, 22] width 54 height 14
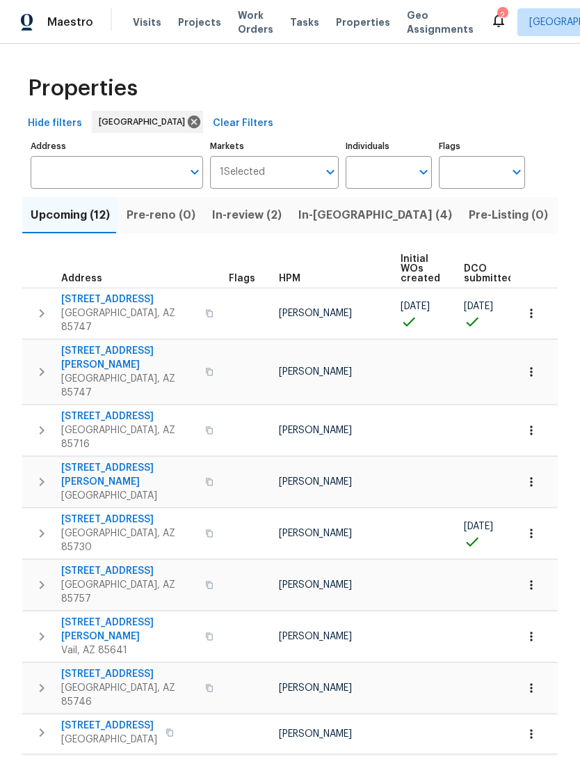
click at [306, 217] on span "In-reno (4)" at bounding box center [376, 214] width 154 height 19
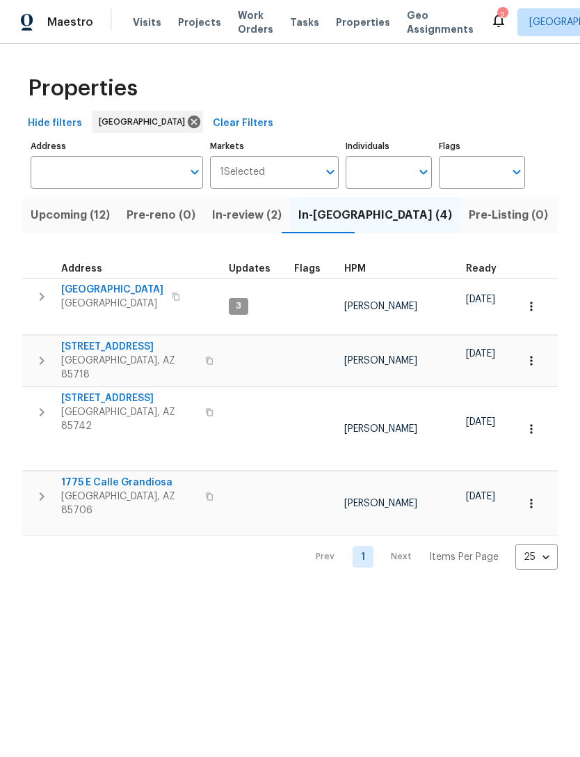
click at [124, 475] on span "1775 E Calle Grandiosa" at bounding box center [129, 482] width 136 height 14
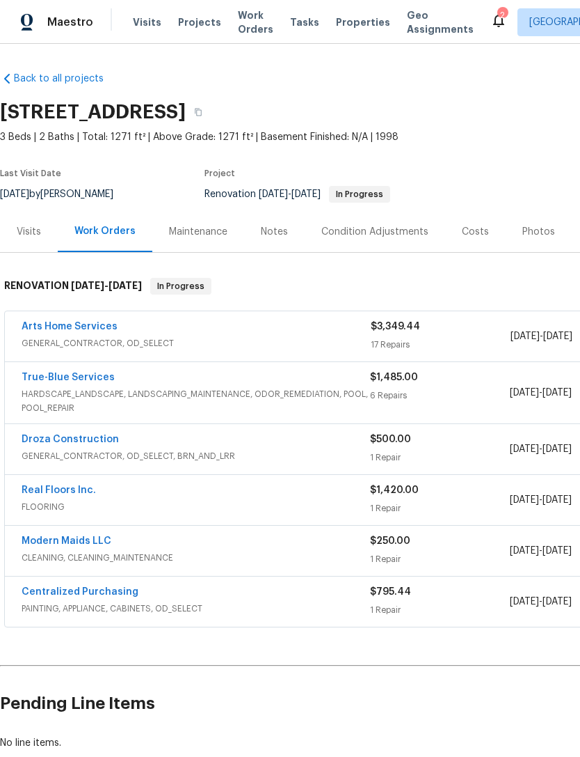
click at [76, 438] on link "Droza Construction" at bounding box center [70, 439] width 97 height 10
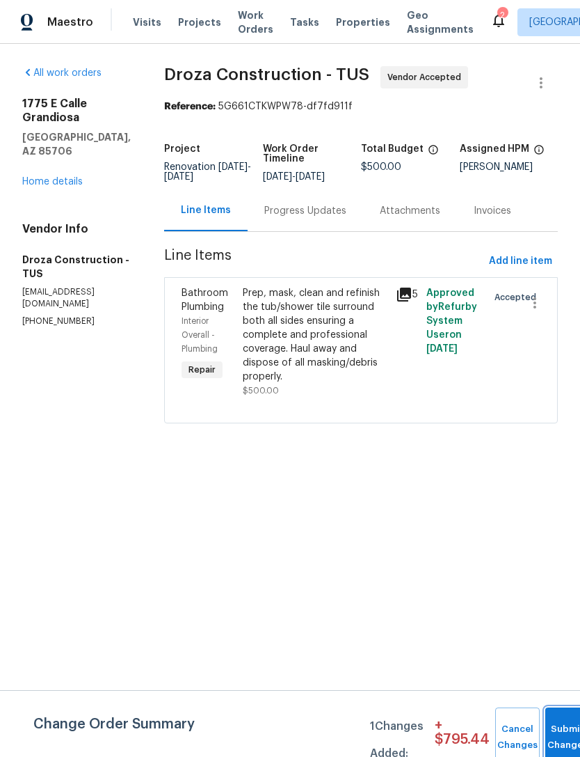
click at [560, 718] on button "Submit Changes" at bounding box center [568, 737] width 45 height 60
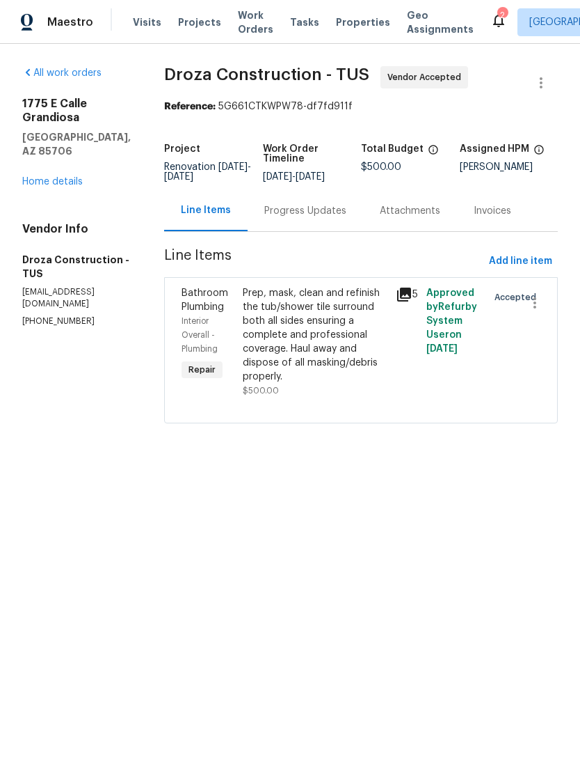
click at [309, 211] on div "Progress Updates" at bounding box center [306, 210] width 116 height 41
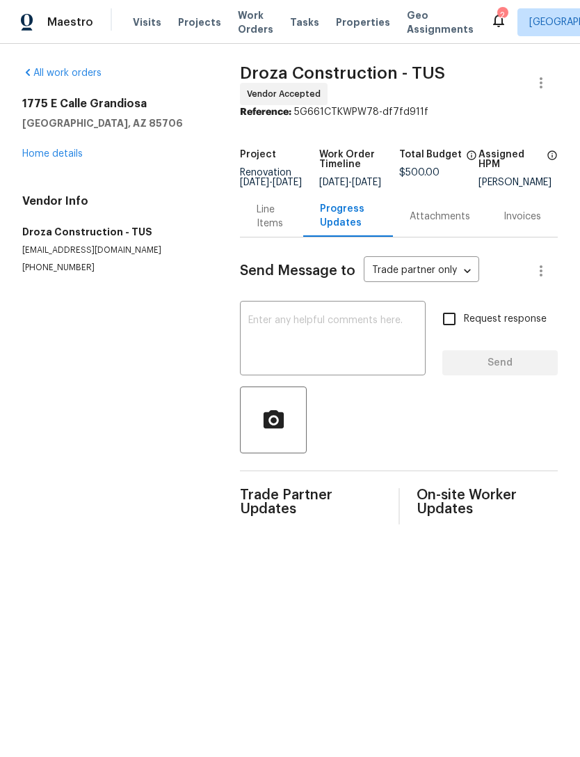
click at [257, 223] on div "Line Items" at bounding box center [272, 217] width 30 height 28
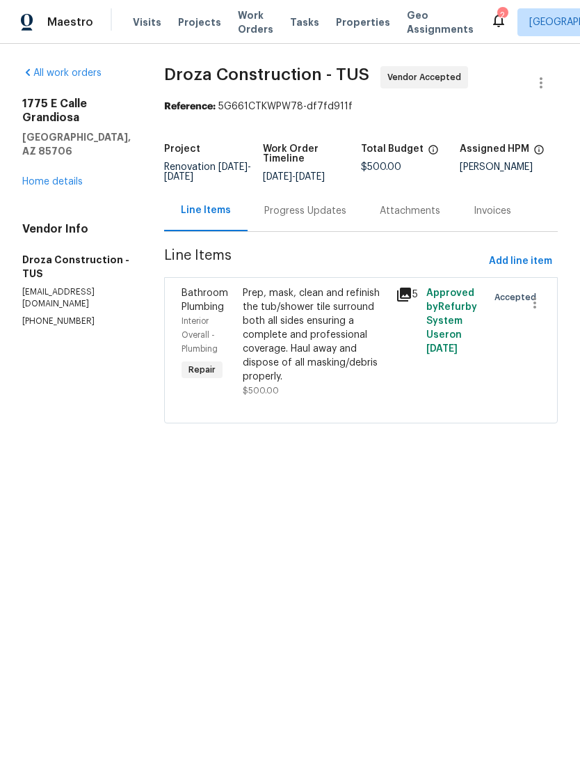
click at [306, 207] on div "Progress Updates" at bounding box center [306, 210] width 116 height 41
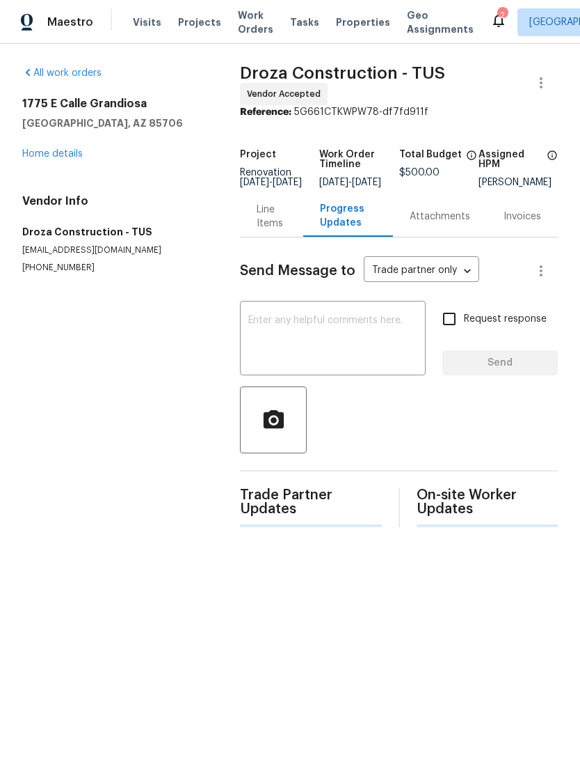
click at [279, 334] on textarea at bounding box center [332, 339] width 169 height 49
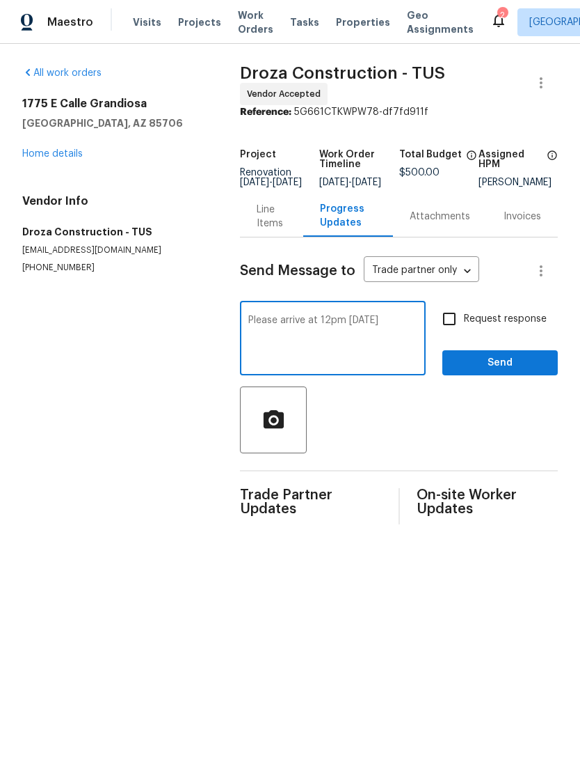
type textarea "Please arrive at 12pm [DATE]"
click at [460, 330] on input "Request response" at bounding box center [449, 318] width 29 height 29
checkbox input "true"
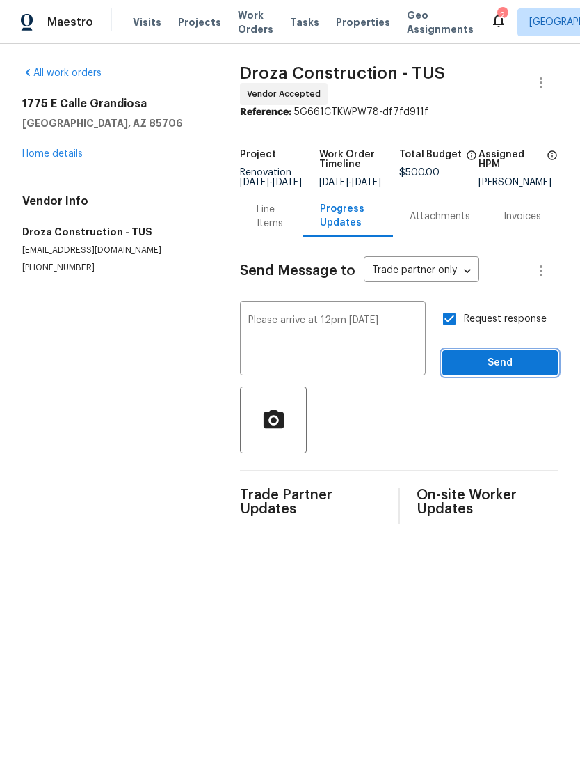
click at [528, 368] on span "Send" at bounding box center [500, 362] width 93 height 17
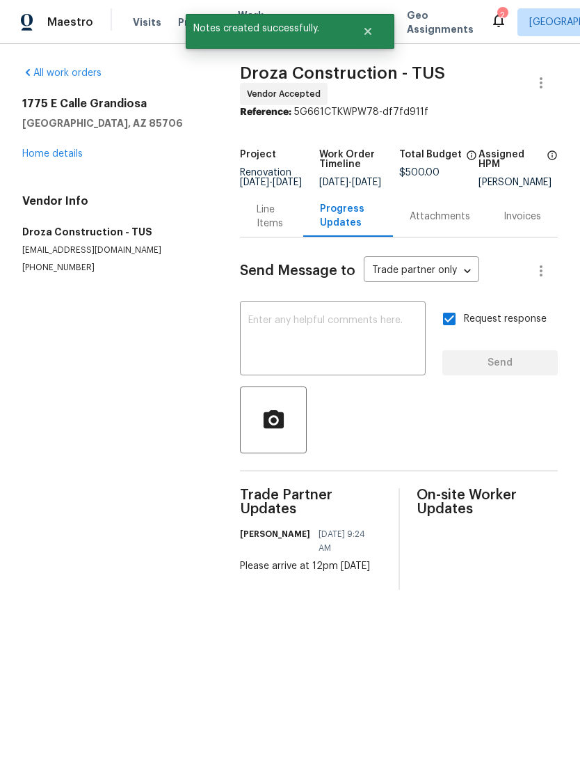
click at [61, 149] on link "Home details" at bounding box center [52, 154] width 61 height 10
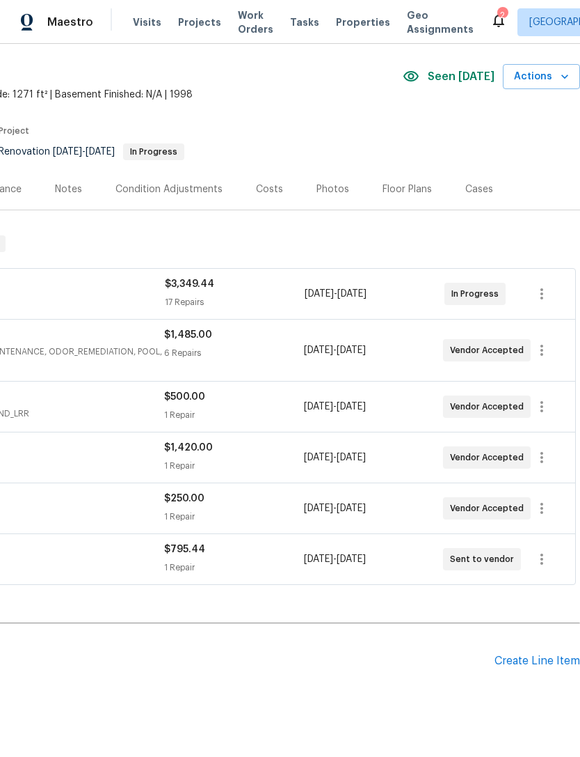
scroll to position [42, 206]
click at [546, 409] on icon "button" at bounding box center [542, 406] width 17 height 17
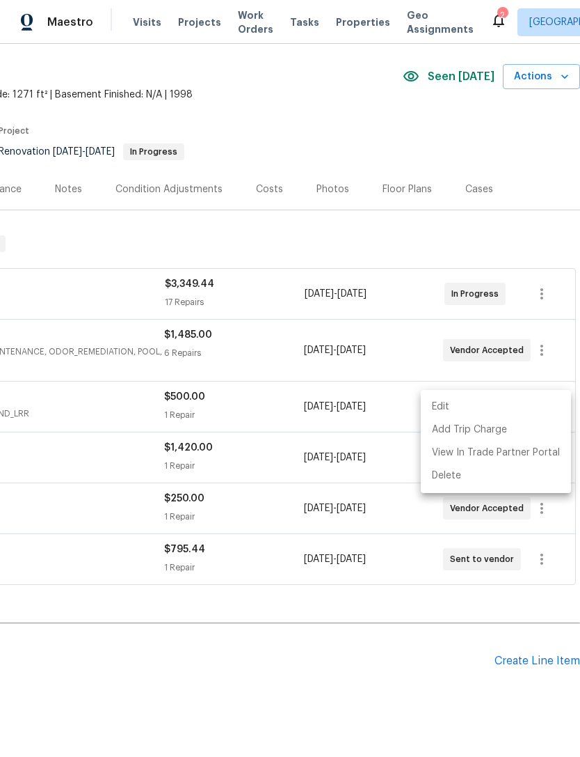
click at [453, 402] on li "Edit" at bounding box center [496, 406] width 150 height 23
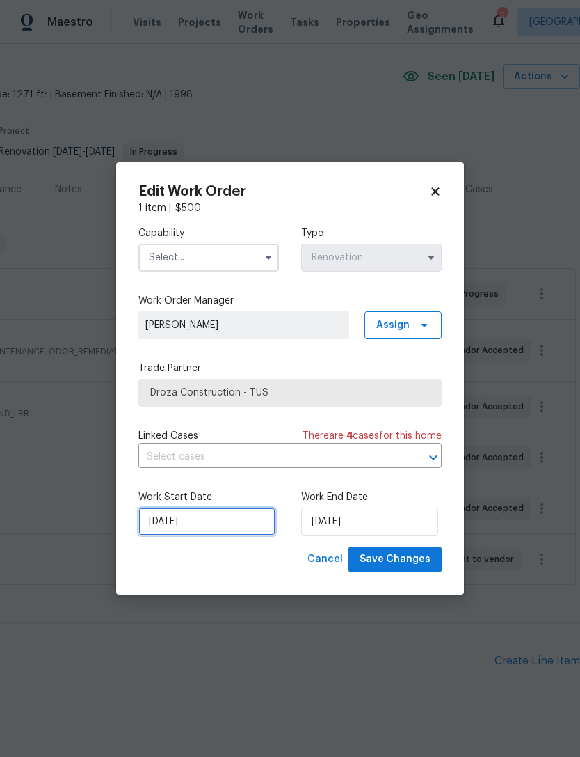
click at [197, 528] on input "[DATE]" at bounding box center [207, 521] width 137 height 28
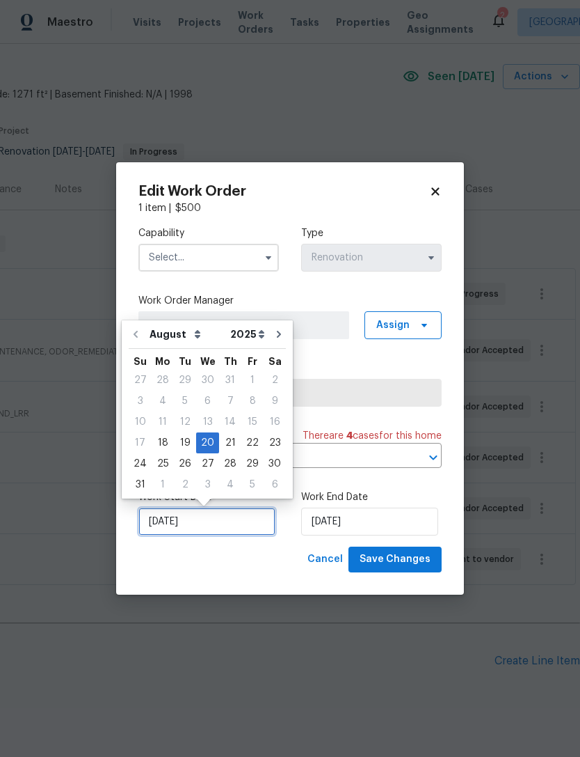
scroll to position [26, 0]
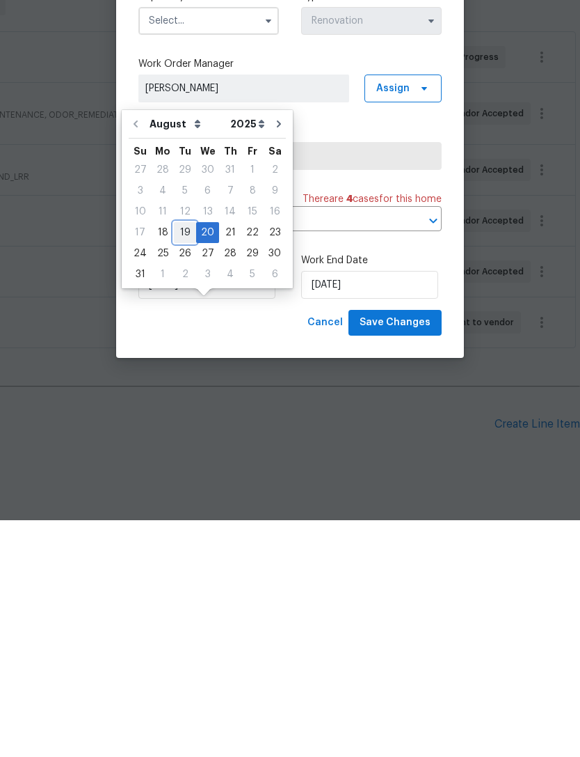
click at [180, 459] on div "19" at bounding box center [185, 468] width 22 height 19
type input "[DATE]"
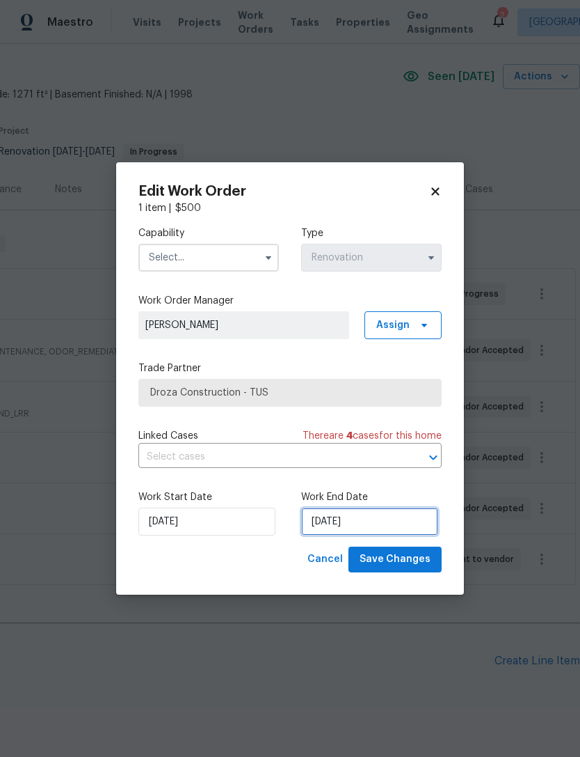
click at [331, 518] on input "[DATE]" at bounding box center [369, 521] width 137 height 28
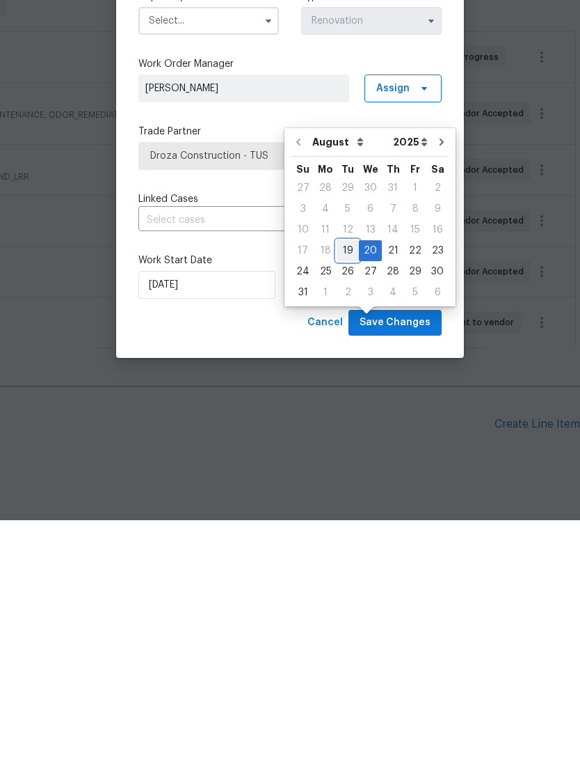
click at [338, 477] on div "19" at bounding box center [348, 486] width 22 height 19
type input "[DATE]"
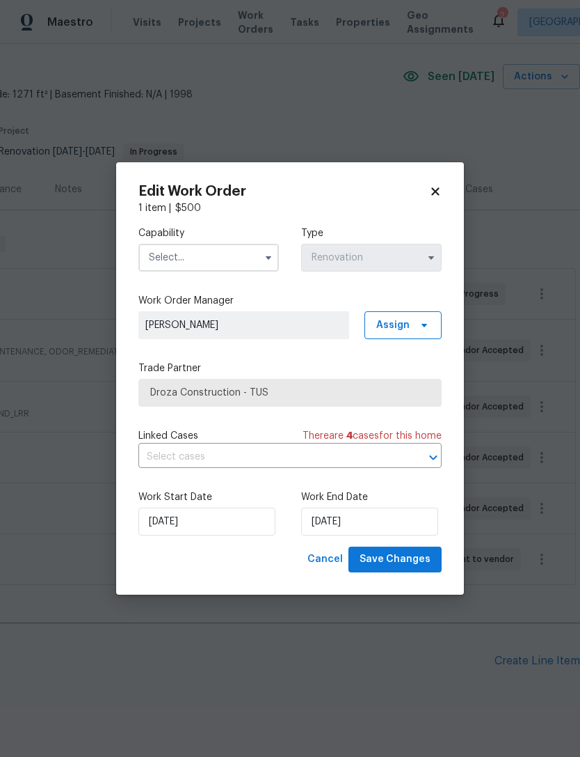
click at [189, 254] on input "text" at bounding box center [209, 258] width 141 height 28
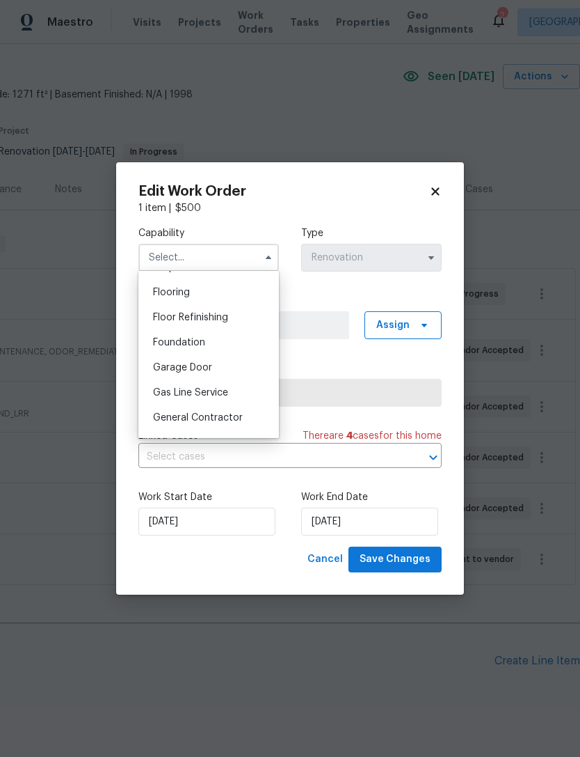
scroll to position [537, 0]
click at [192, 415] on span "General Contractor" at bounding box center [198, 416] width 90 height 10
type input "General Contractor"
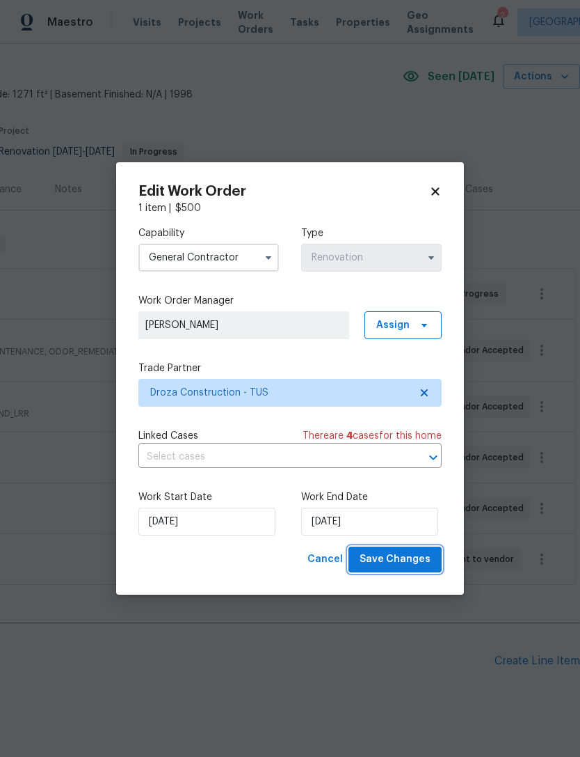
click at [393, 569] on button "Save Changes" at bounding box center [395, 559] width 93 height 26
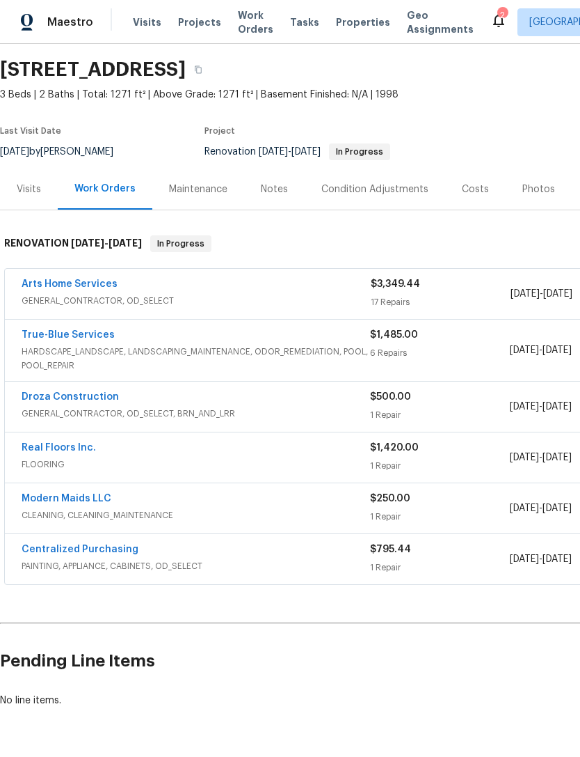
scroll to position [0, 0]
